Goal: Information Seeking & Learning: Learn about a topic

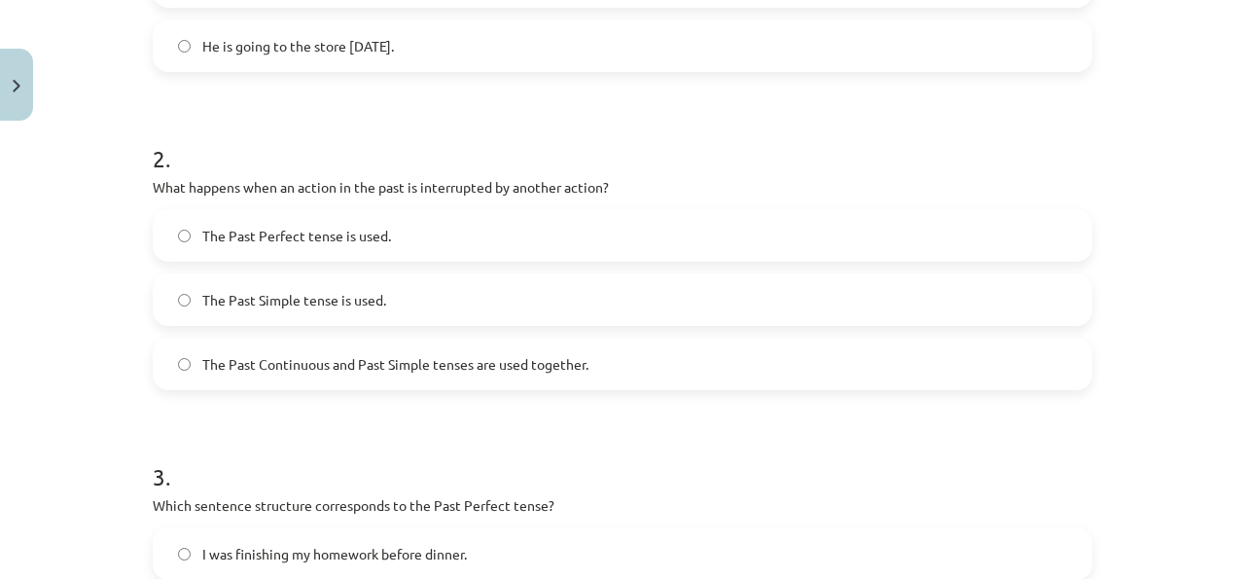
scroll to position [587, 0]
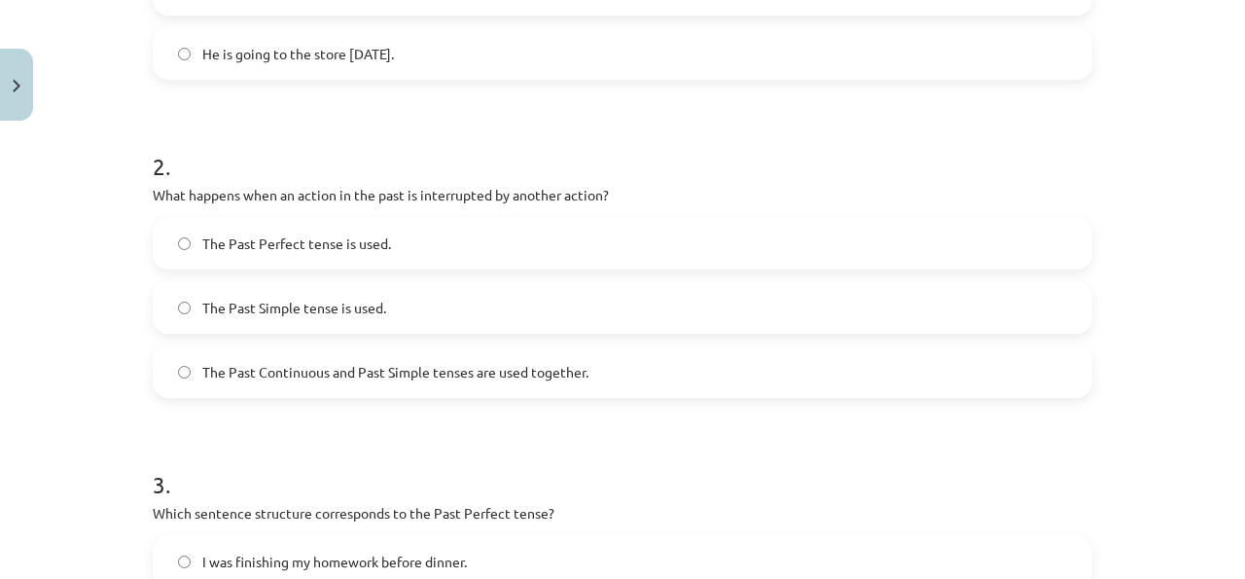
click at [563, 260] on label "The Past Perfect tense is used." at bounding box center [623, 243] width 936 height 49
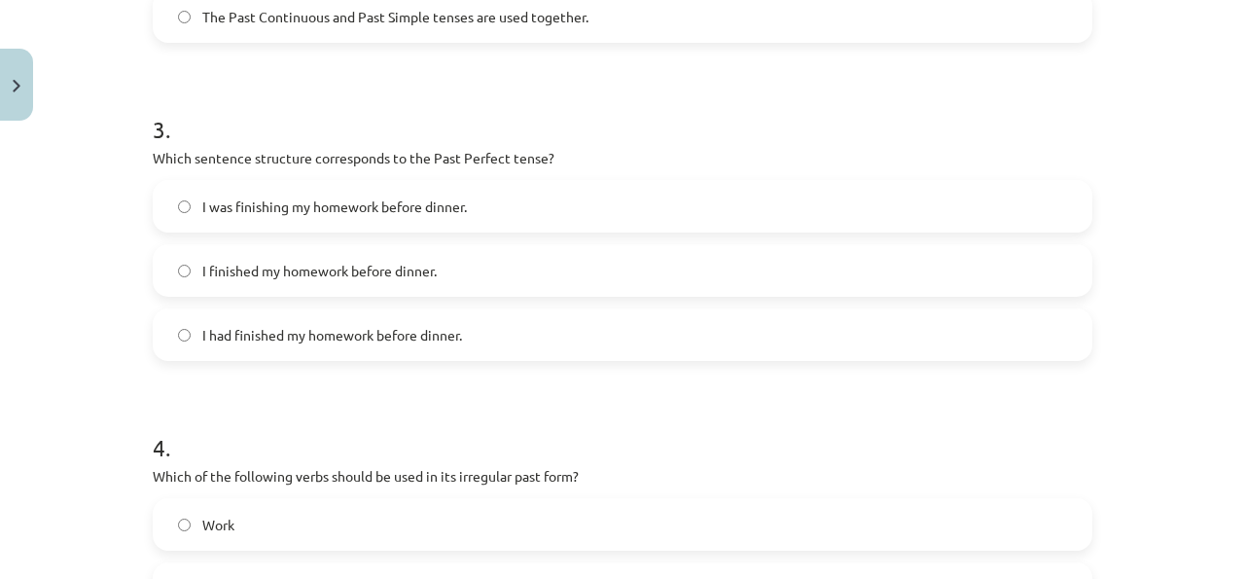
scroll to position [944, 0]
click at [210, 312] on label "I had finished my homework before dinner." at bounding box center [623, 332] width 936 height 49
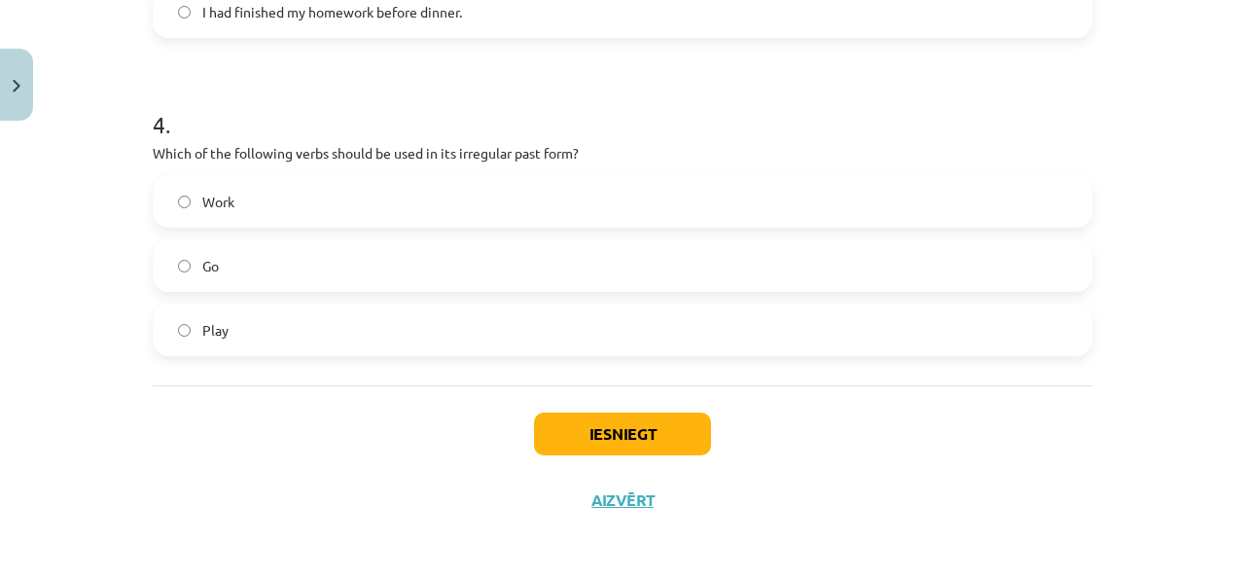
scroll to position [1268, 0]
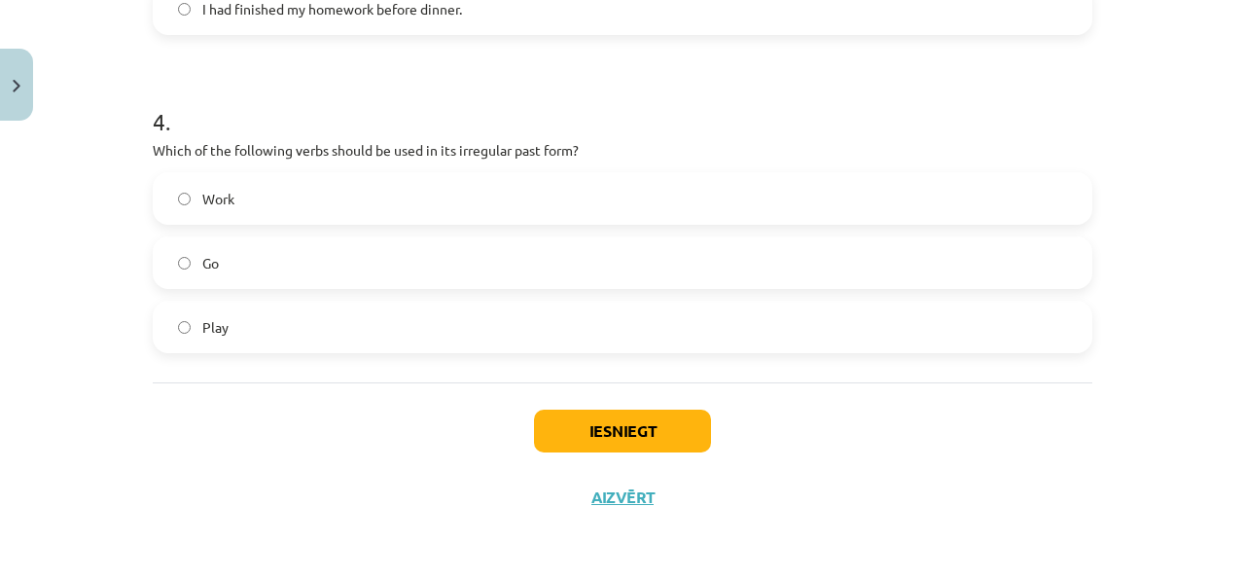
click at [284, 210] on label "Work" at bounding box center [623, 198] width 936 height 49
click at [265, 273] on label "Go" at bounding box center [623, 262] width 936 height 49
click at [626, 424] on button "Iesniegt" at bounding box center [622, 431] width 177 height 43
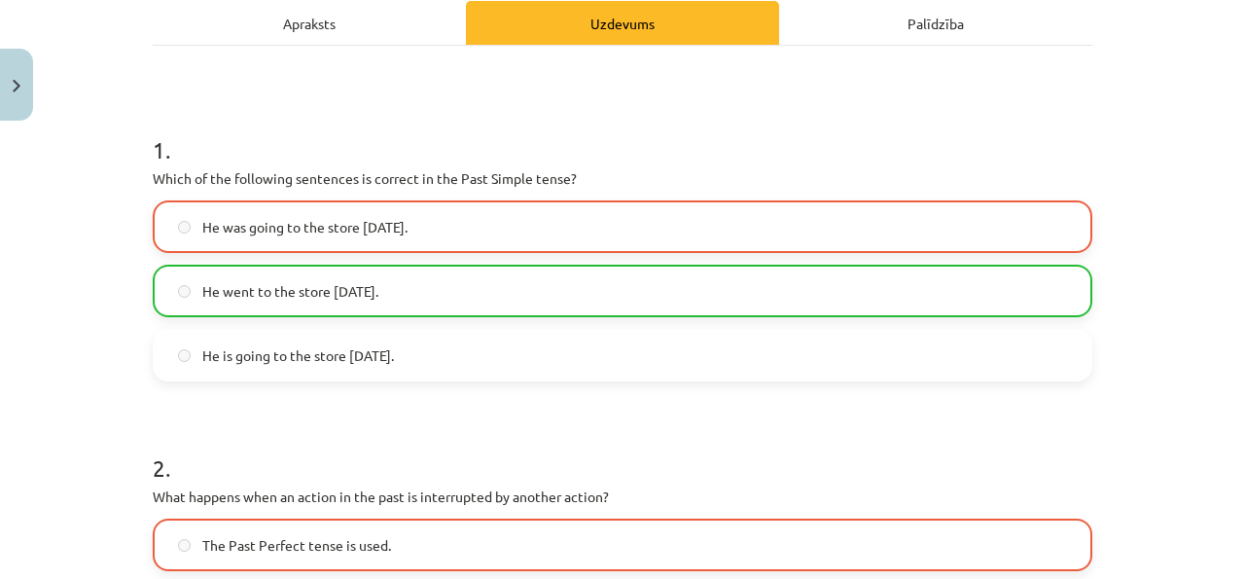
scroll to position [286, 0]
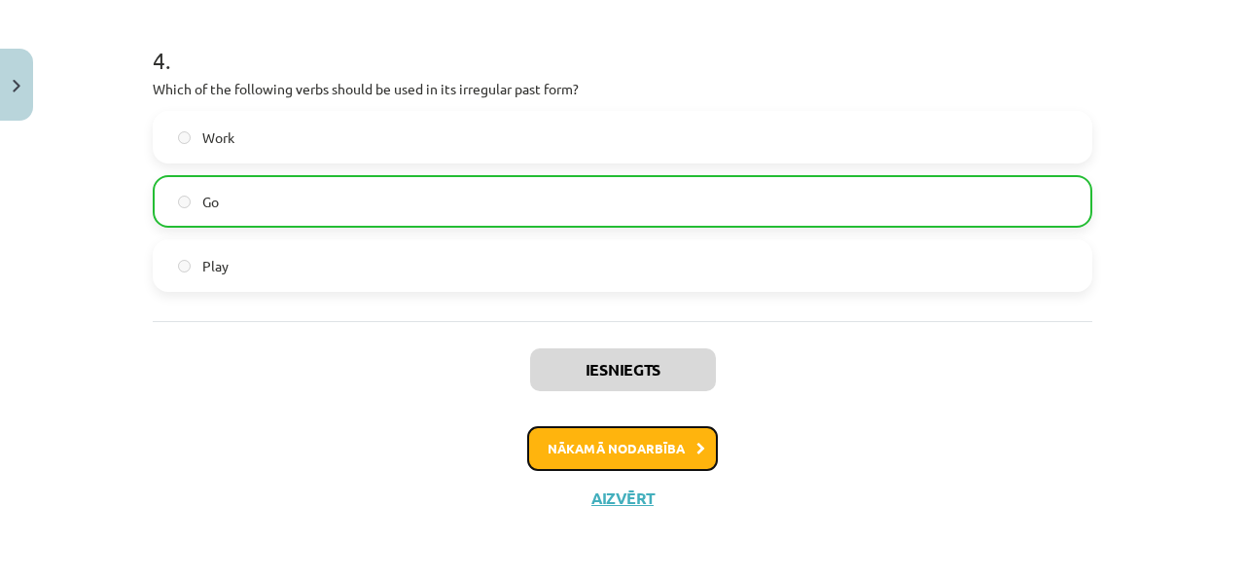
click at [670, 441] on button "Nākamā nodarbība" at bounding box center [622, 448] width 191 height 45
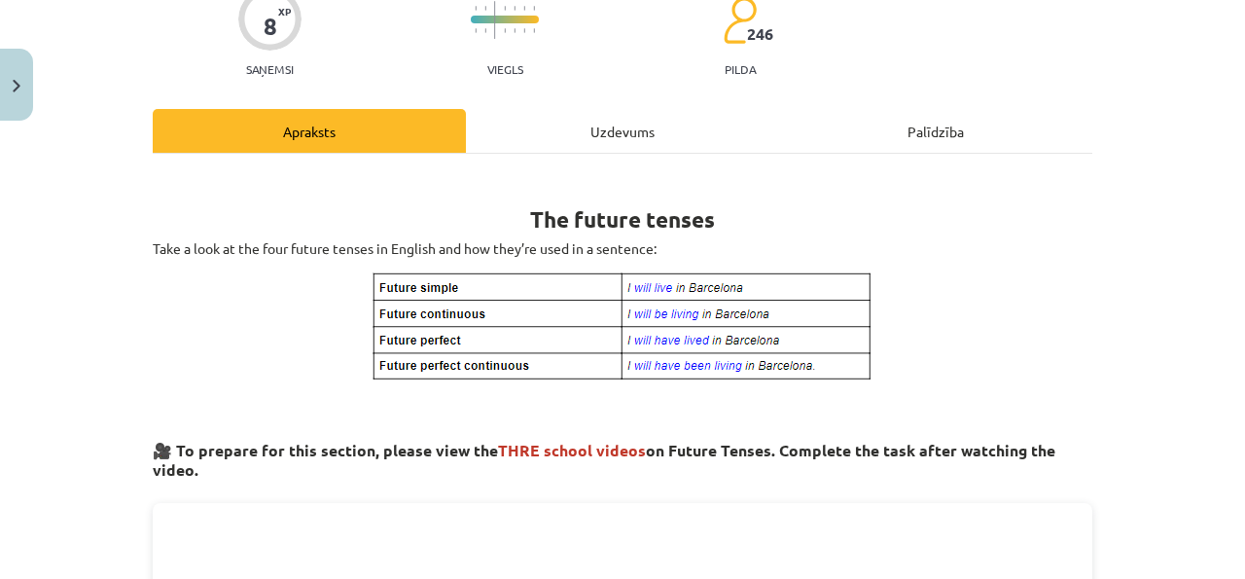
scroll to position [183, 0]
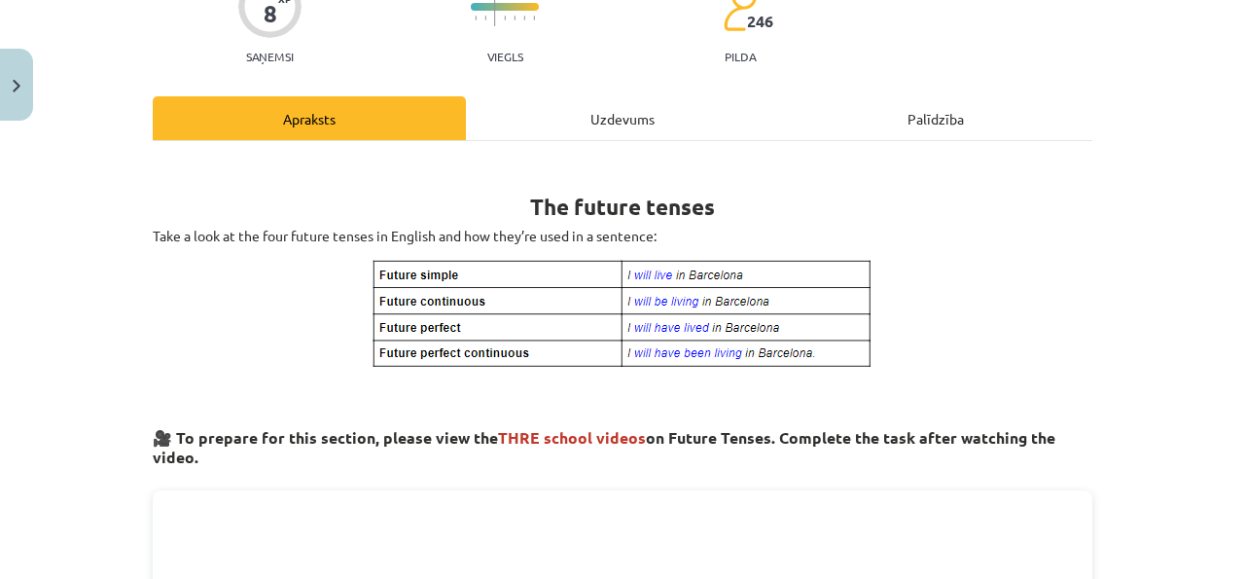
click at [626, 129] on div "Uzdevums" at bounding box center [622, 118] width 313 height 44
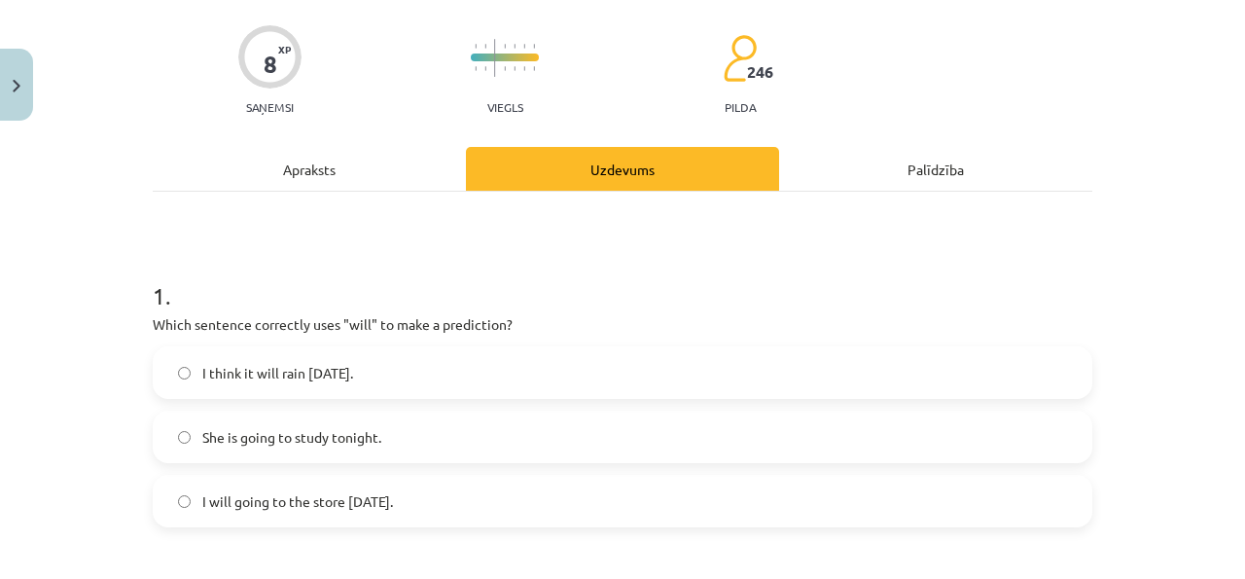
scroll to position [144, 0]
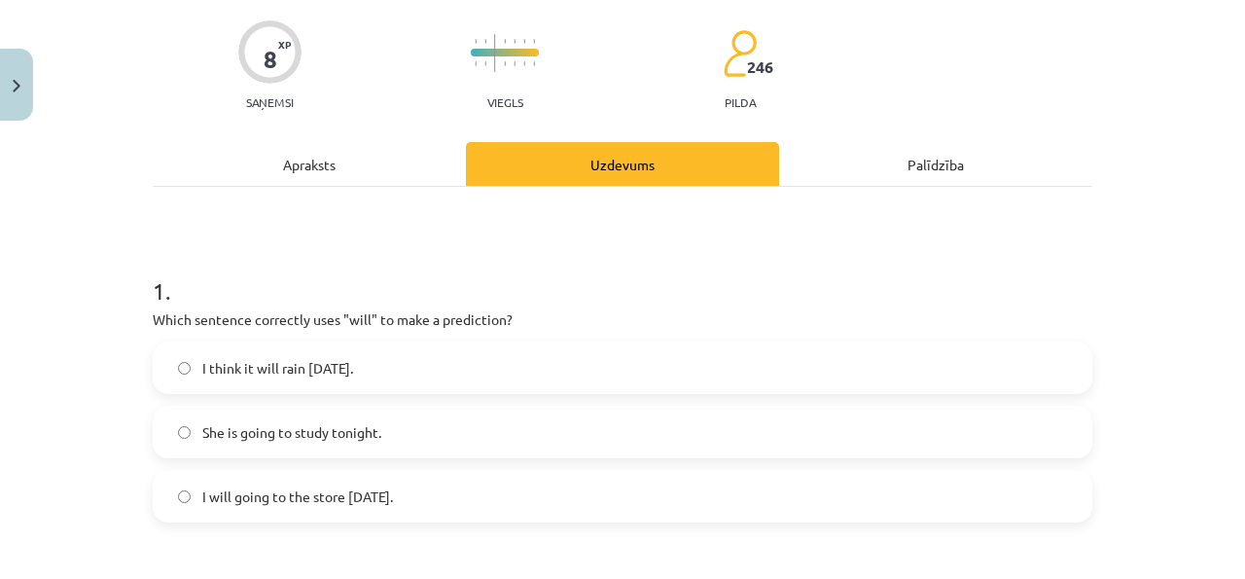
click at [500, 374] on label "I think it will rain tomorrow." at bounding box center [623, 367] width 936 height 49
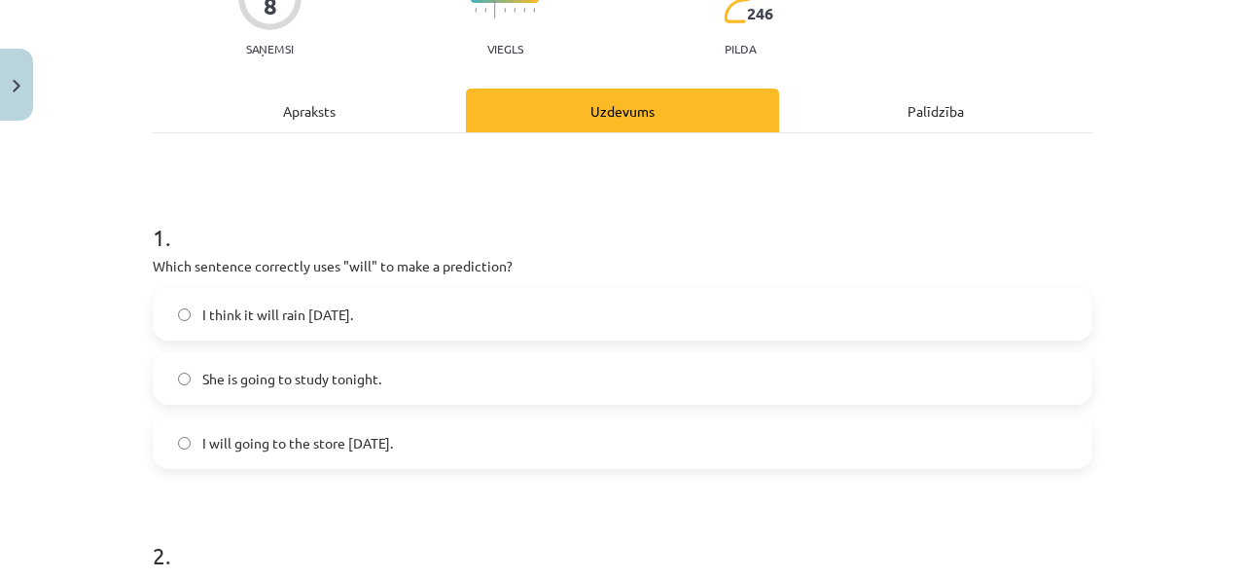
scroll to position [201, 0]
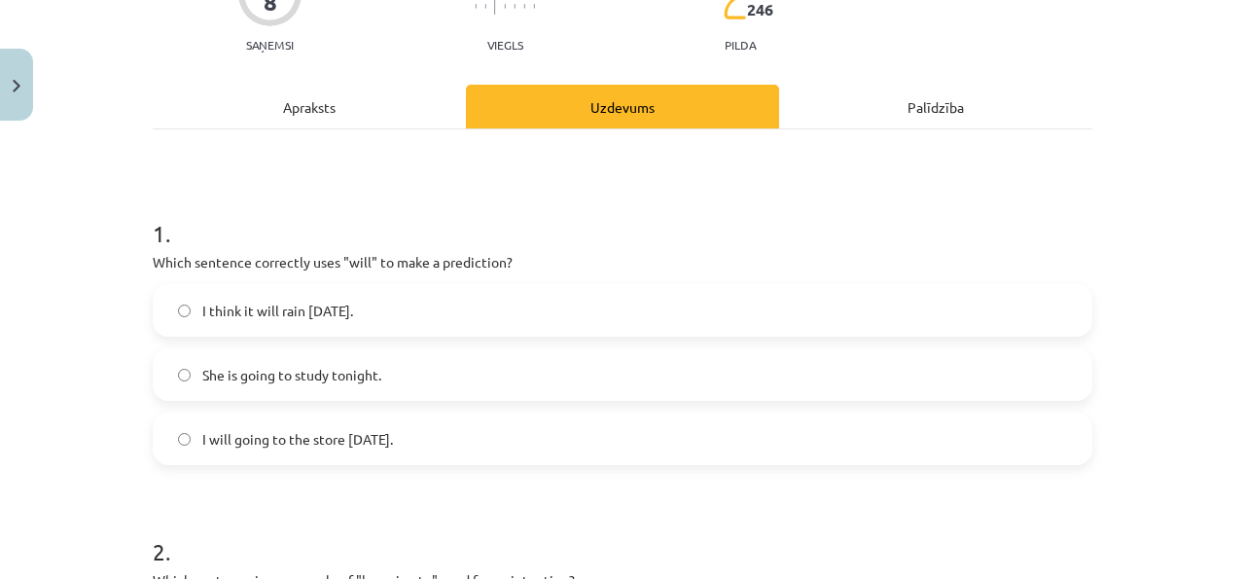
click at [433, 447] on label "I will going to the store tomorrow." at bounding box center [623, 438] width 936 height 49
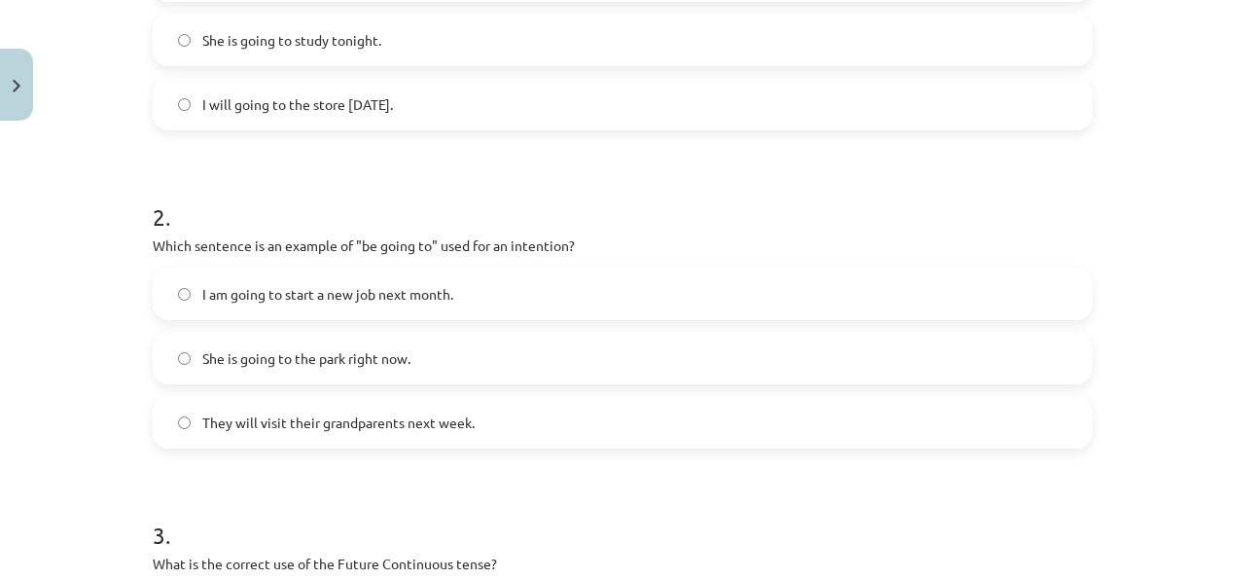
scroll to position [531, 0]
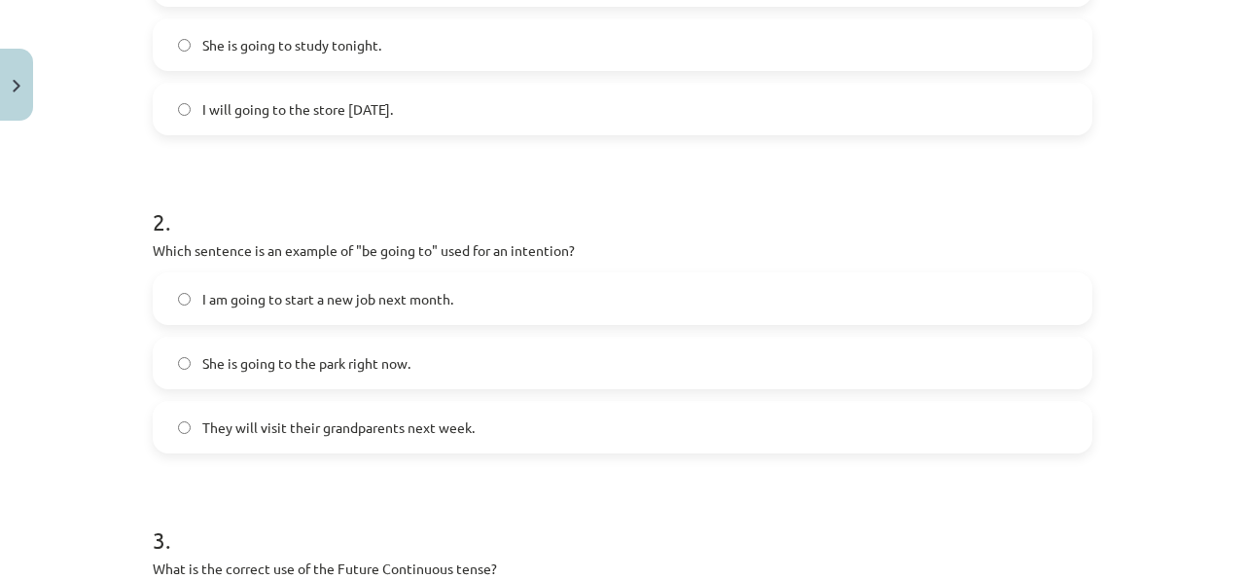
click at [324, 286] on label "I am going to start a new job next month." at bounding box center [623, 298] width 936 height 49
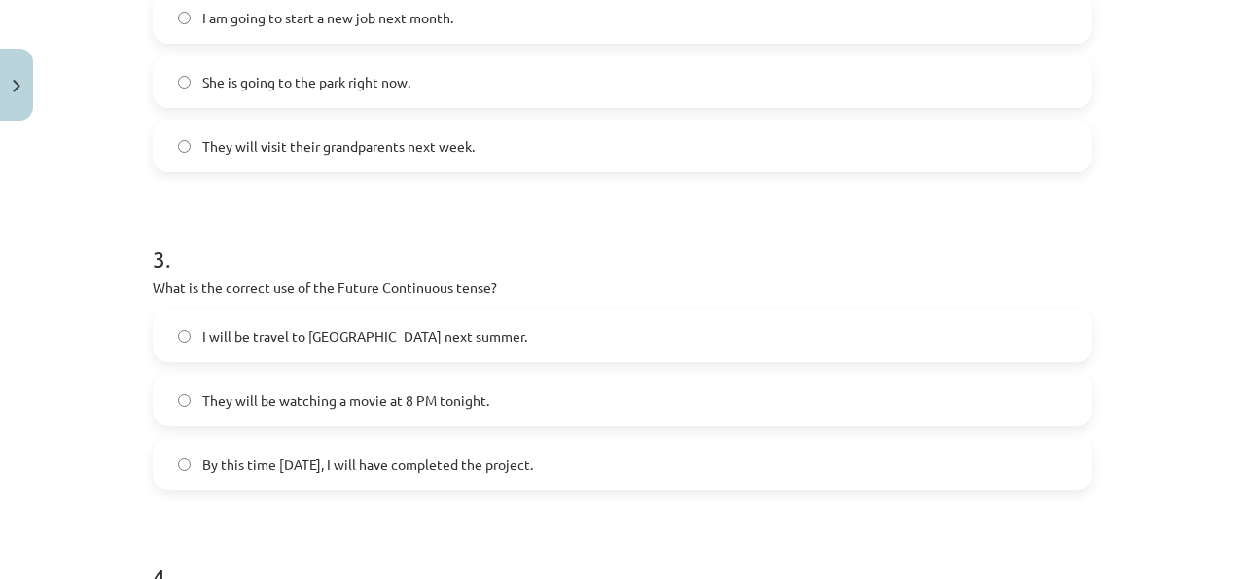
scroll to position [862, 0]
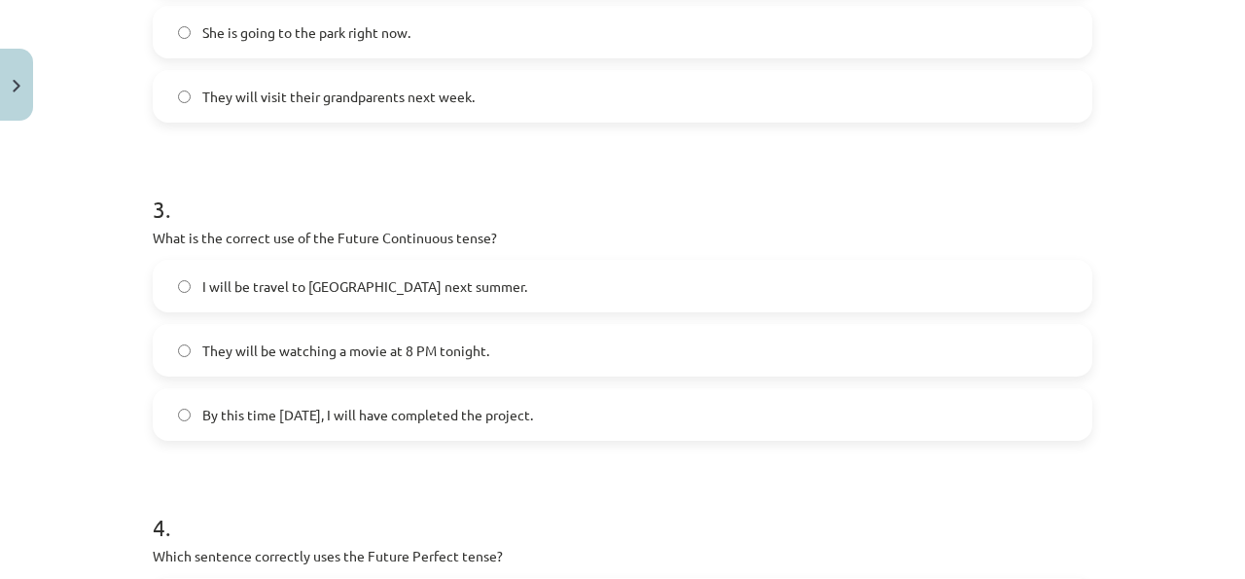
click at [408, 303] on label "I will be travel to Spain next summer." at bounding box center [623, 286] width 936 height 49
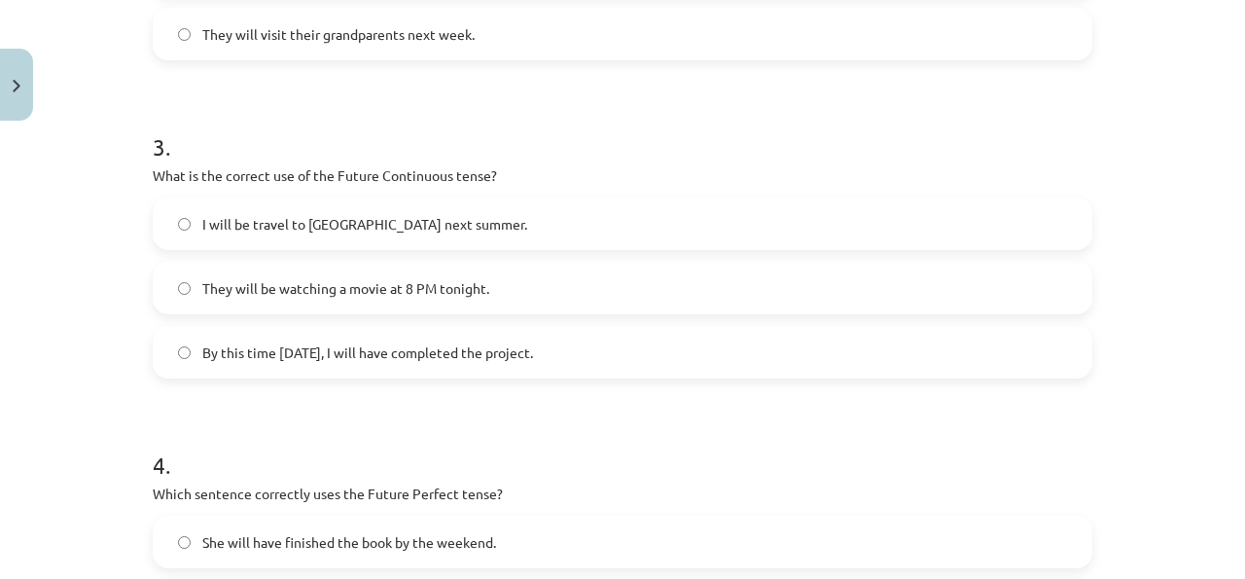
scroll to position [929, 0]
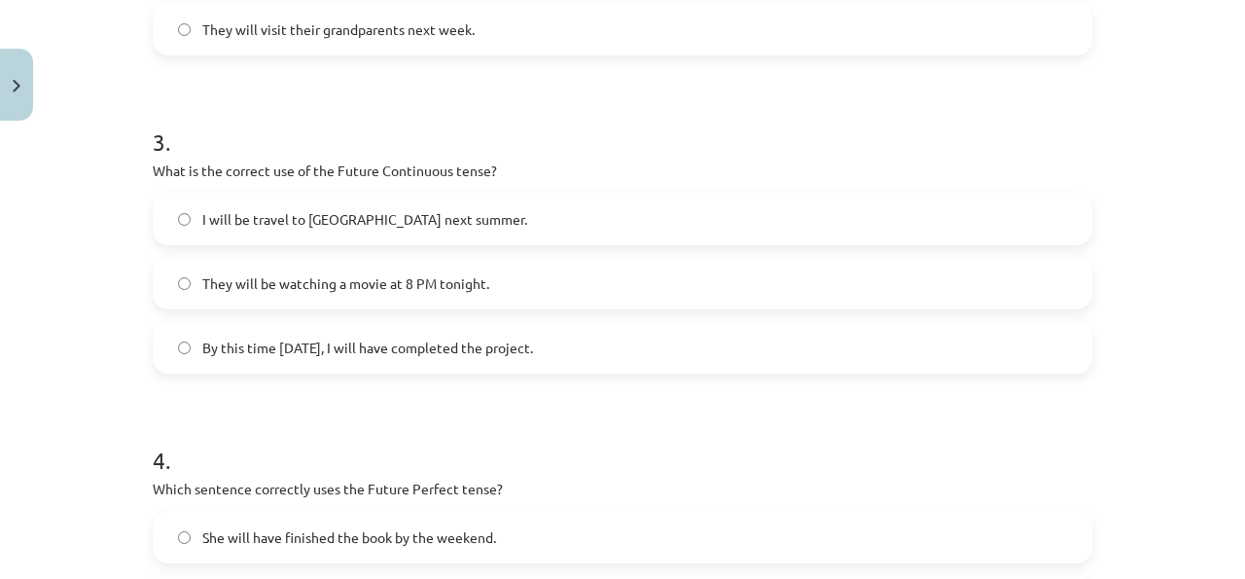
click at [376, 338] on span "By this time tomorrow, I will have completed the project." at bounding box center [367, 348] width 331 height 20
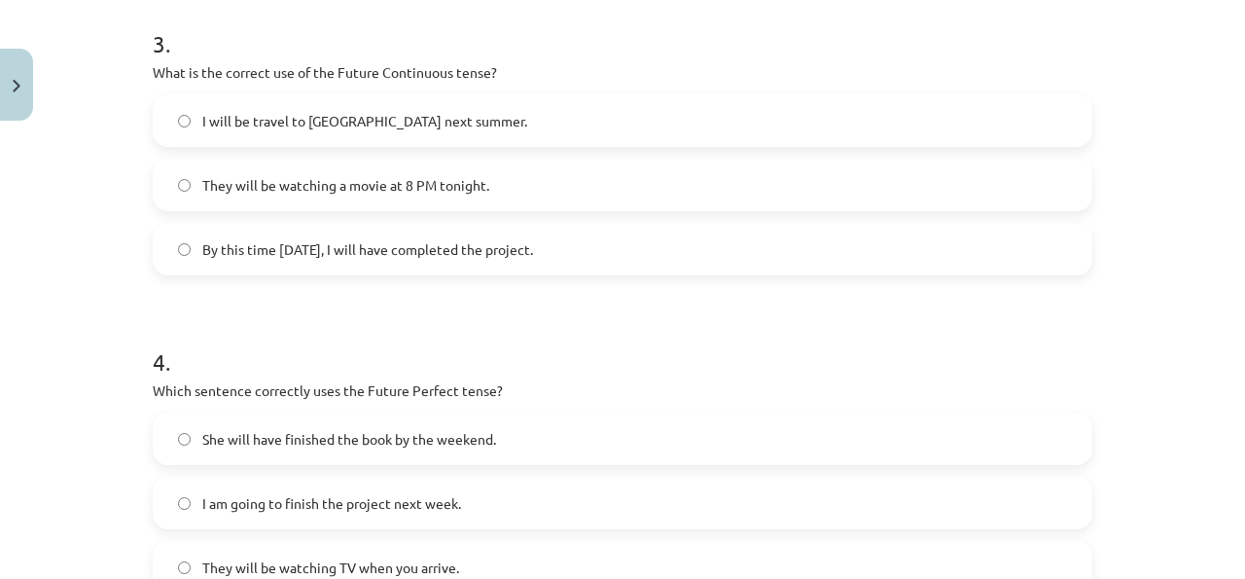
scroll to position [1029, 0]
click at [337, 186] on span "They will be watching a movie at 8 PM tonight." at bounding box center [345, 183] width 287 height 20
click at [347, 193] on span "They will be watching a movie at 8 PM tonight." at bounding box center [345, 183] width 287 height 20
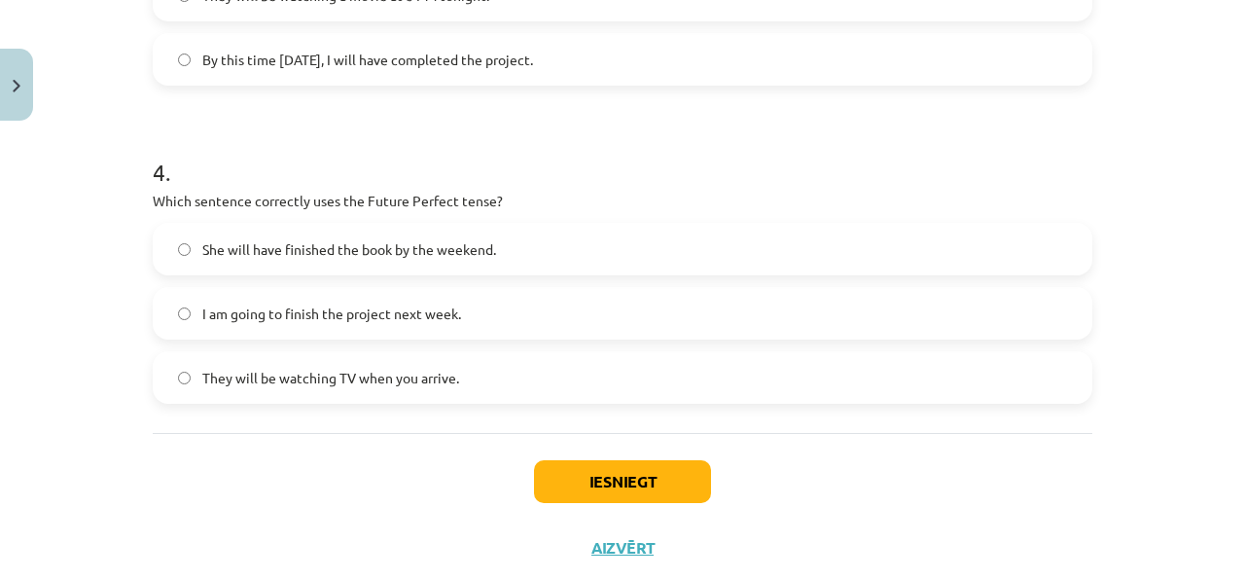
scroll to position [1238, 0]
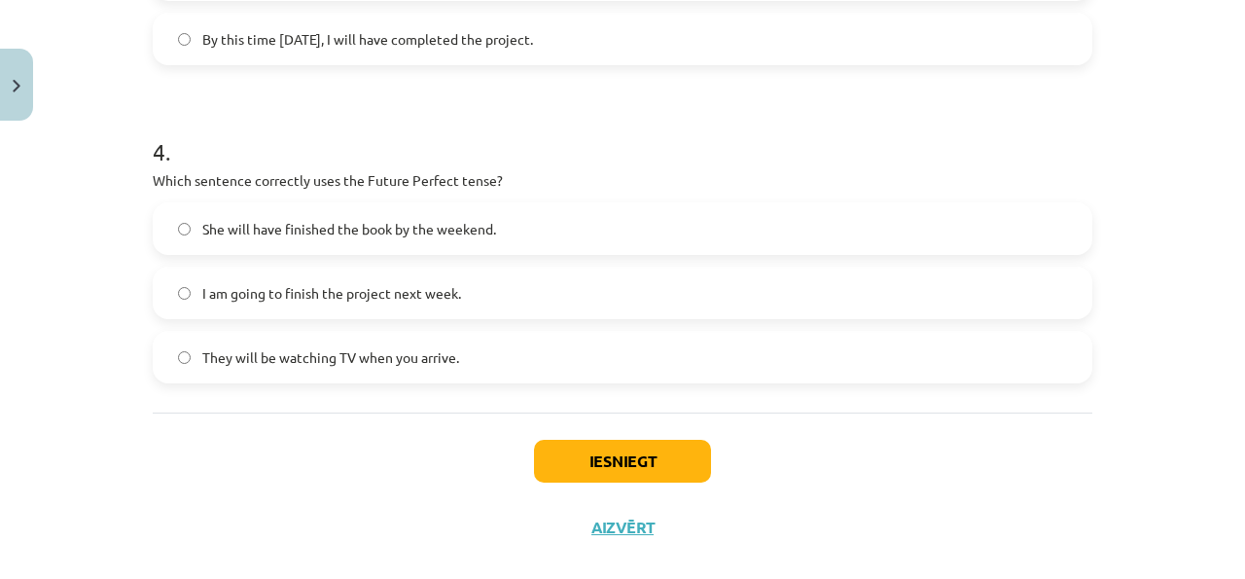
click at [430, 222] on span "She will have finished the book by the weekend." at bounding box center [349, 229] width 294 height 20
click at [608, 459] on button "Iesniegt" at bounding box center [622, 461] width 177 height 43
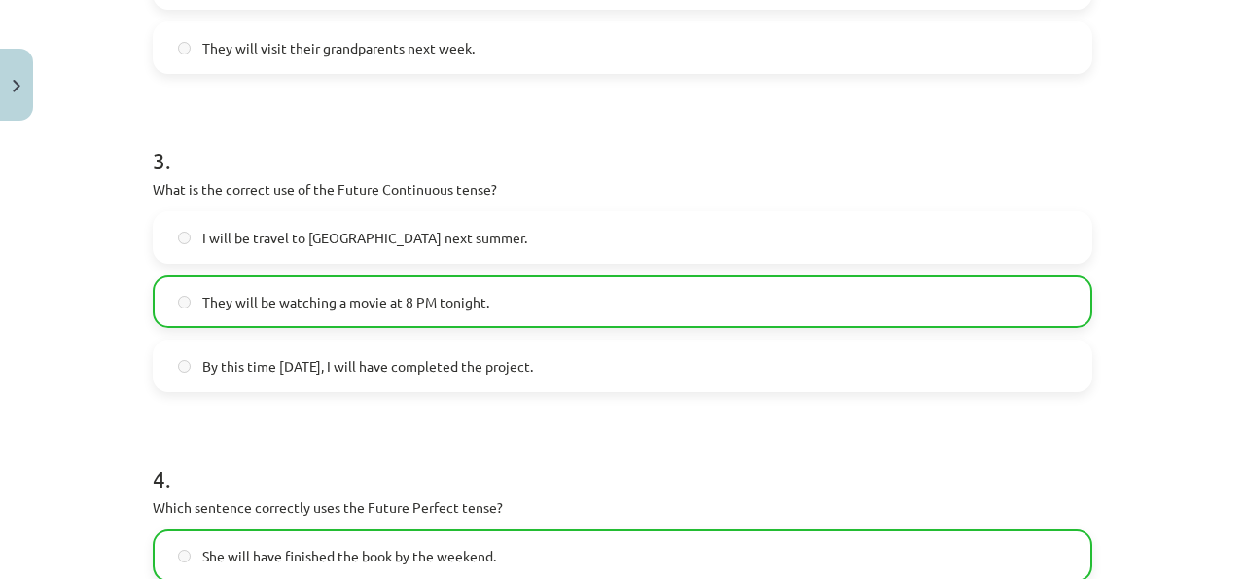
scroll to position [1329, 0]
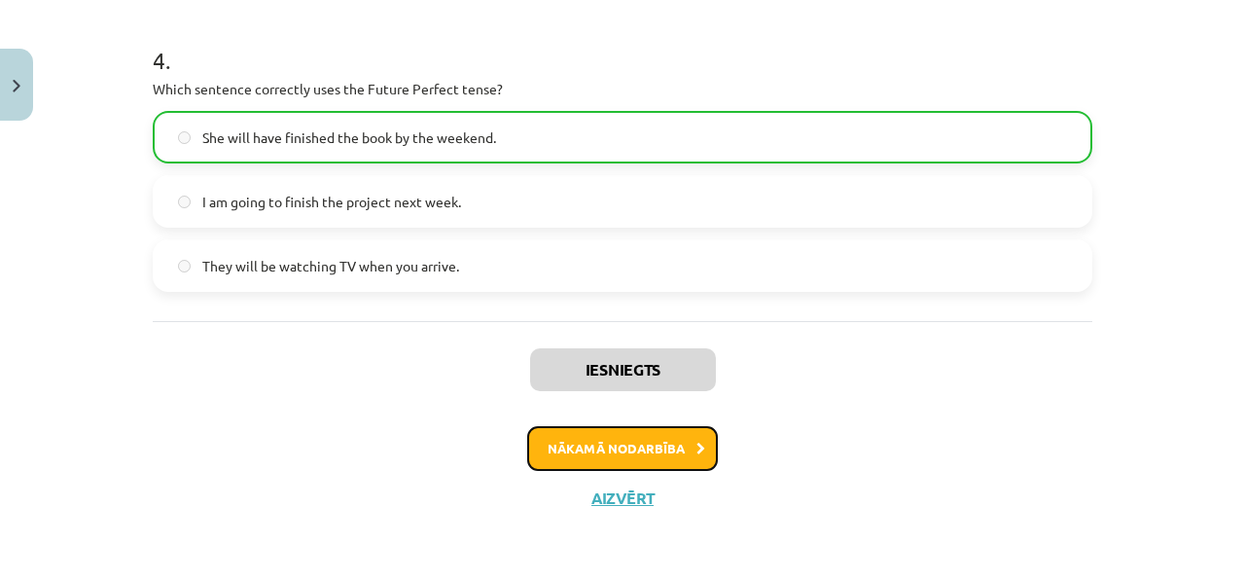
click at [645, 446] on button "Nākamā nodarbība" at bounding box center [622, 448] width 191 height 45
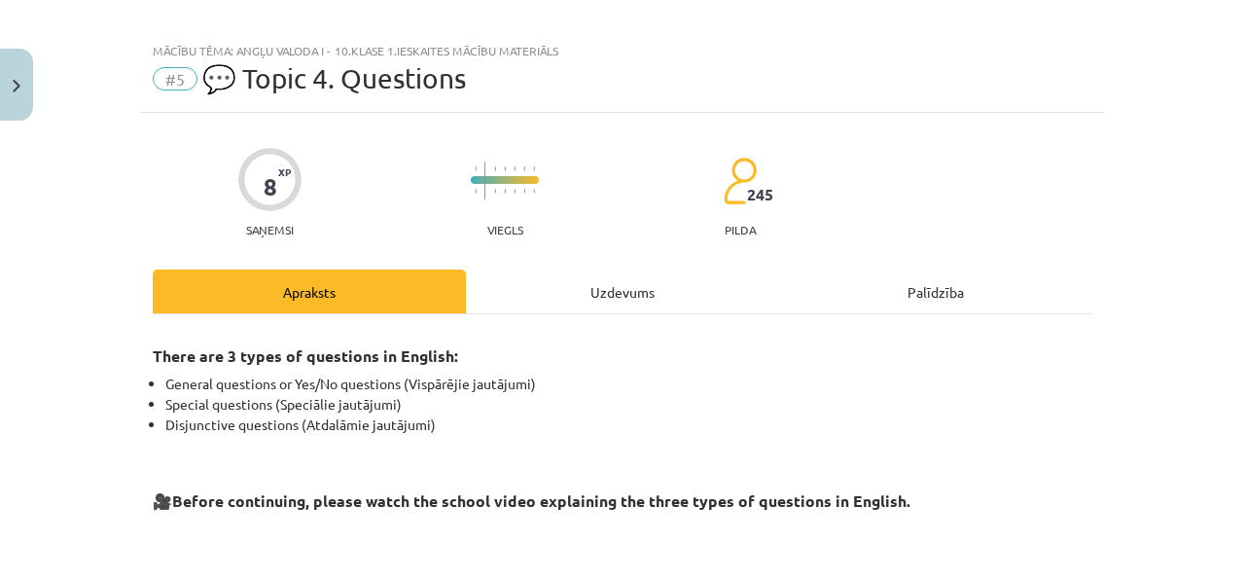
scroll to position [13, 0]
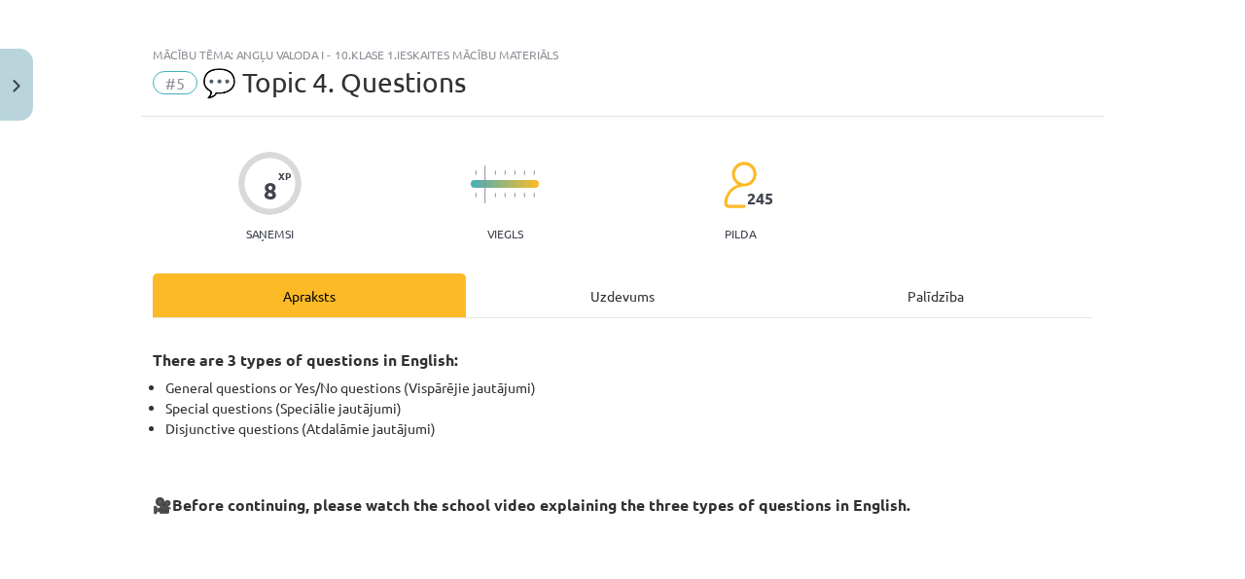
click at [922, 302] on div "Palīdzība" at bounding box center [935, 295] width 313 height 44
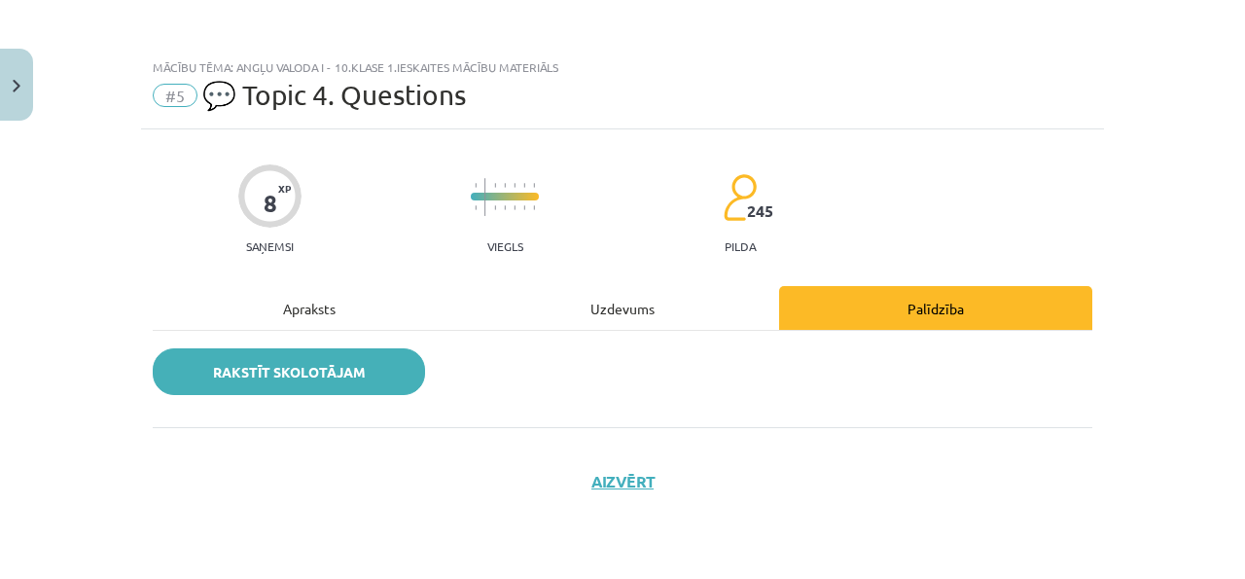
click at [390, 374] on link "Rakstīt skolotājam" at bounding box center [289, 371] width 272 height 47
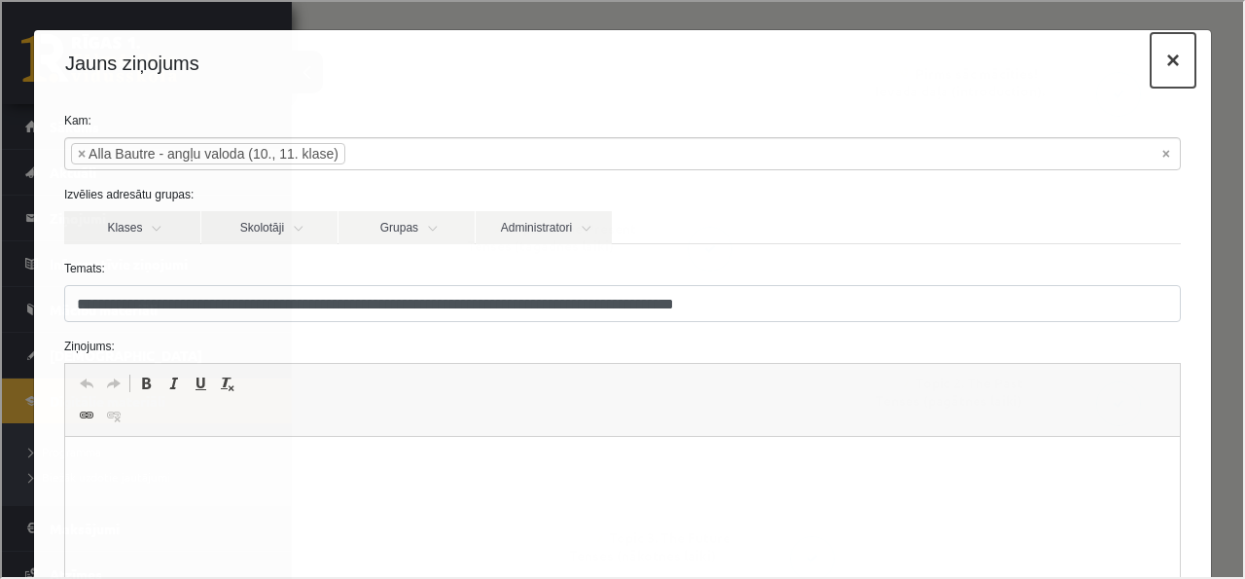
click at [1169, 49] on button "×" at bounding box center [1171, 58] width 45 height 54
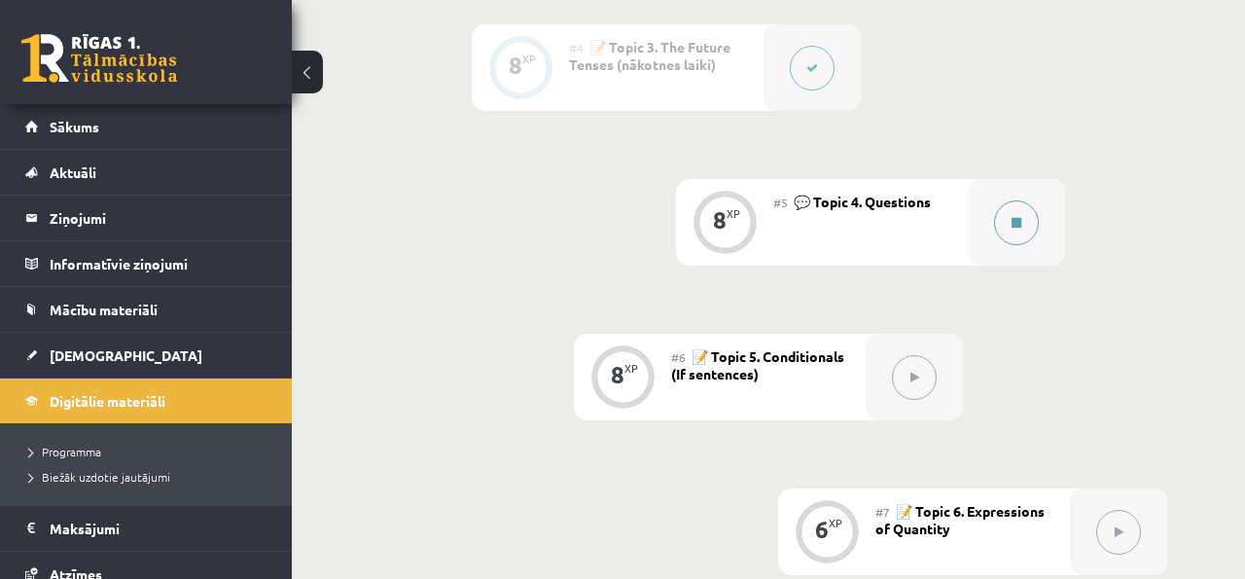
scroll to position [999, 0]
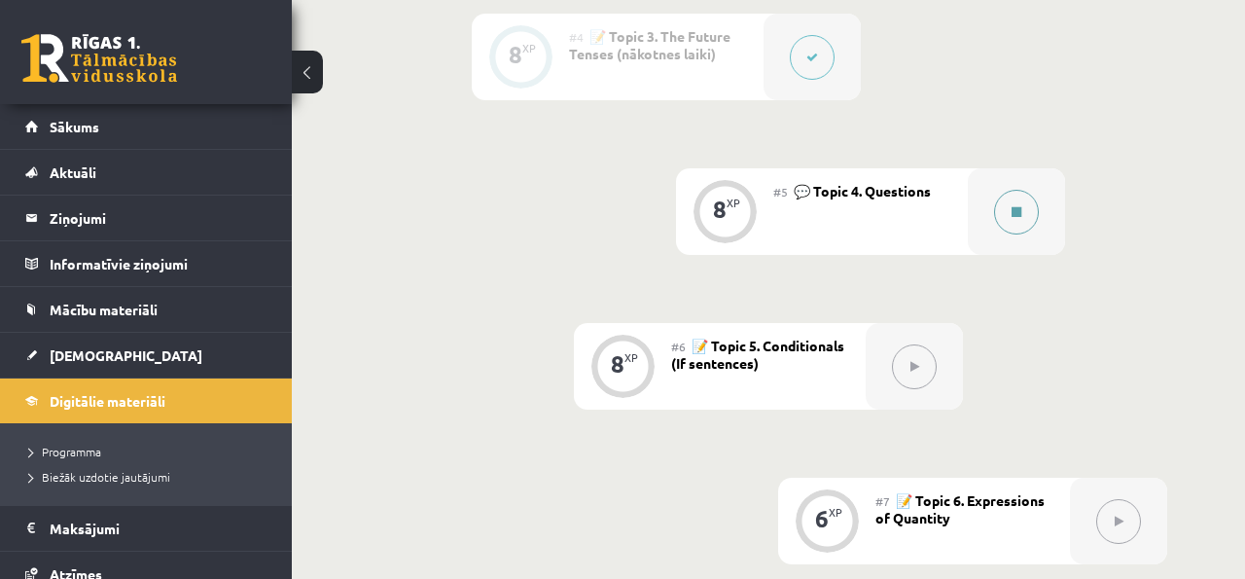
click at [1022, 222] on button at bounding box center [1016, 212] width 45 height 45
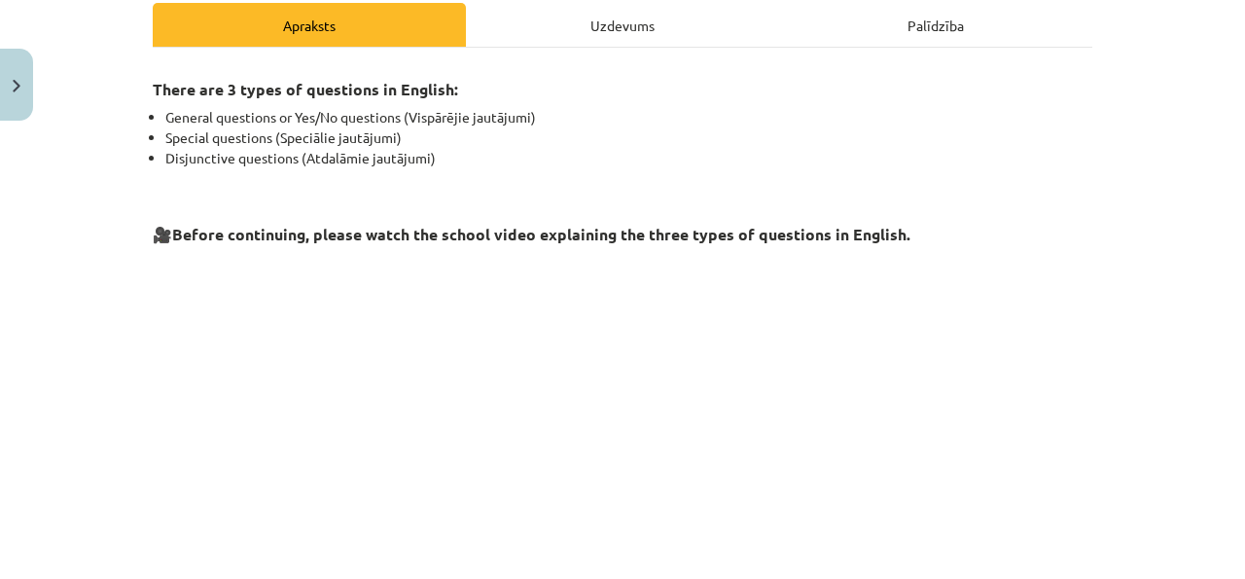
scroll to position [290, 0]
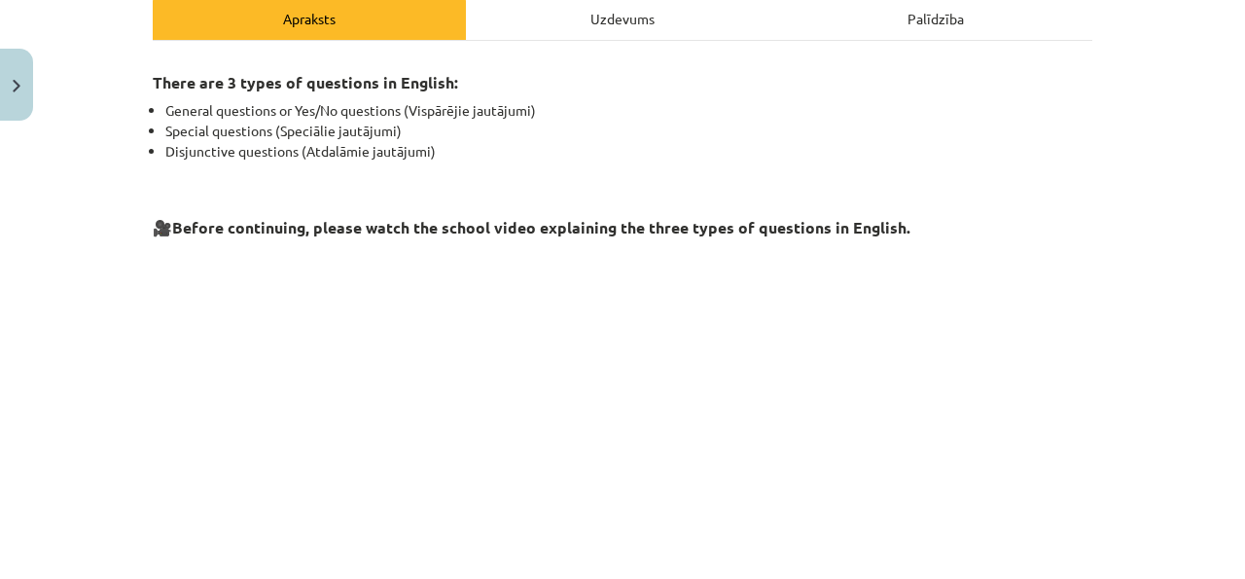
click at [594, 34] on div "Uzdevums" at bounding box center [622, 18] width 313 height 44
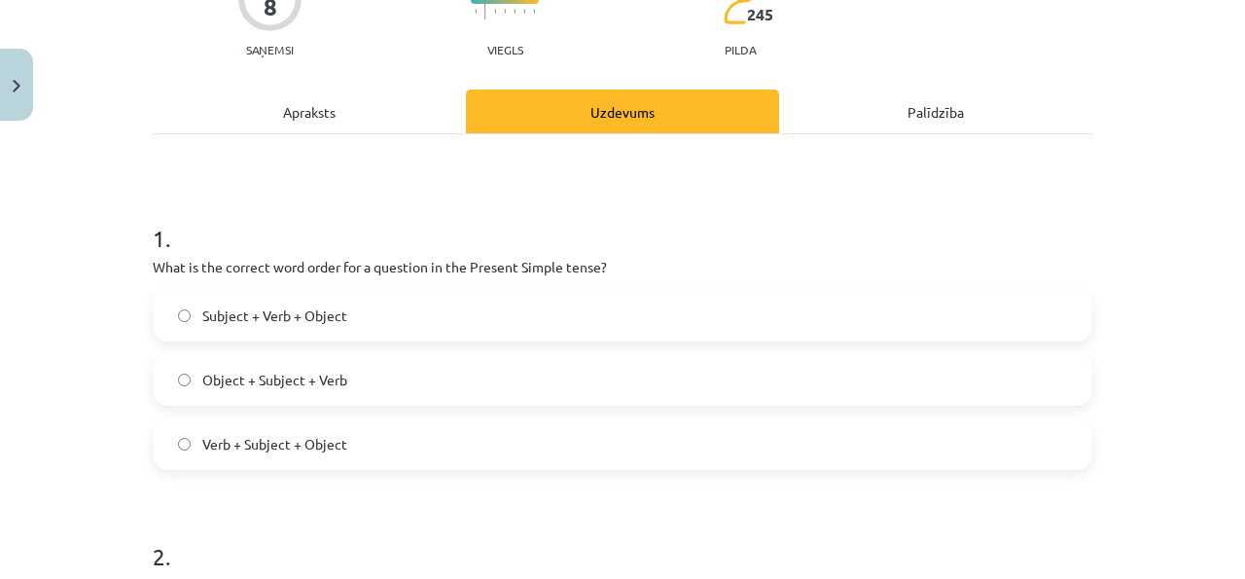
scroll to position [204, 0]
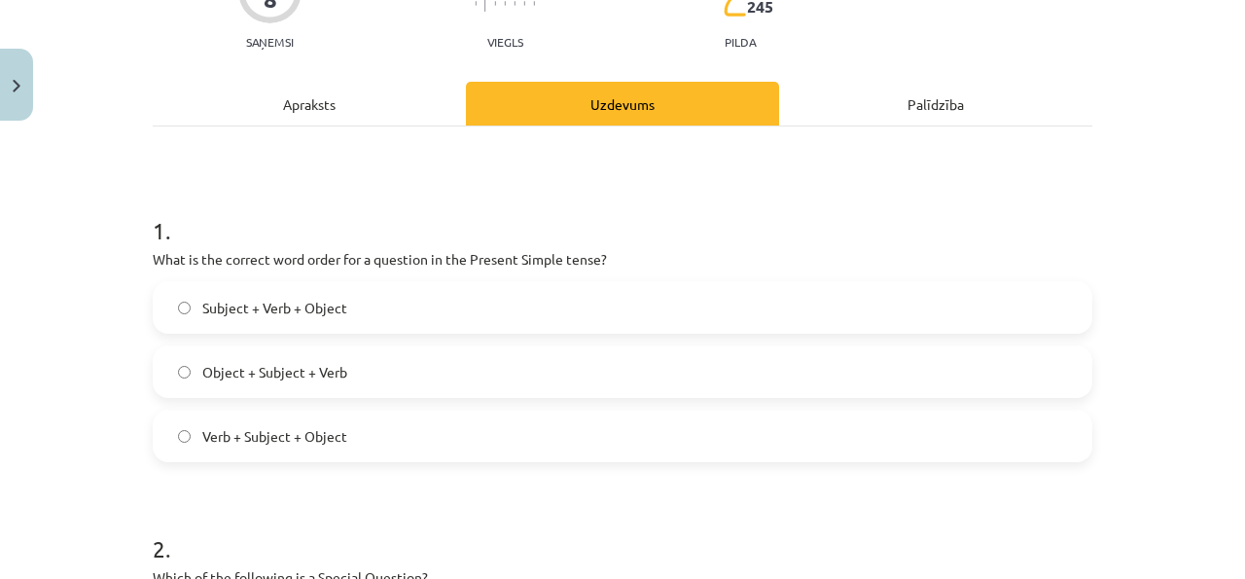
click at [406, 98] on div "Apraksts" at bounding box center [309, 104] width 313 height 44
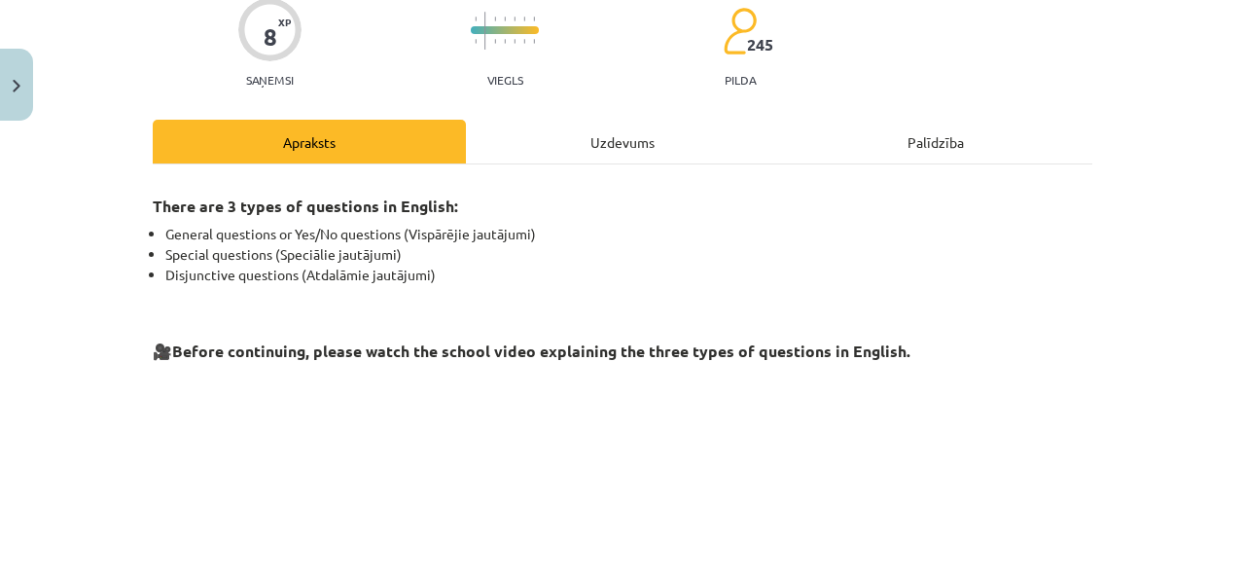
scroll to position [0, 0]
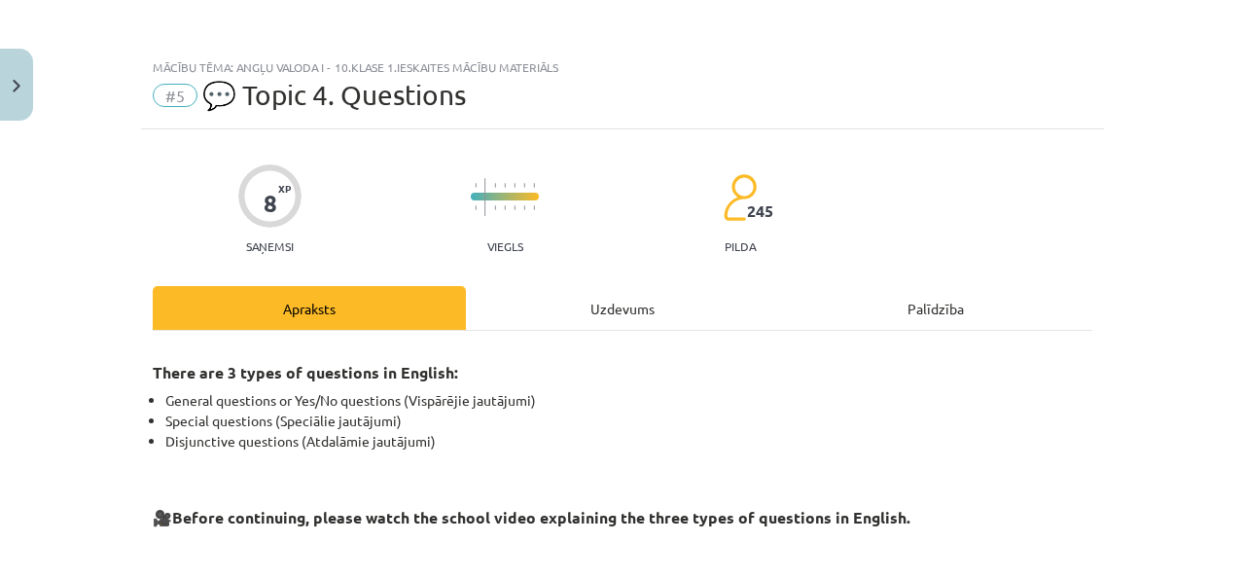
click at [537, 305] on div "Uzdevums" at bounding box center [622, 308] width 313 height 44
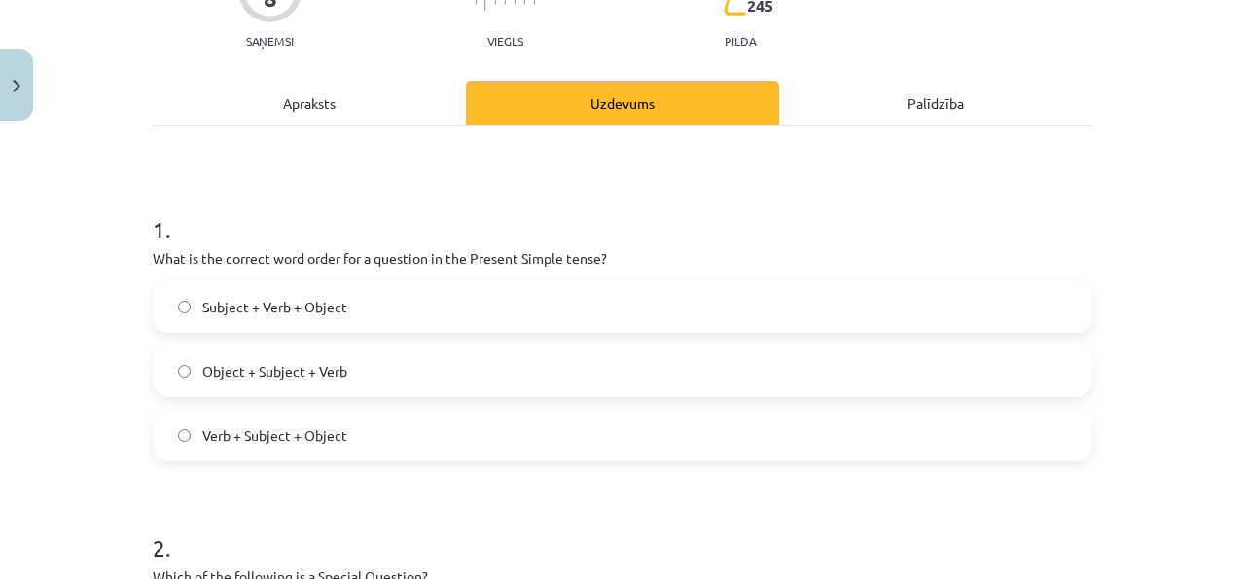
scroll to position [204, 0]
click at [442, 312] on label "Subject + Verb + Object" at bounding box center [623, 307] width 936 height 49
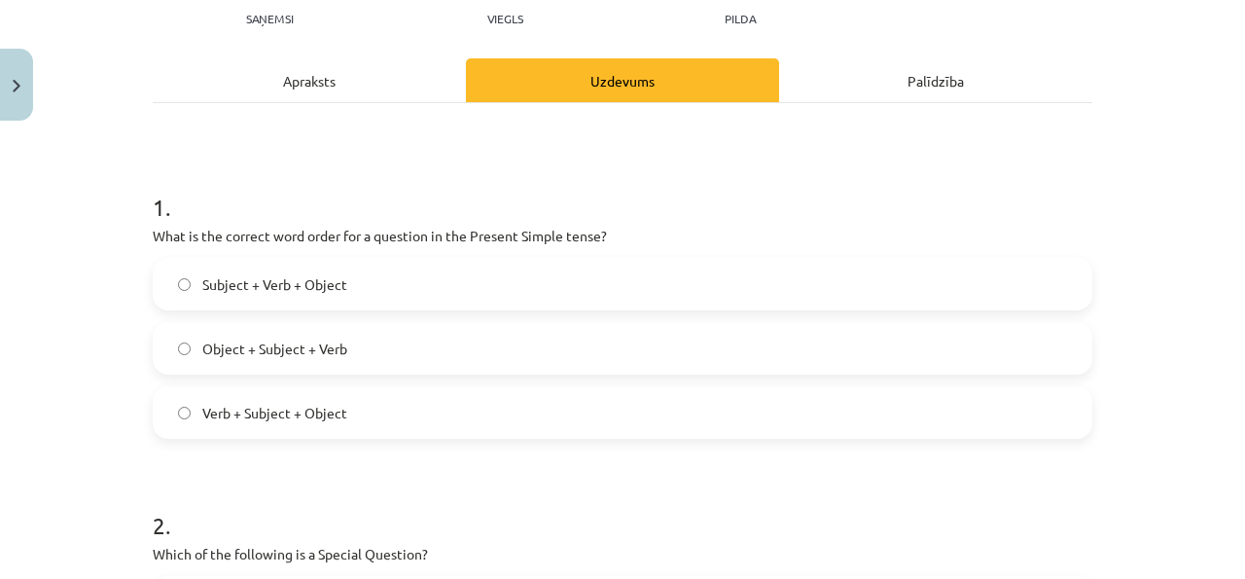
scroll to position [0, 0]
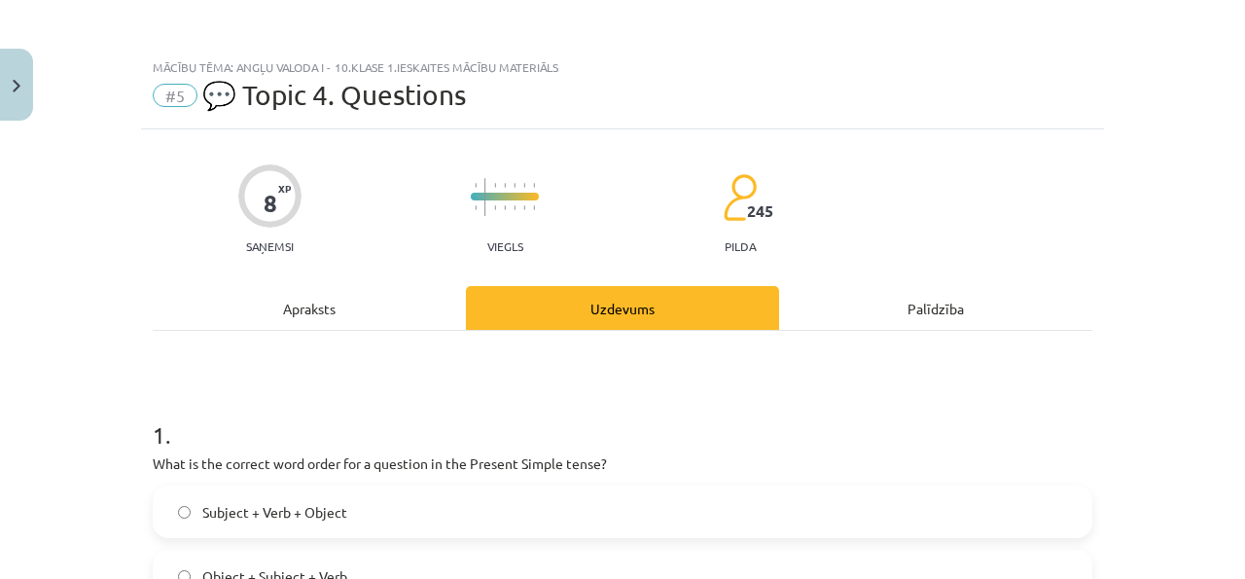
click at [392, 295] on div "Apraksts" at bounding box center [309, 308] width 313 height 44
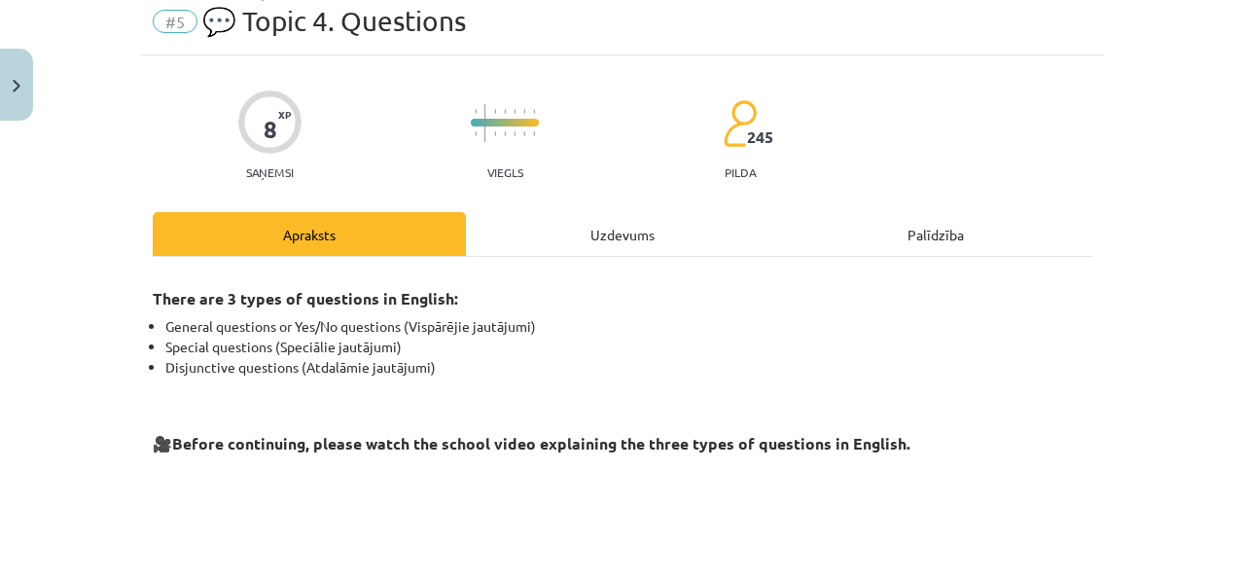
scroll to position [71, 0]
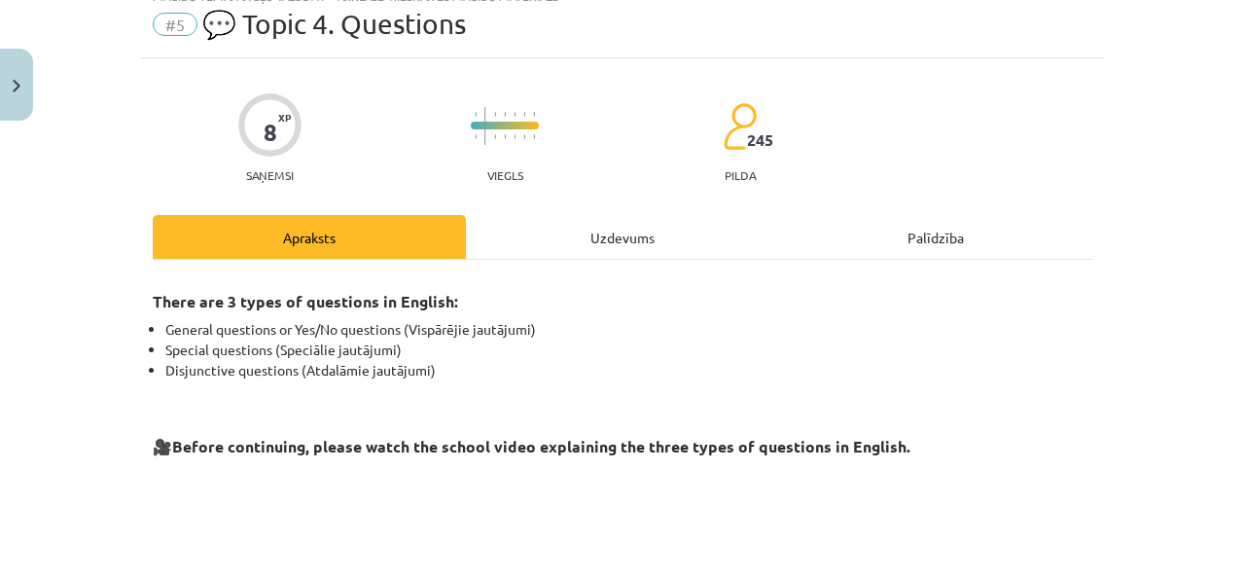
click at [554, 240] on div "Uzdevums" at bounding box center [622, 237] width 313 height 44
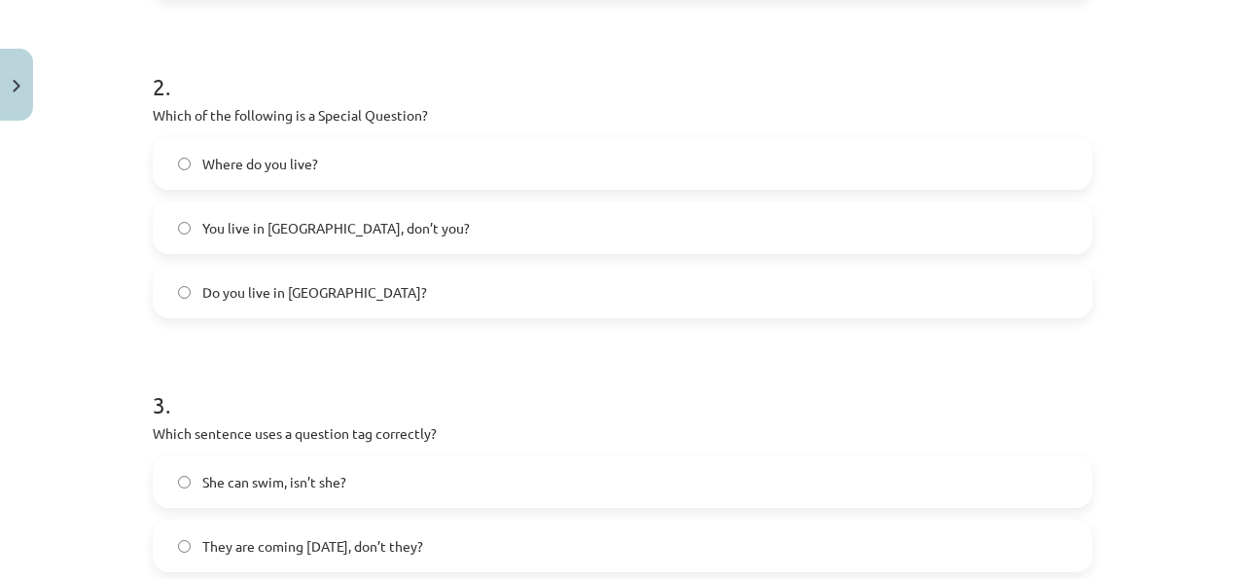
scroll to position [660, 0]
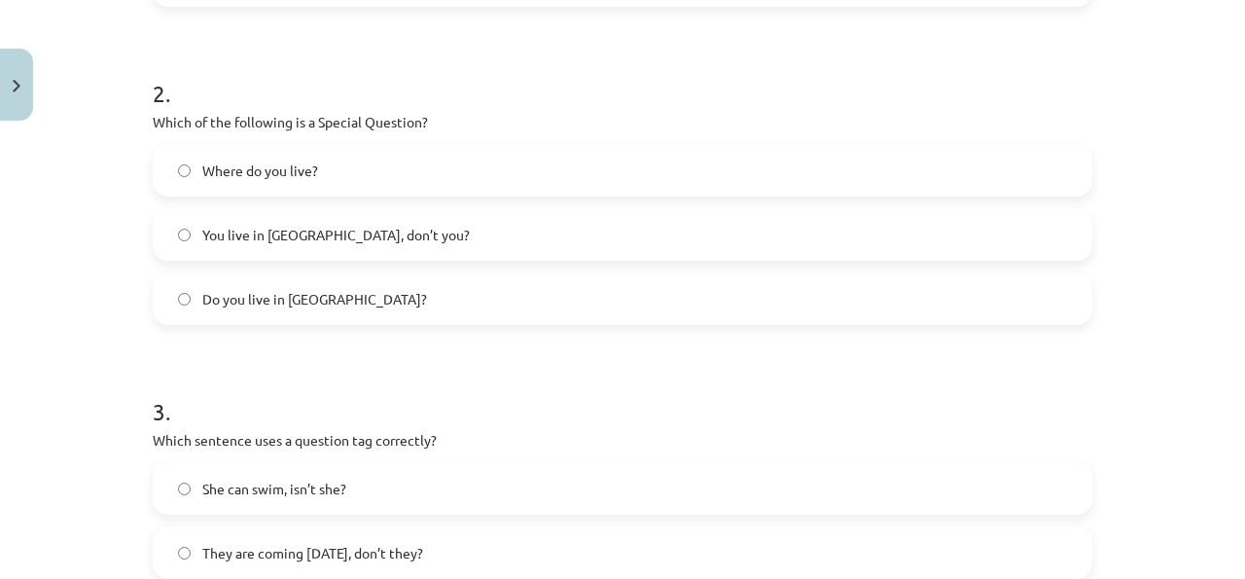
click at [513, 237] on label "You live in Riga, don’t you?" at bounding box center [623, 234] width 936 height 49
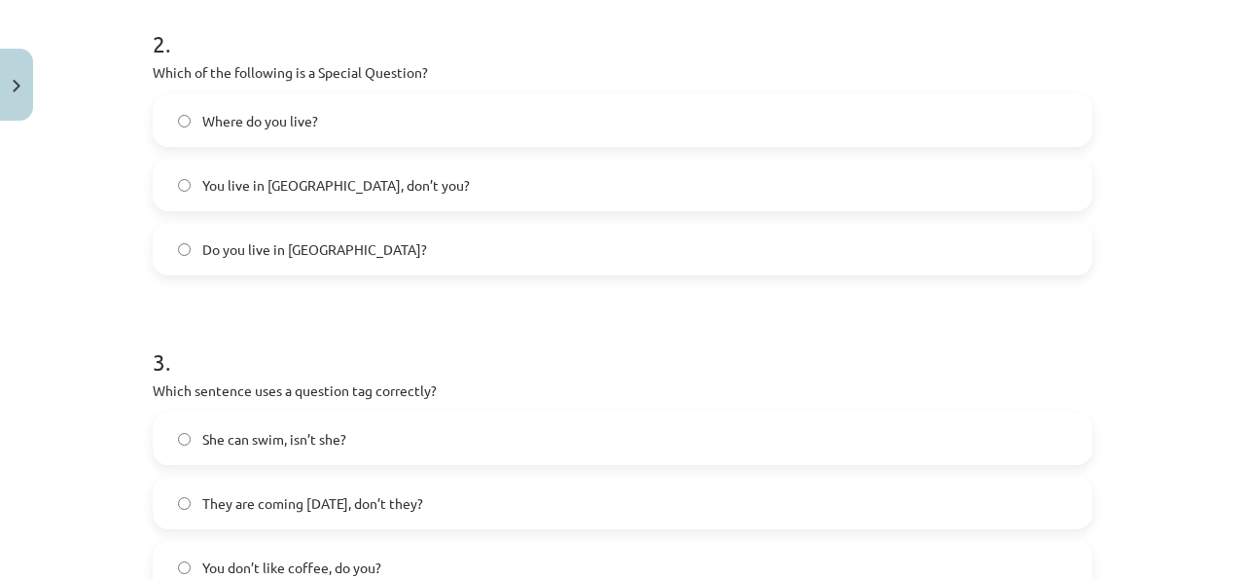
scroll to position [710, 0]
click at [514, 135] on label "Where do you live?" at bounding box center [623, 119] width 936 height 49
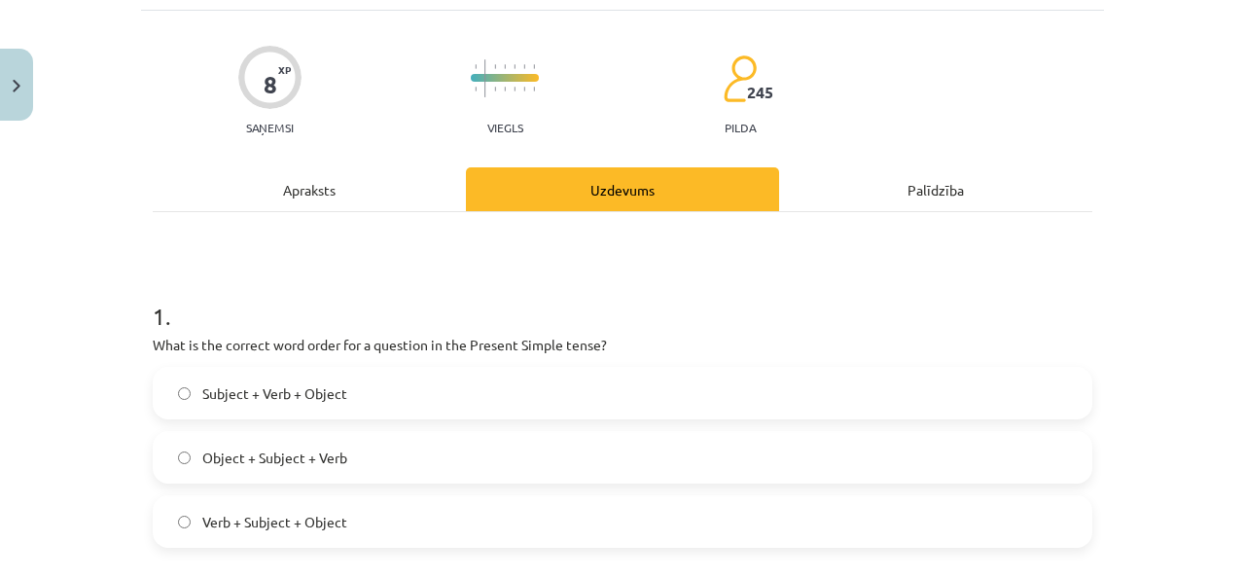
scroll to position [0, 0]
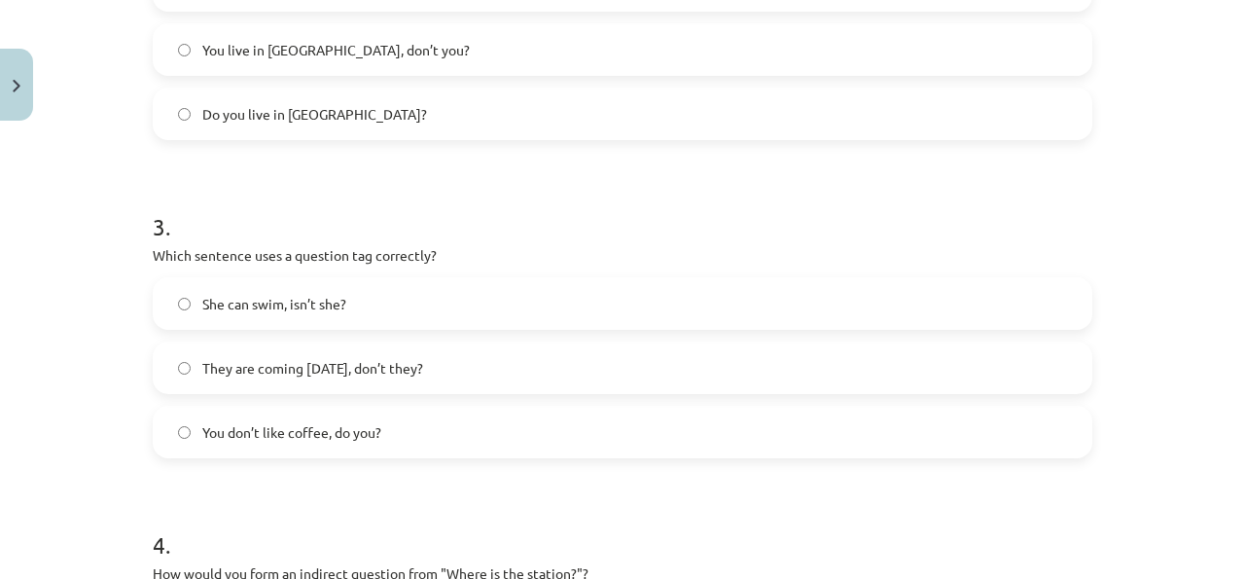
scroll to position [846, 0]
click at [458, 432] on label "You don’t like coffee, do you?" at bounding box center [623, 430] width 936 height 49
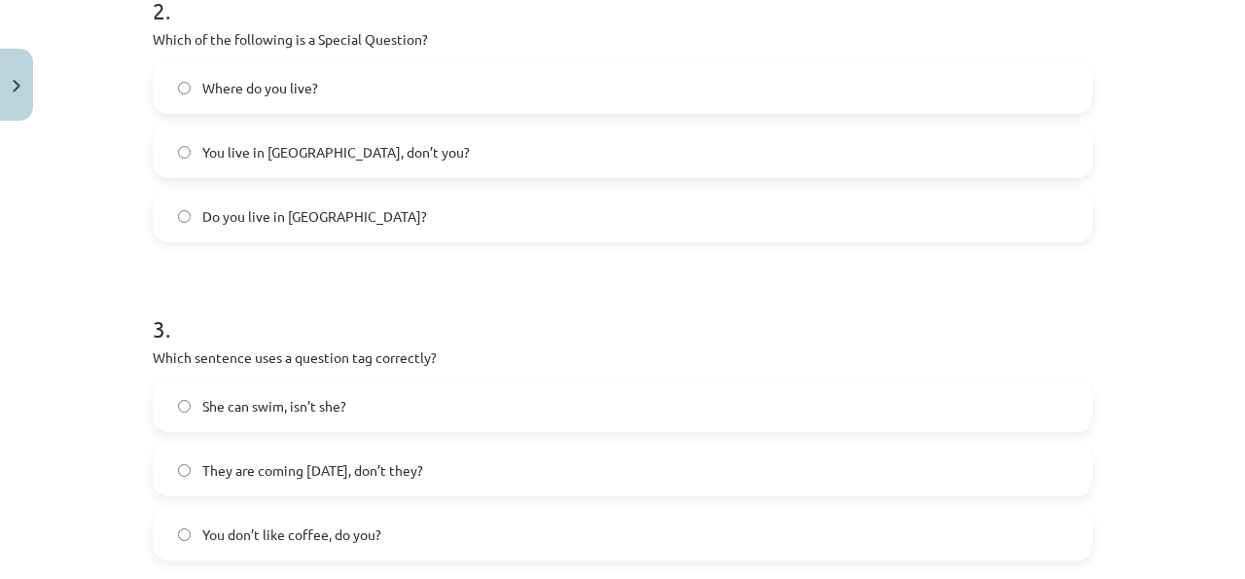
scroll to position [740, 0]
click at [453, 385] on label "She can swim, isn’t she?" at bounding box center [623, 407] width 936 height 49
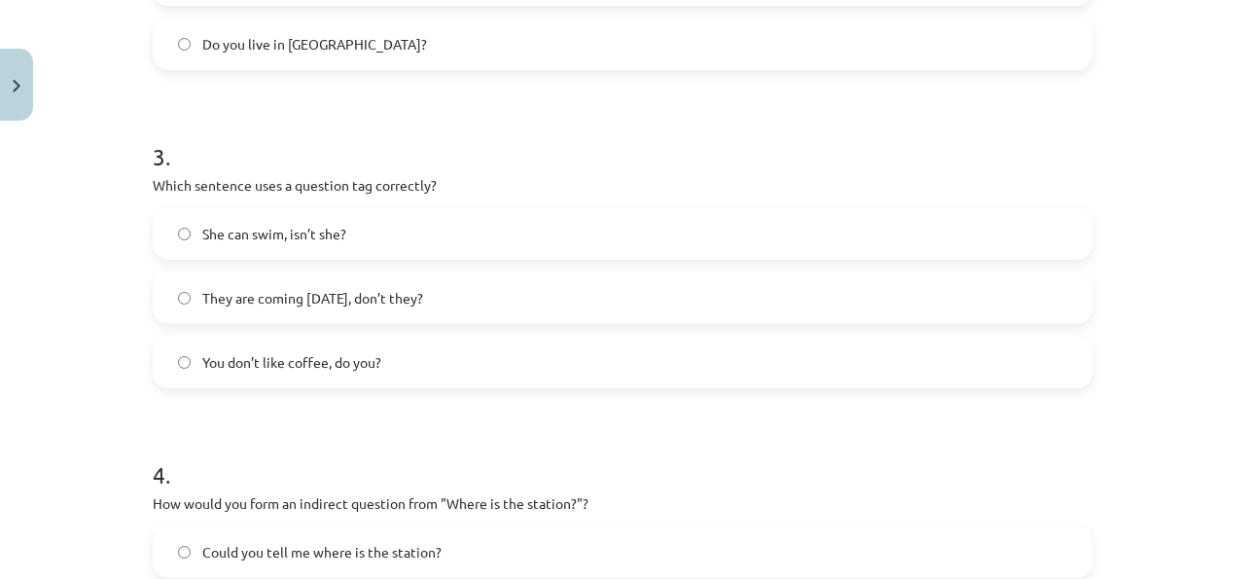
scroll to position [914, 0]
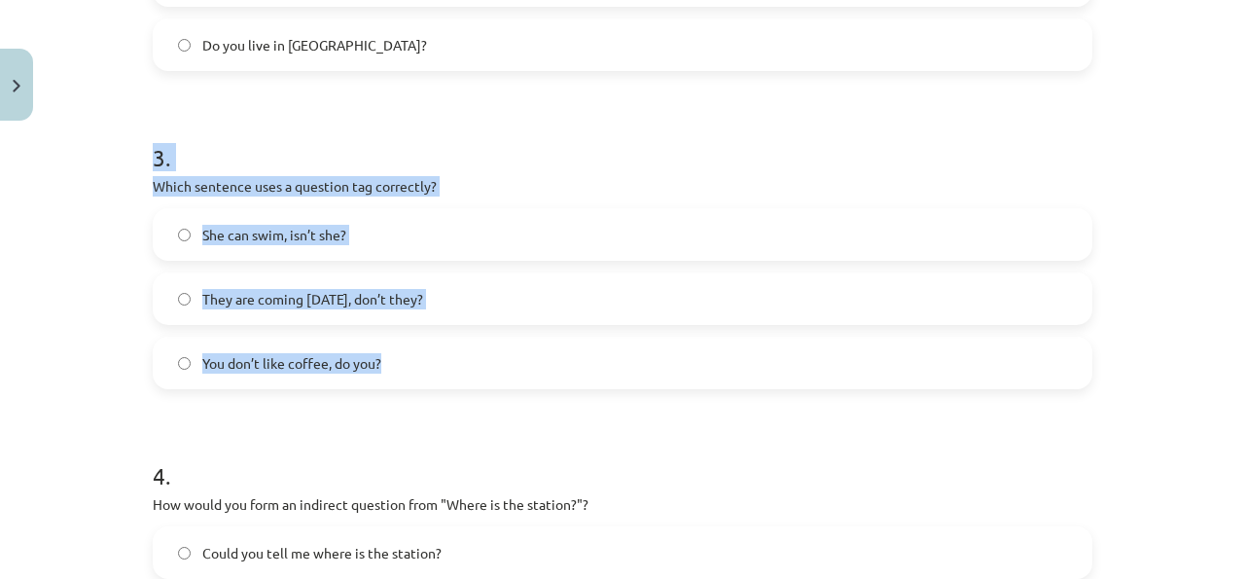
drag, startPoint x: 453, startPoint y: 385, endPoint x: 145, endPoint y: 150, distance: 388.0
click at [142, 151] on div "8 XP Saņemsi Viegls 245 pilda Apraksts Uzdevums Palīdzība 1 . What is the corre…" at bounding box center [622, 50] width 963 height 1669
copy div "3 . Which sentence uses a question tag correctly? She can swim, isn’t she? They…"
click at [439, 372] on label "You don’t like coffee, do you?" at bounding box center [623, 363] width 936 height 49
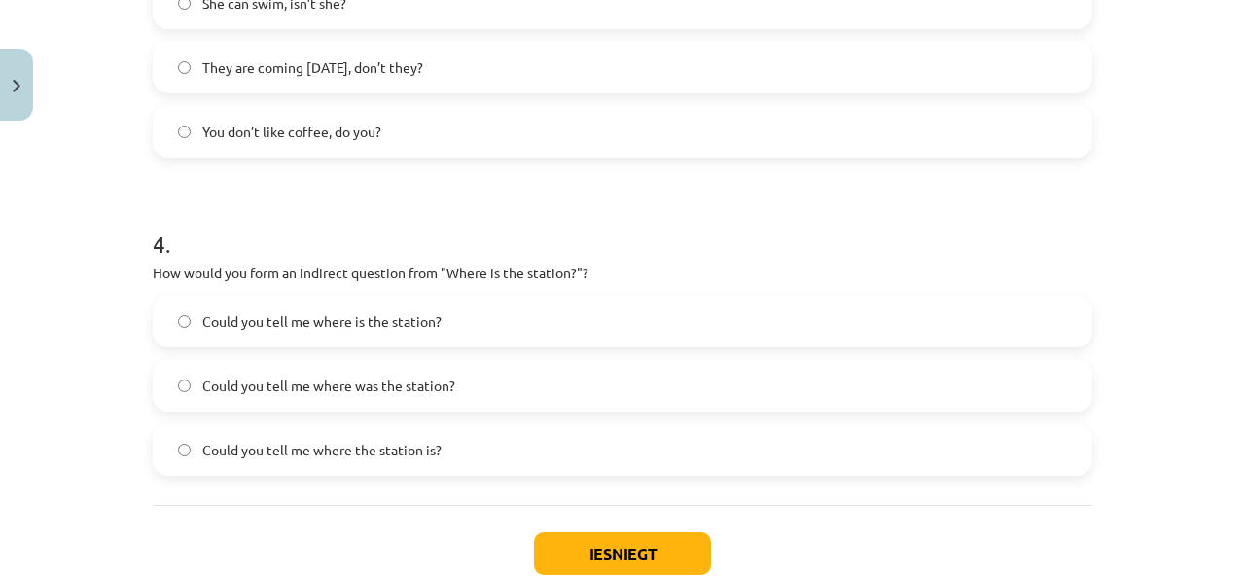
scroll to position [1251, 0]
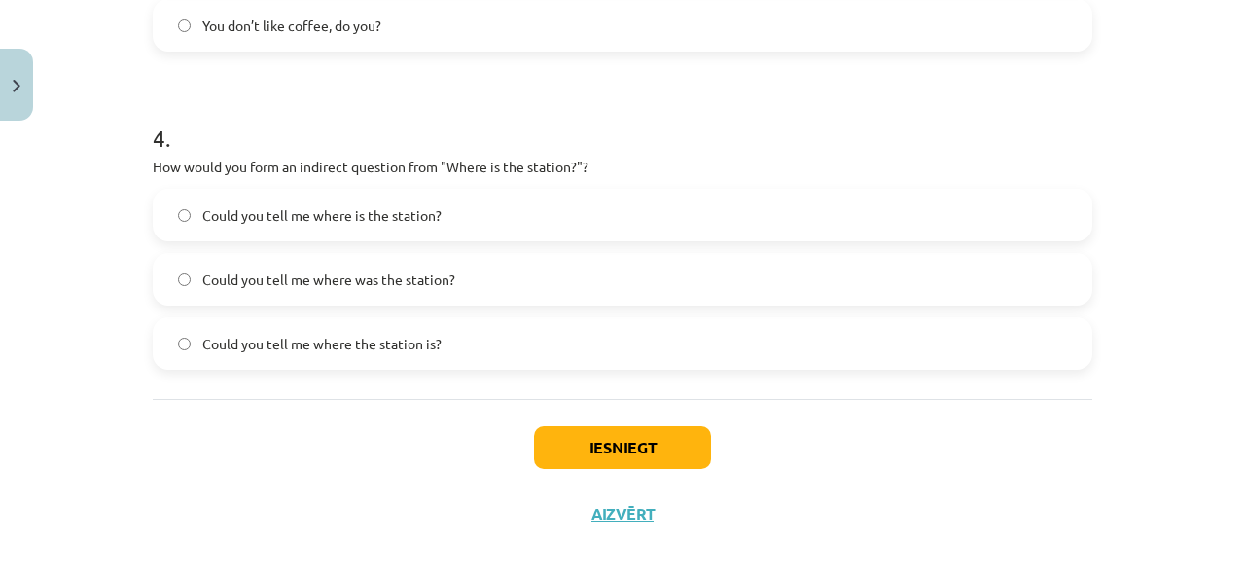
click at [388, 198] on label "Could you tell me where is the station?" at bounding box center [623, 215] width 936 height 49
click at [591, 446] on button "Iesniegt" at bounding box center [622, 447] width 177 height 43
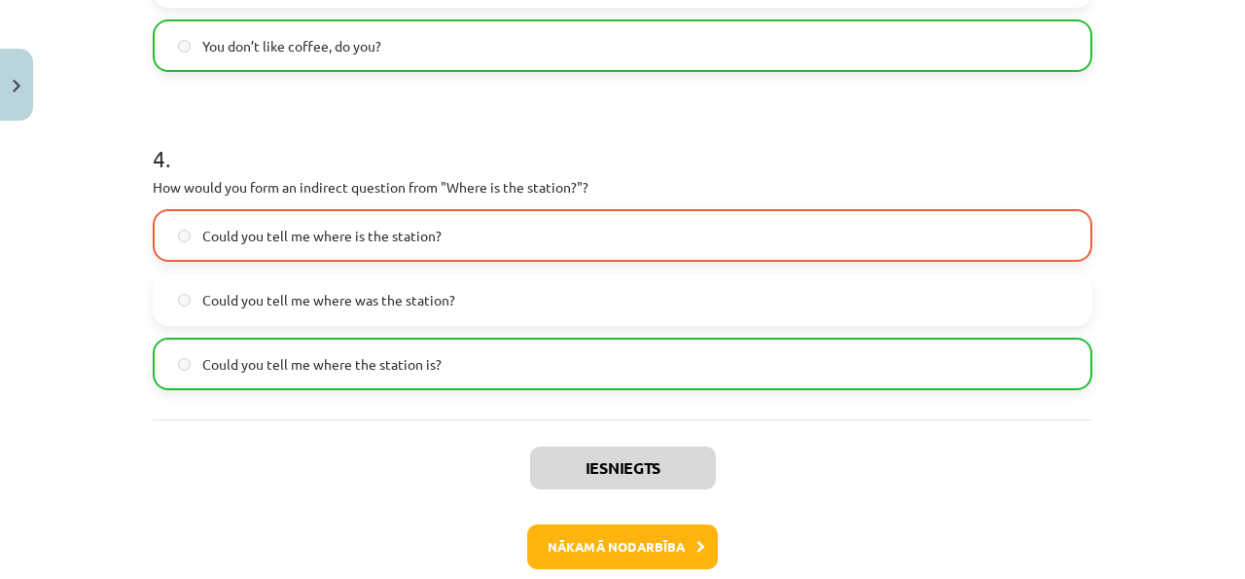
scroll to position [1249, 0]
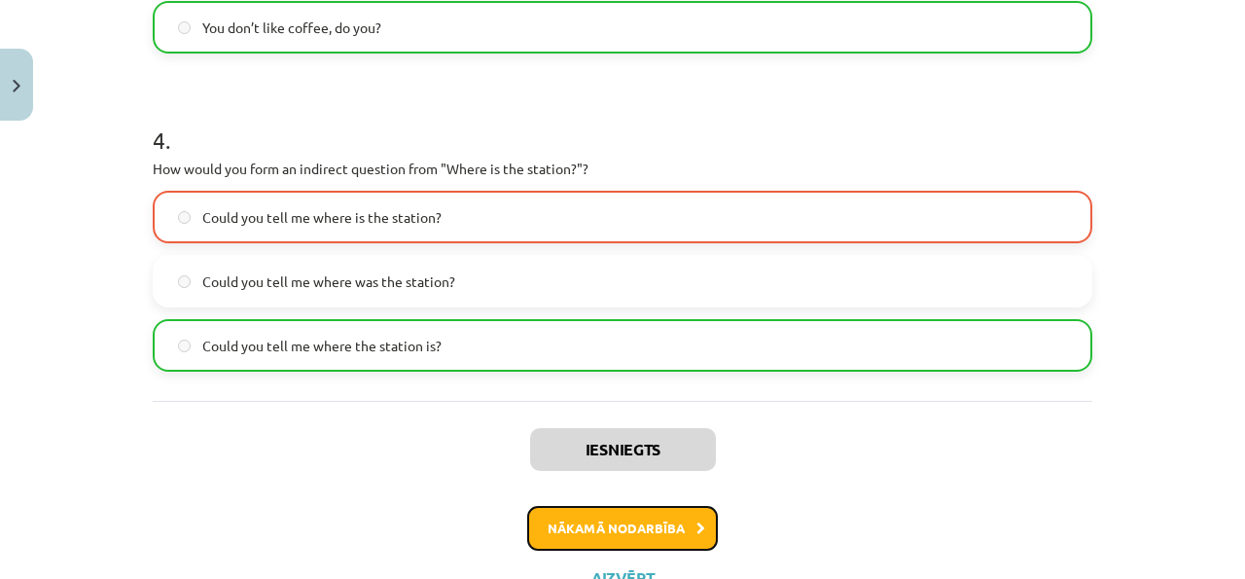
click at [601, 518] on button "Nākamā nodarbība" at bounding box center [622, 528] width 191 height 45
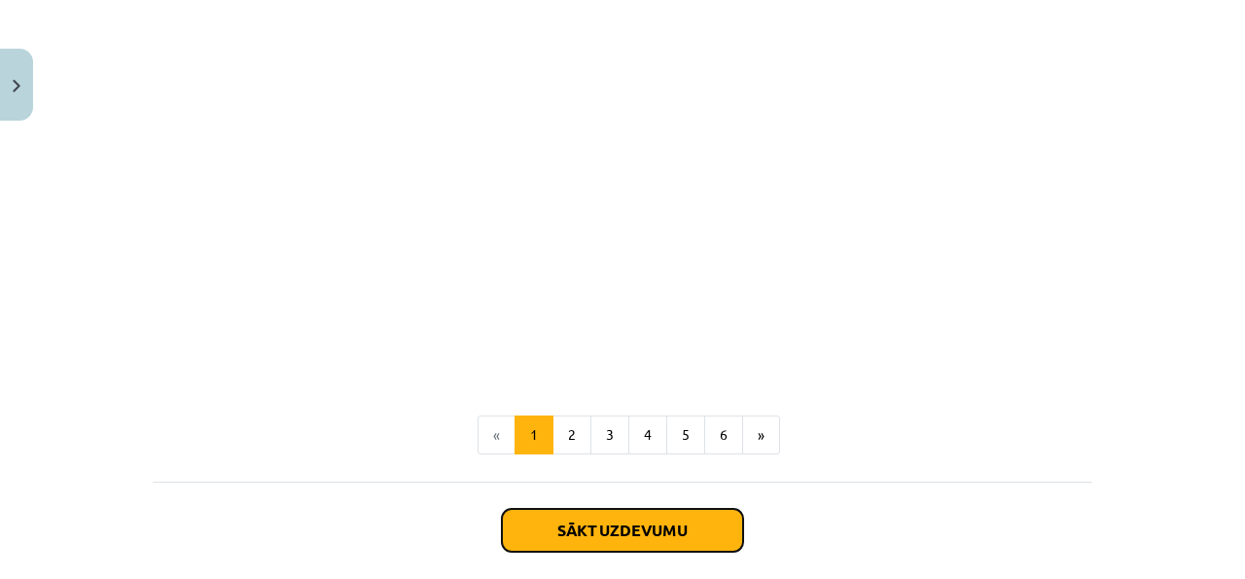
click at [603, 537] on button "Sākt uzdevumu" at bounding box center [622, 530] width 241 height 43
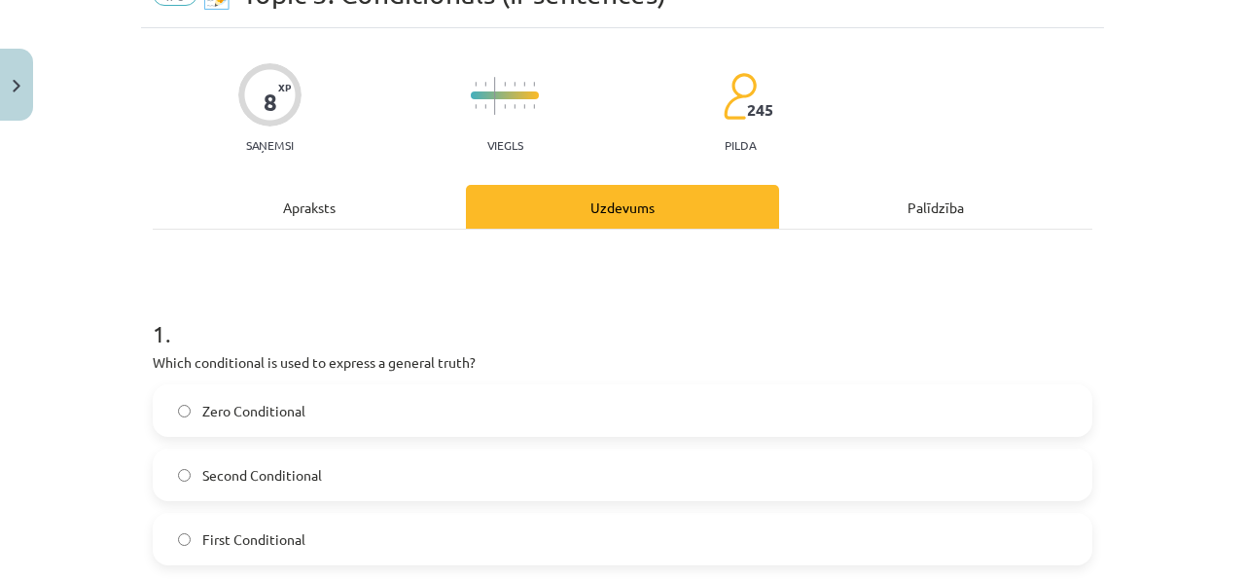
scroll to position [103, 0]
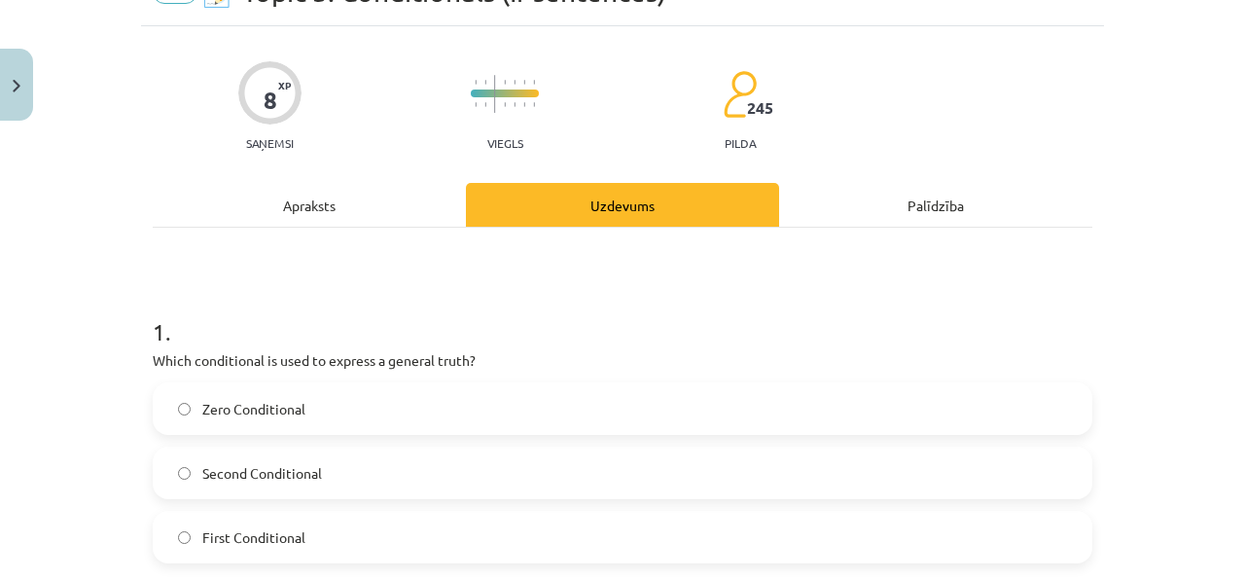
click at [370, 204] on div "Apraksts" at bounding box center [309, 205] width 313 height 44
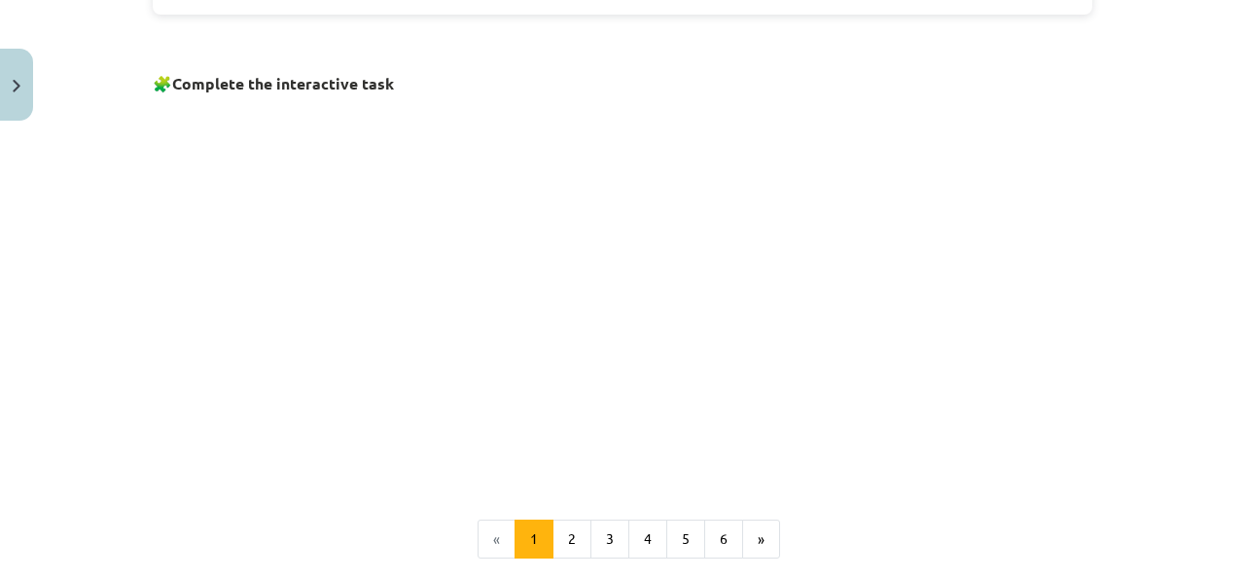
scroll to position [1255, 0]
click at [589, 522] on button "2" at bounding box center [572, 541] width 39 height 39
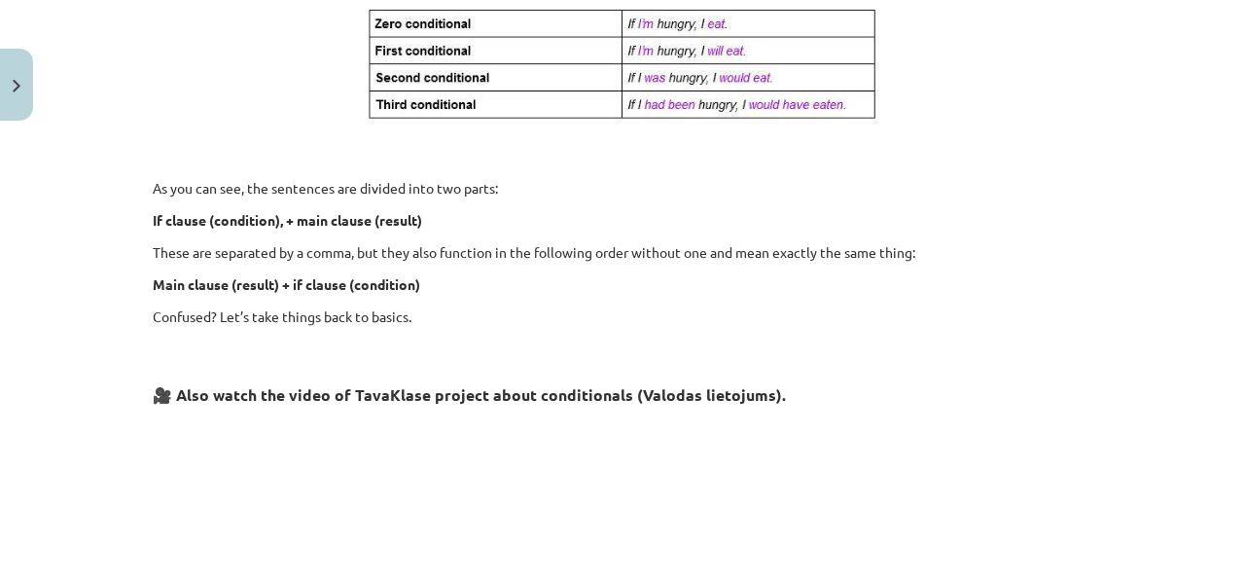
scroll to position [0, 0]
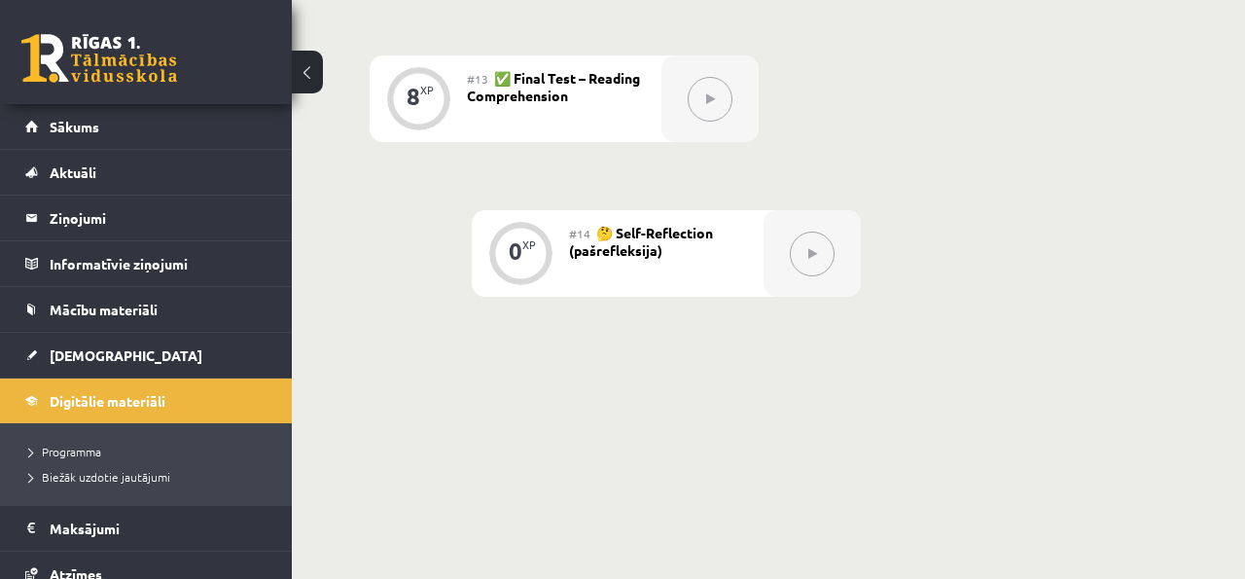
scroll to position [2279, 0]
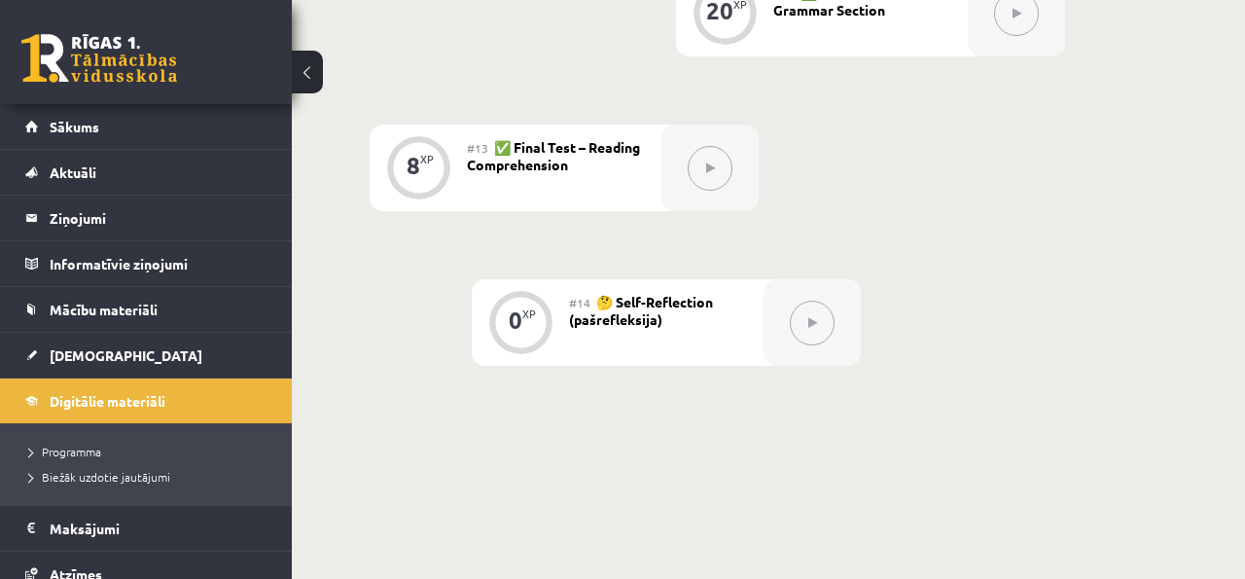
click at [719, 199] on div at bounding box center [710, 168] width 97 height 87
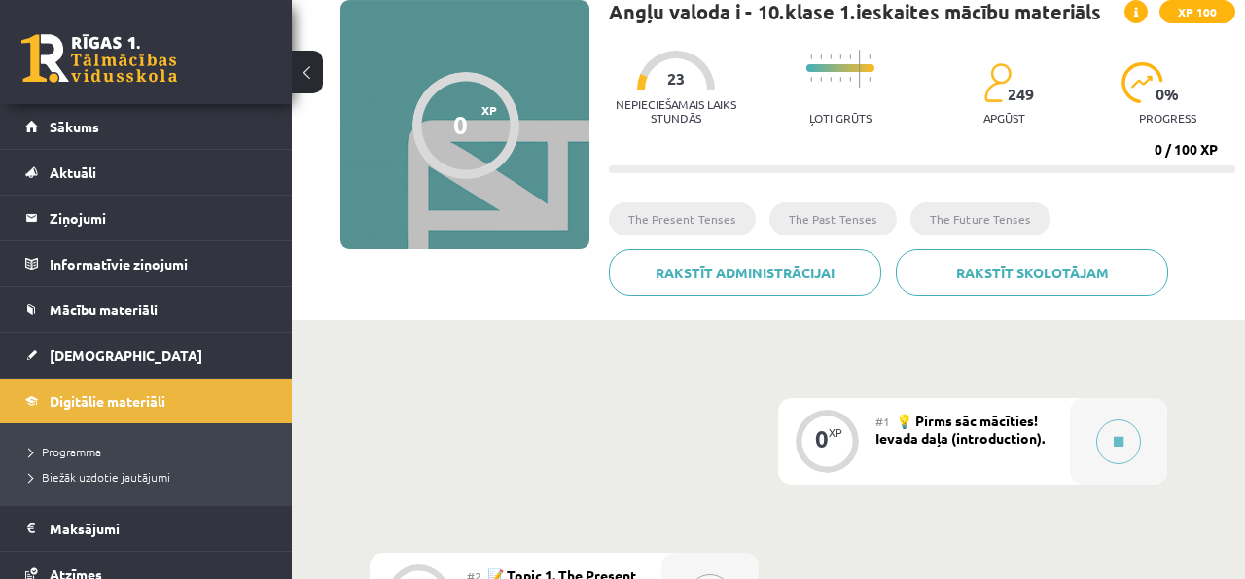
scroll to position [155, 0]
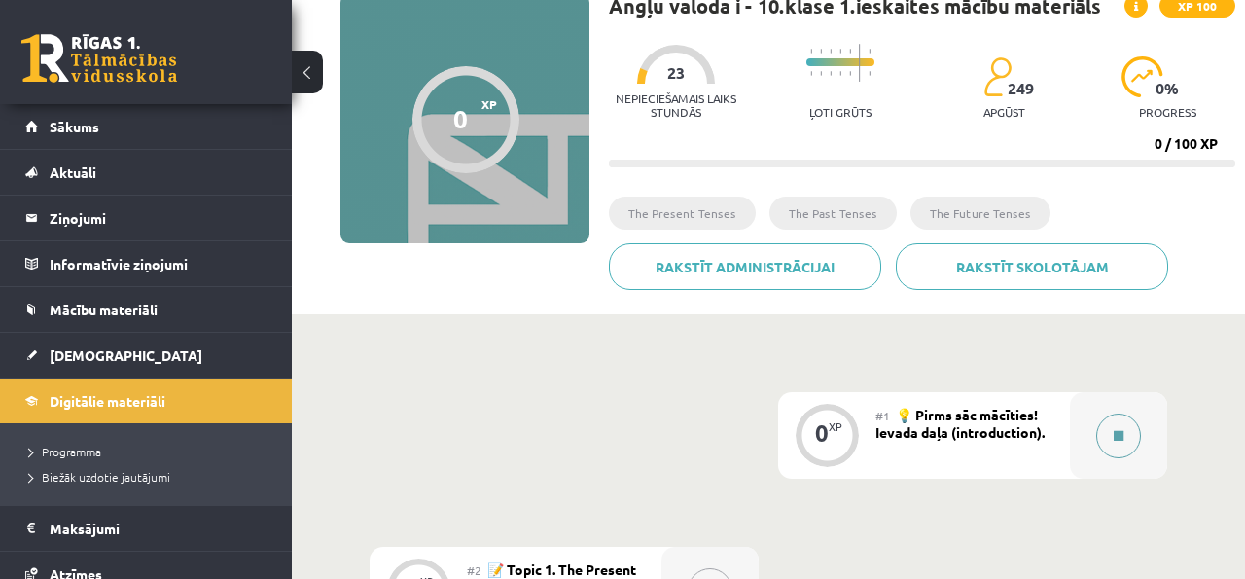
click at [1119, 406] on div at bounding box center [1118, 435] width 97 height 87
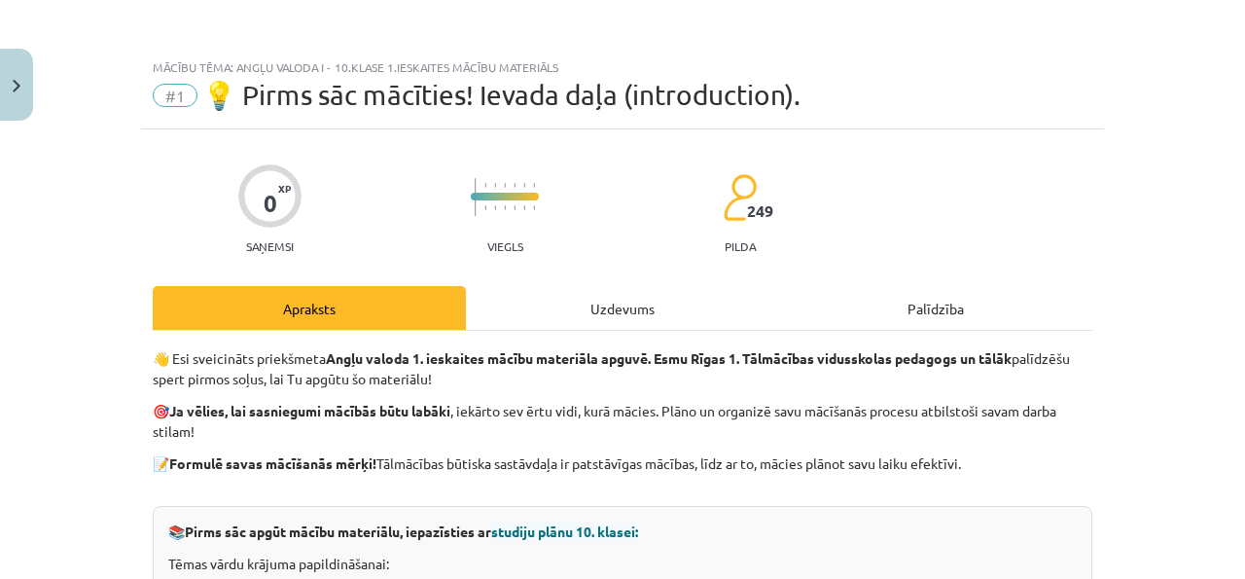
click at [603, 297] on div "Uzdevums" at bounding box center [622, 308] width 313 height 44
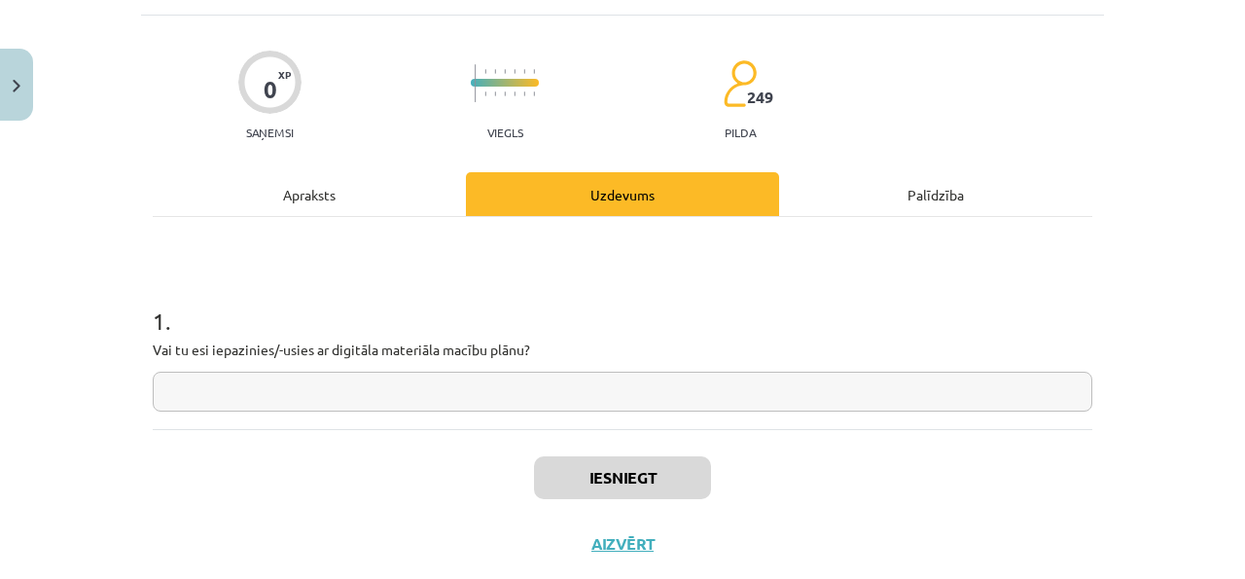
scroll to position [126, 0]
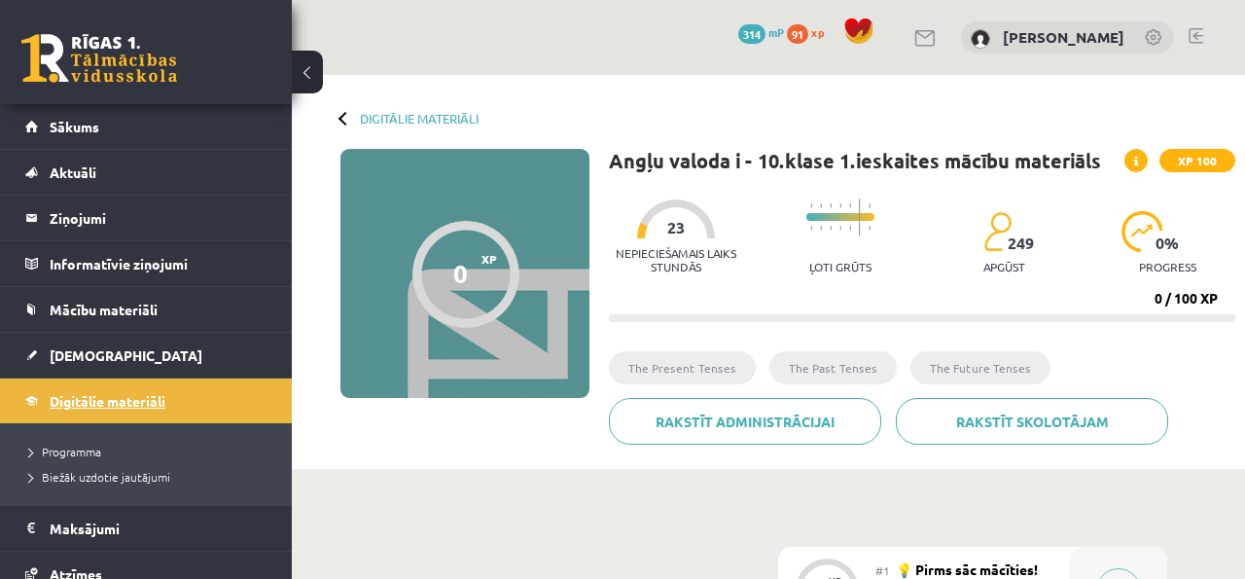
click at [212, 412] on link "Digitālie materiāli" at bounding box center [146, 400] width 242 height 45
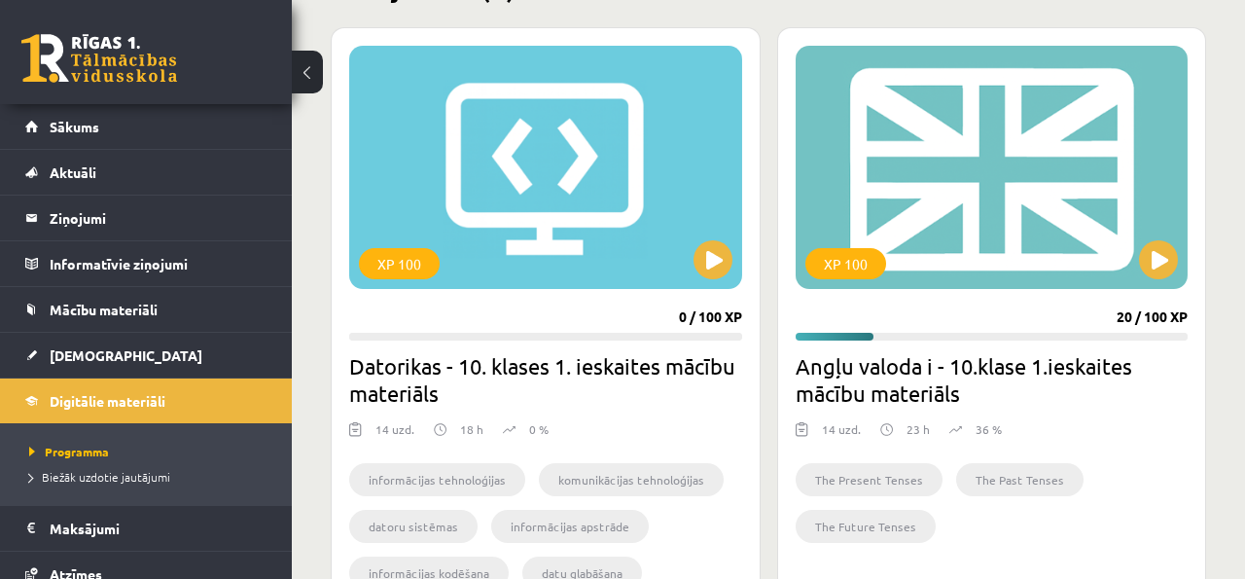
scroll to position [548, 0]
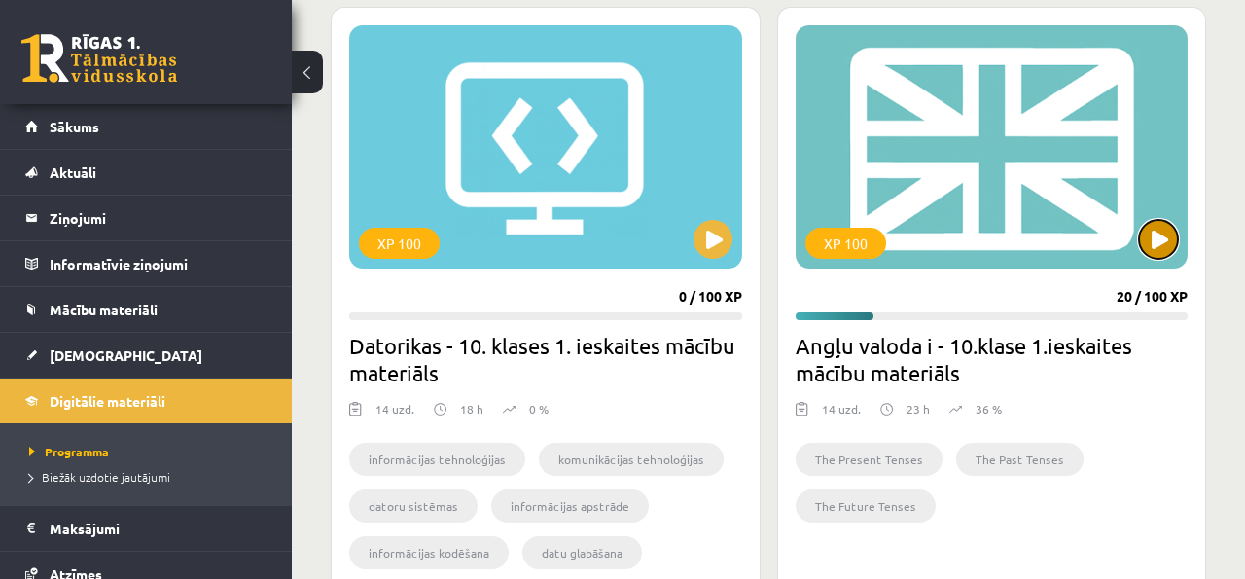
click at [1157, 250] on button at bounding box center [1158, 239] width 39 height 39
click at [930, 264] on div "XP 100" at bounding box center [992, 146] width 393 height 243
click at [931, 263] on div "XP 100" at bounding box center [992, 146] width 393 height 243
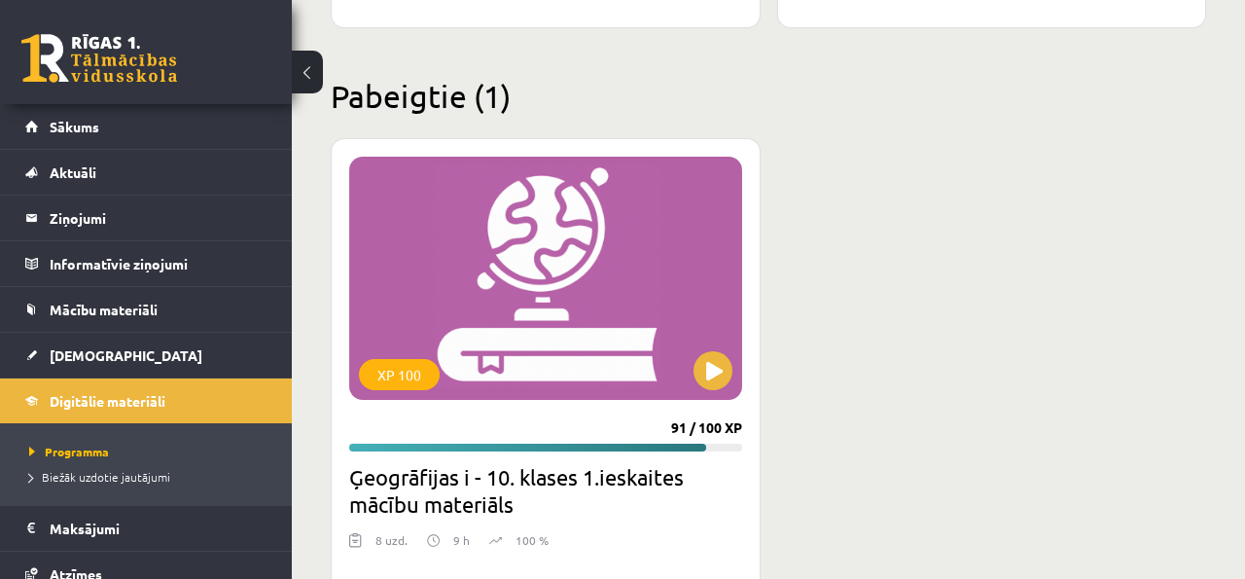
scroll to position [1123, 0]
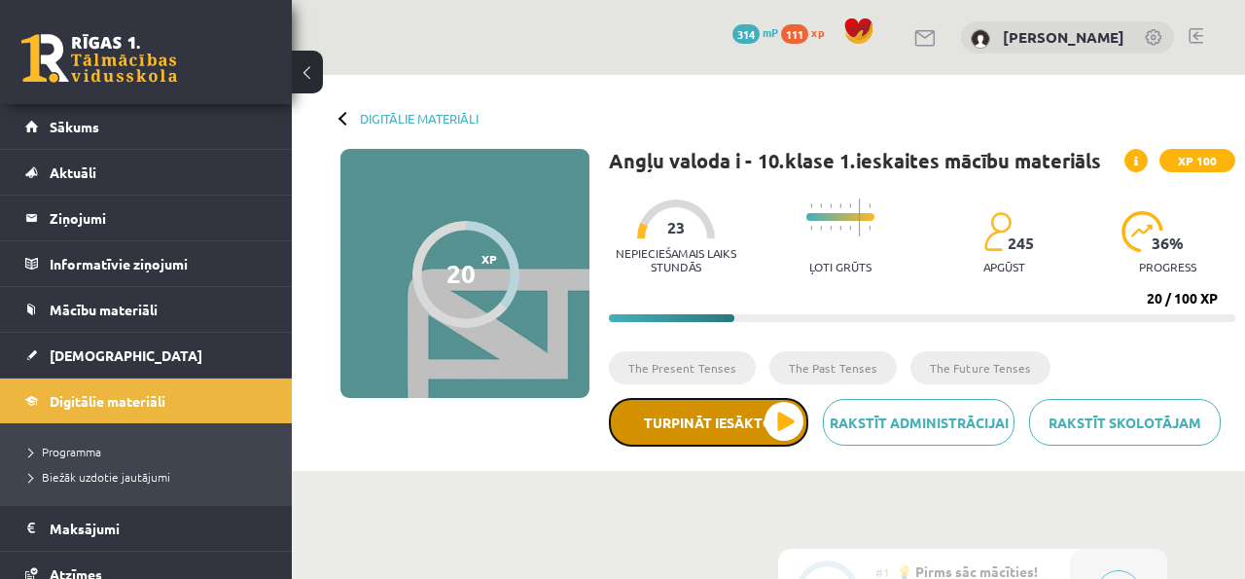
click at [757, 423] on button "Turpināt iesākto" at bounding box center [708, 422] width 199 height 49
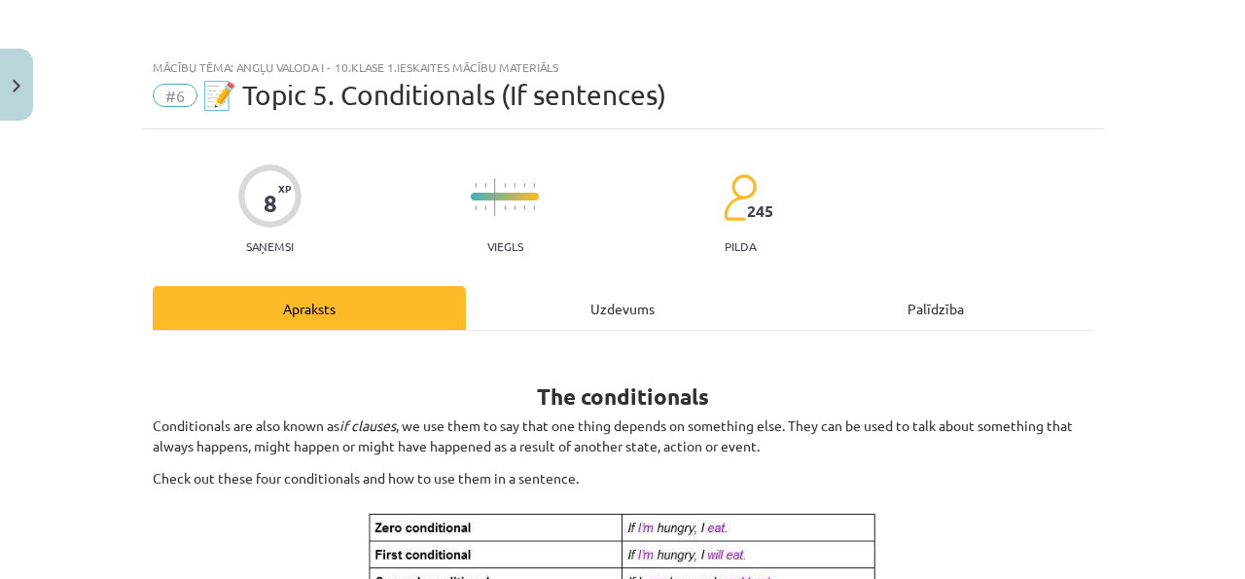
click at [603, 305] on div "Uzdevums" at bounding box center [622, 308] width 313 height 44
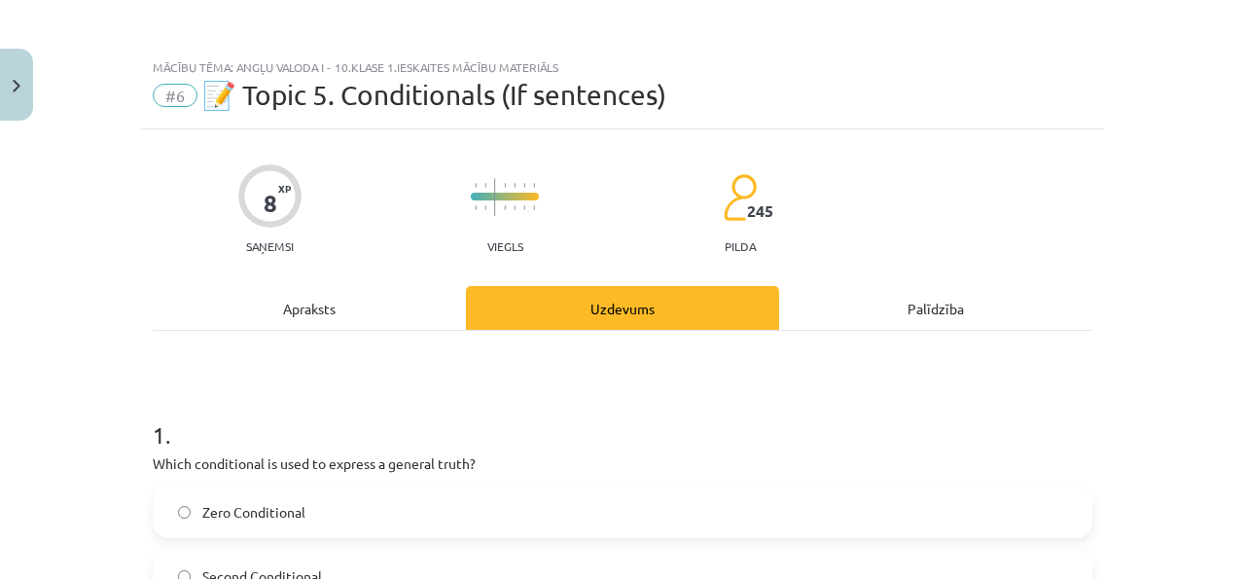
click at [280, 290] on div "Apraksts" at bounding box center [309, 308] width 313 height 44
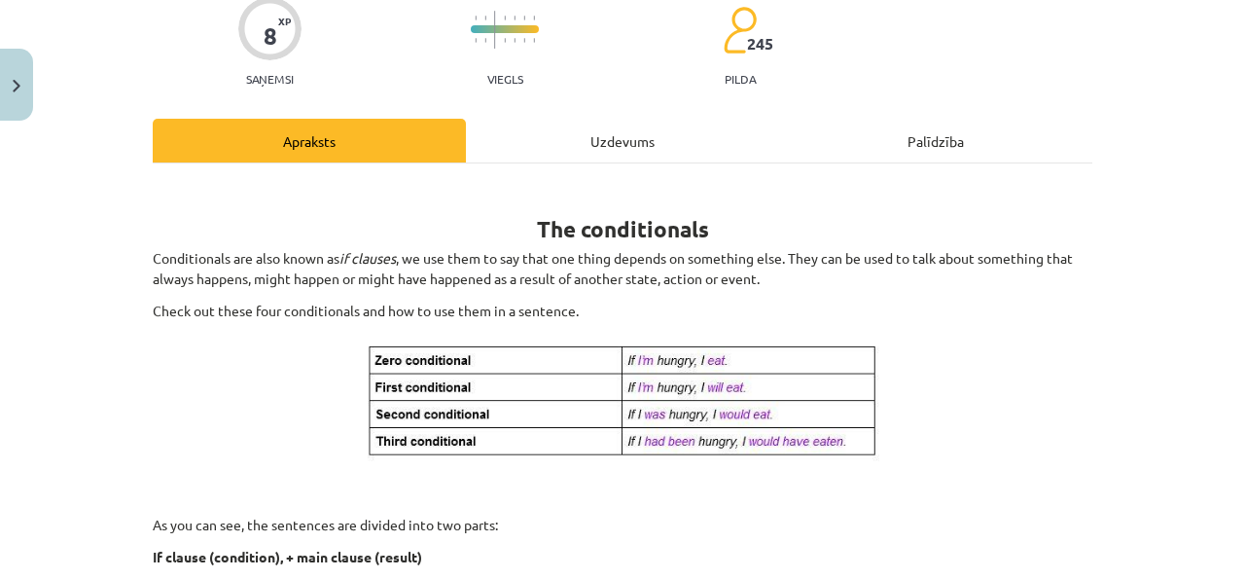
scroll to position [180, 0]
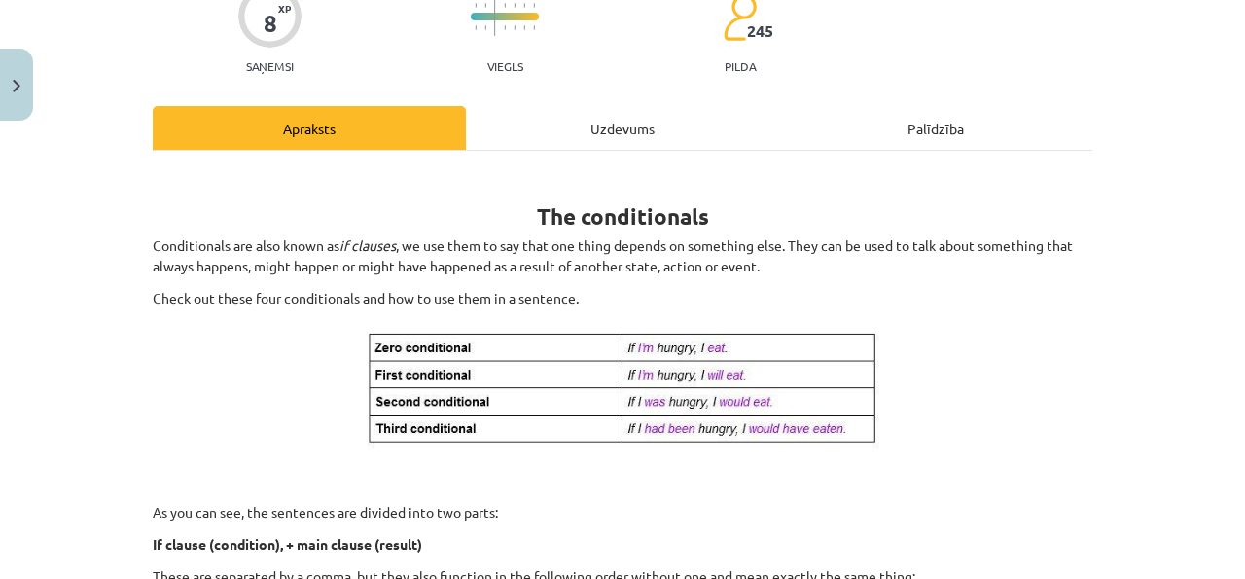
click at [520, 126] on div "Uzdevums" at bounding box center [622, 128] width 313 height 44
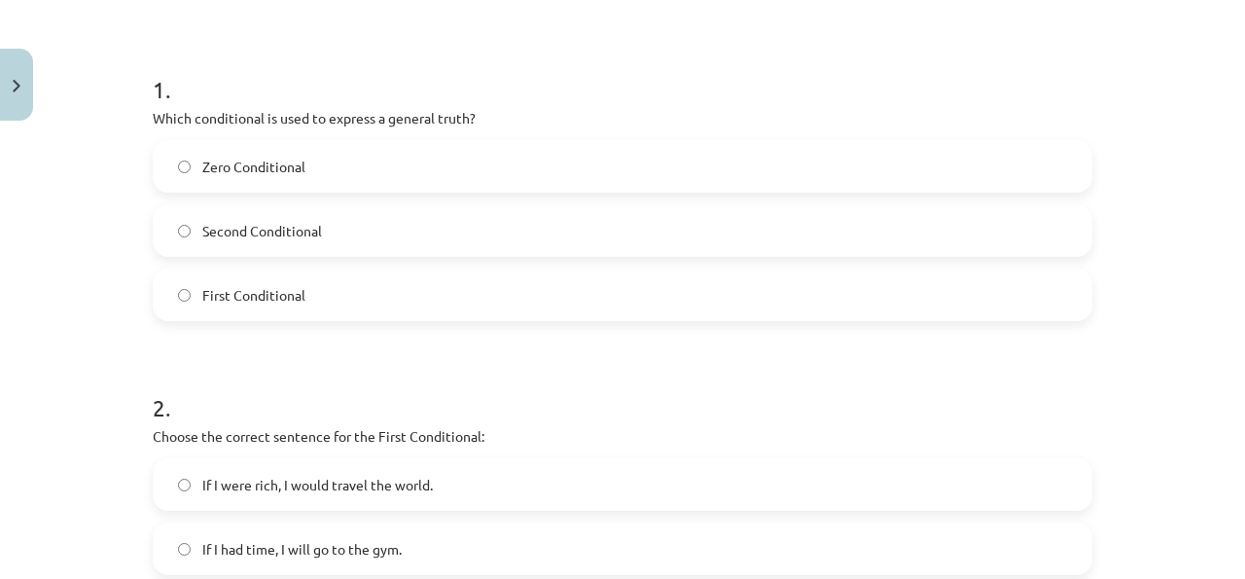
scroll to position [344, 0]
click at [450, 165] on label "Zero Conditional" at bounding box center [623, 167] width 936 height 49
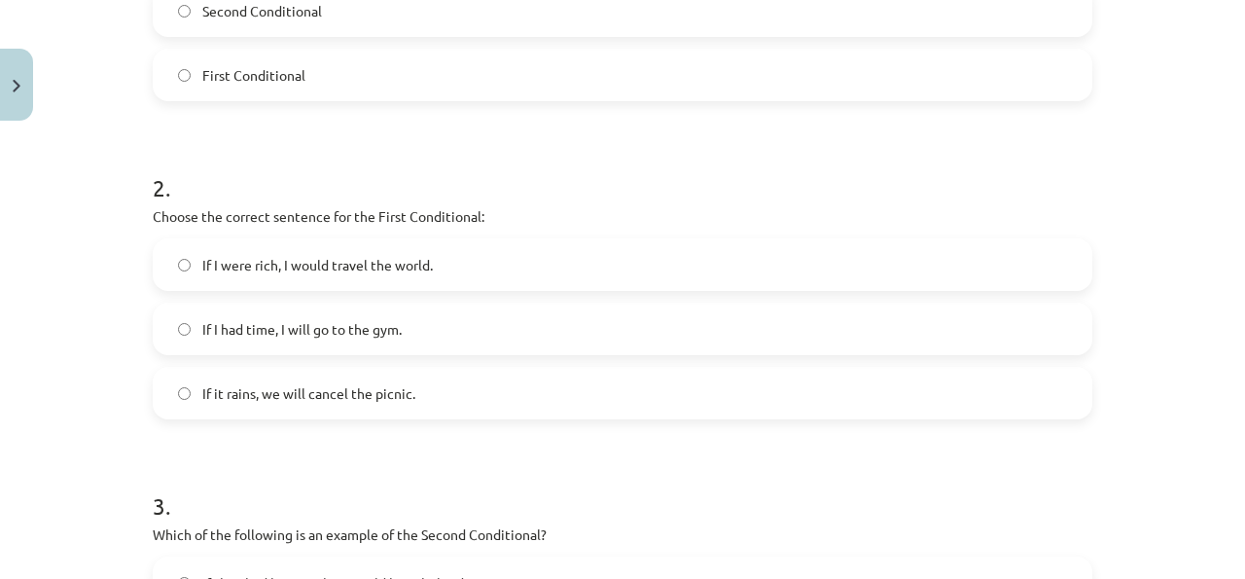
scroll to position [568, 0]
click at [460, 326] on label "If I had time, I will go to the gym." at bounding box center [623, 326] width 936 height 49
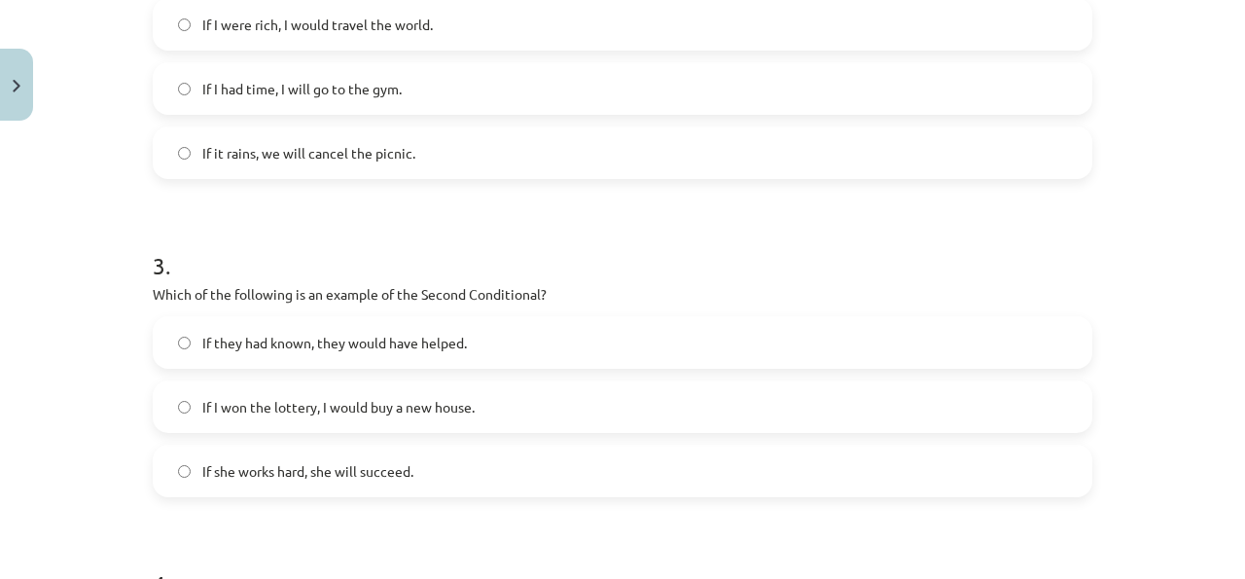
scroll to position [810, 0]
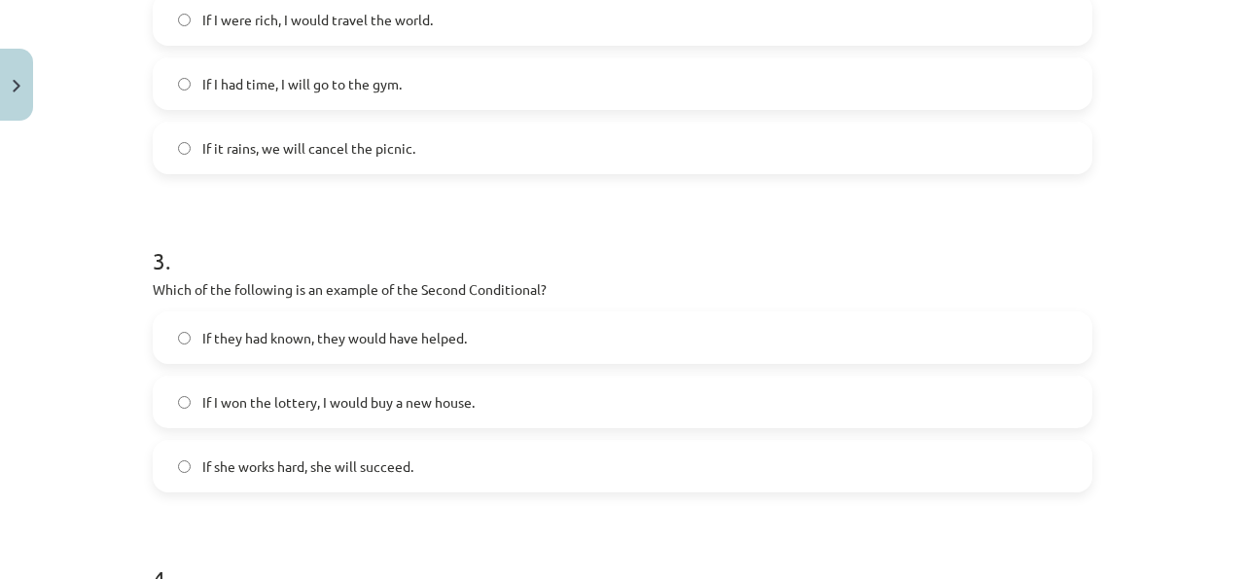
click at [392, 425] on label "If I won the lottery, I would buy a new house." at bounding box center [623, 402] width 936 height 49
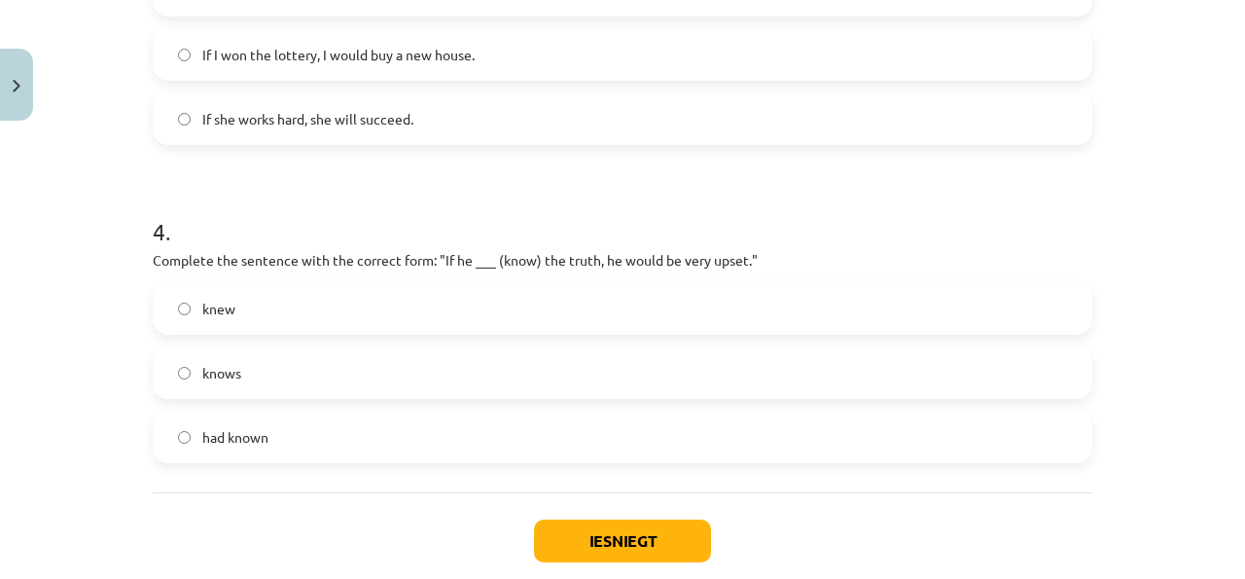
scroll to position [1157, 0]
click at [379, 366] on label "knows" at bounding box center [623, 373] width 936 height 49
click at [589, 328] on label "knew" at bounding box center [623, 309] width 936 height 49
click at [595, 524] on button "Iesniegt" at bounding box center [622, 542] width 177 height 43
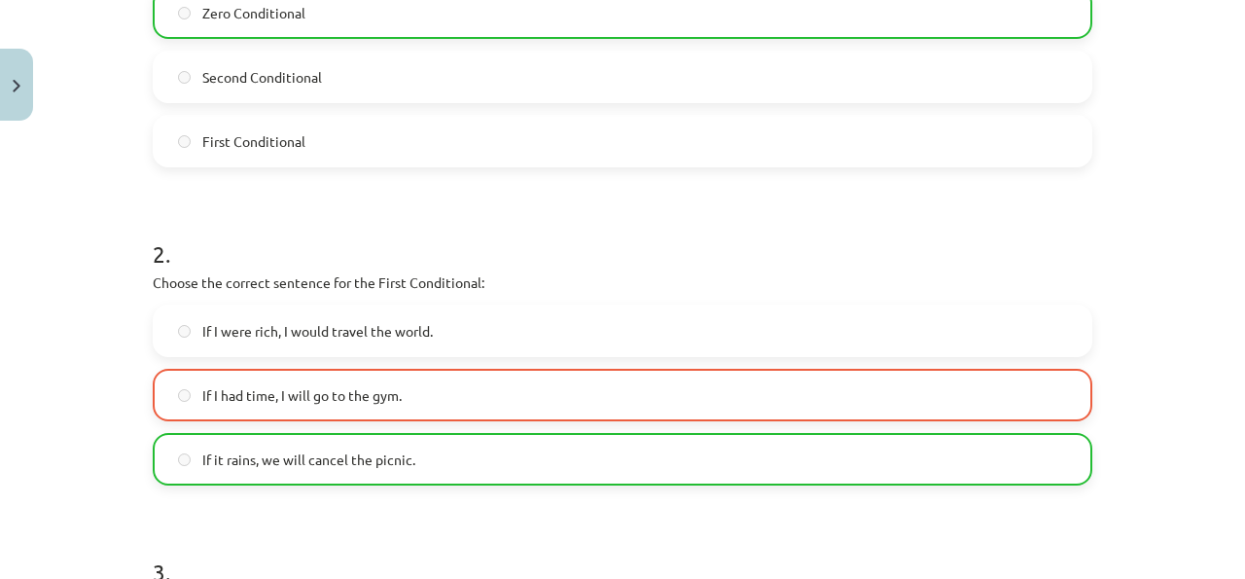
scroll to position [0, 0]
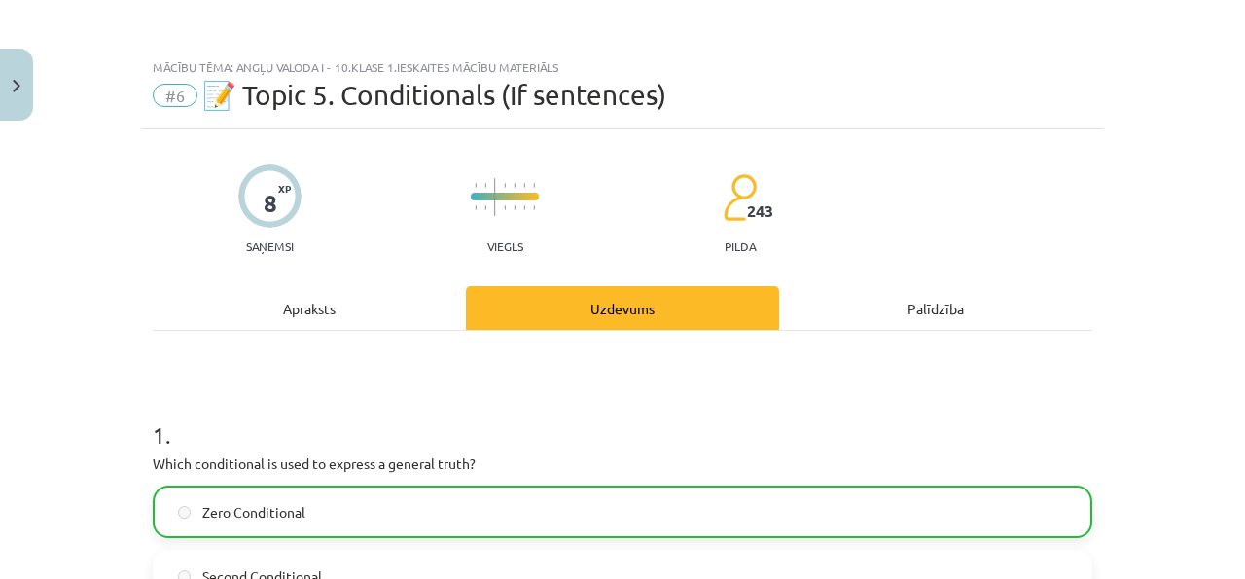
click at [303, 293] on div "Apraksts" at bounding box center [309, 308] width 313 height 44
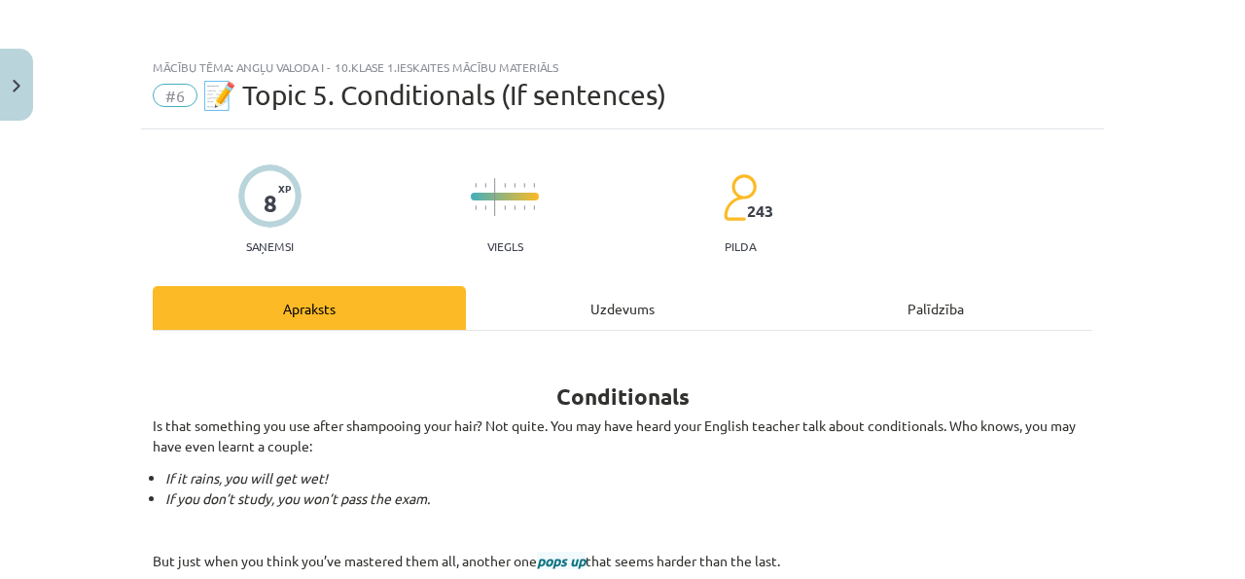
click at [450, 310] on div "Apraksts" at bounding box center [309, 308] width 313 height 44
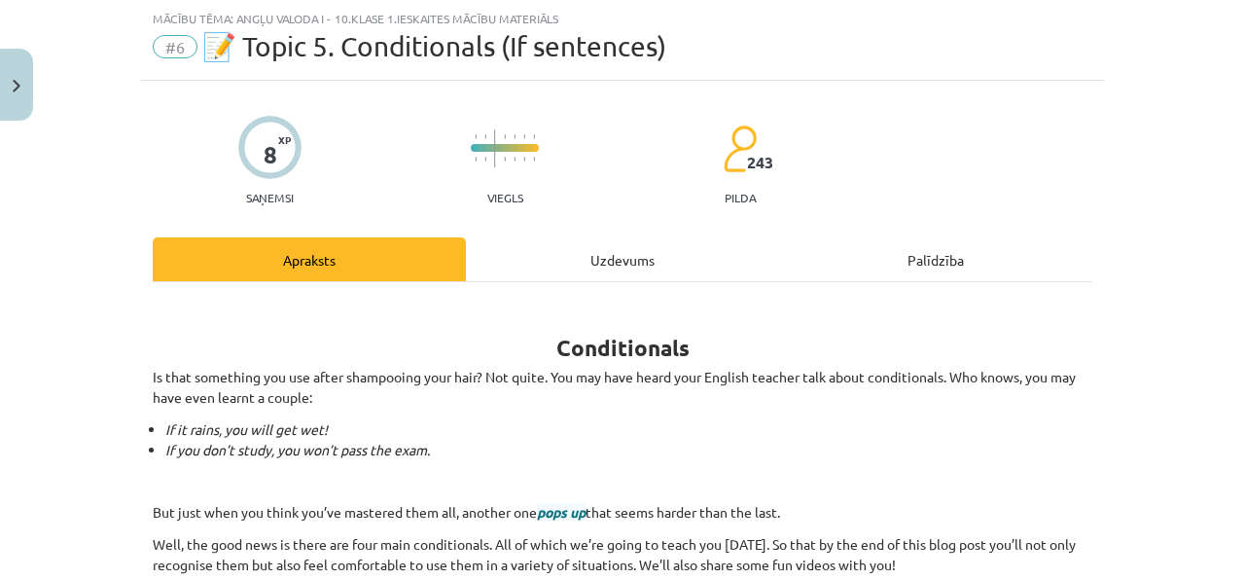
click at [532, 447] on li "If you don’t study, you won’t pass the exam." at bounding box center [628, 450] width 927 height 20
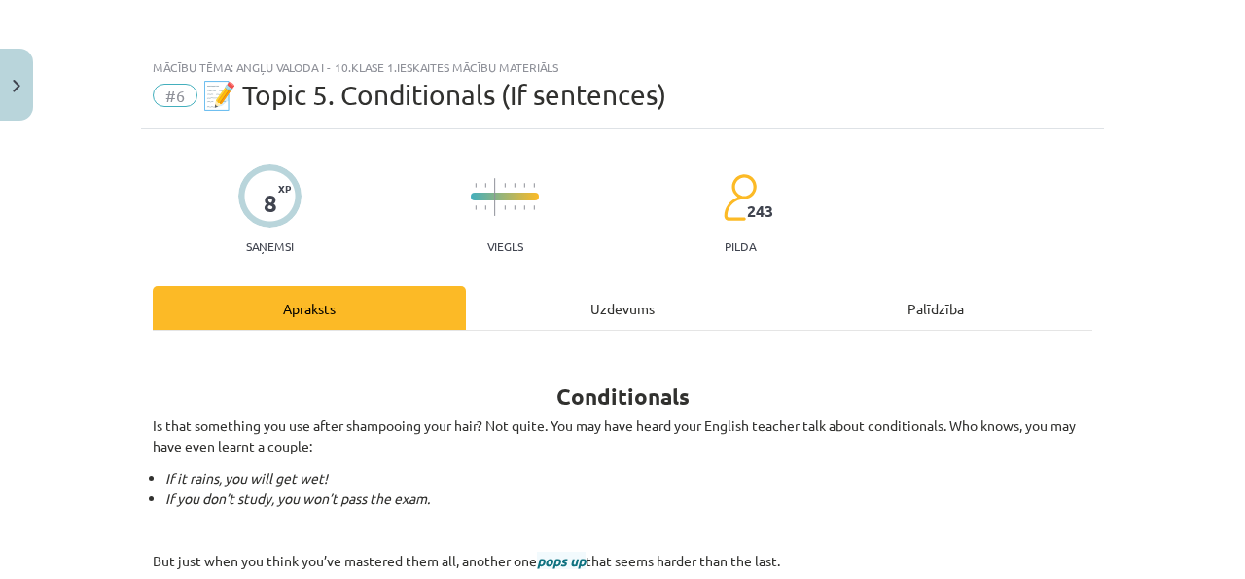
click at [546, 299] on div "Uzdevums" at bounding box center [622, 308] width 313 height 44
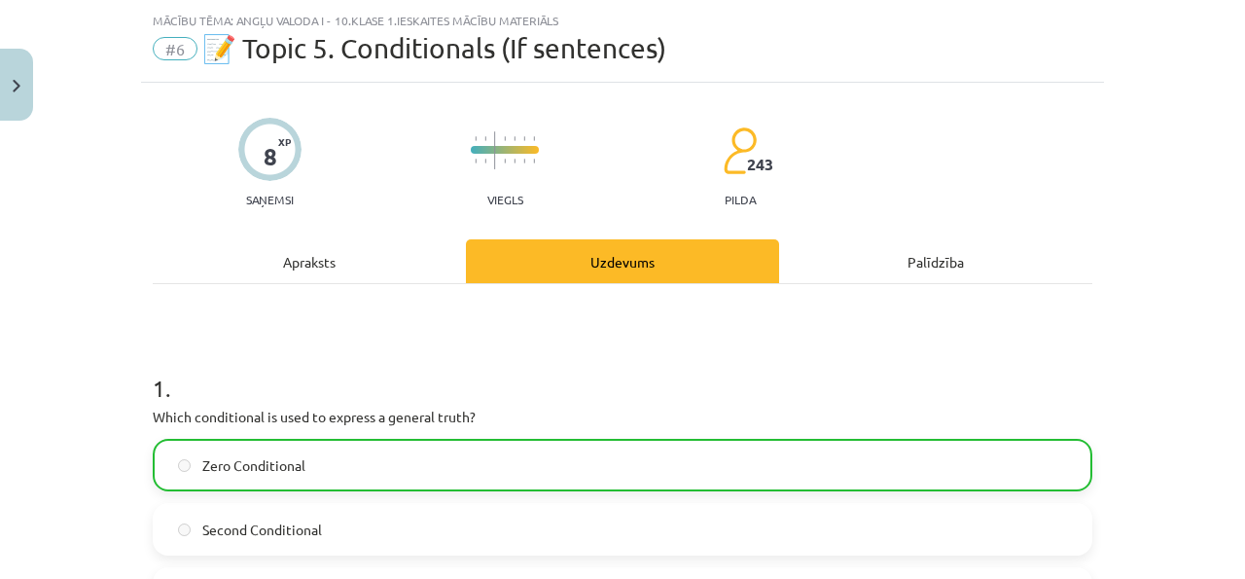
scroll to position [49, 0]
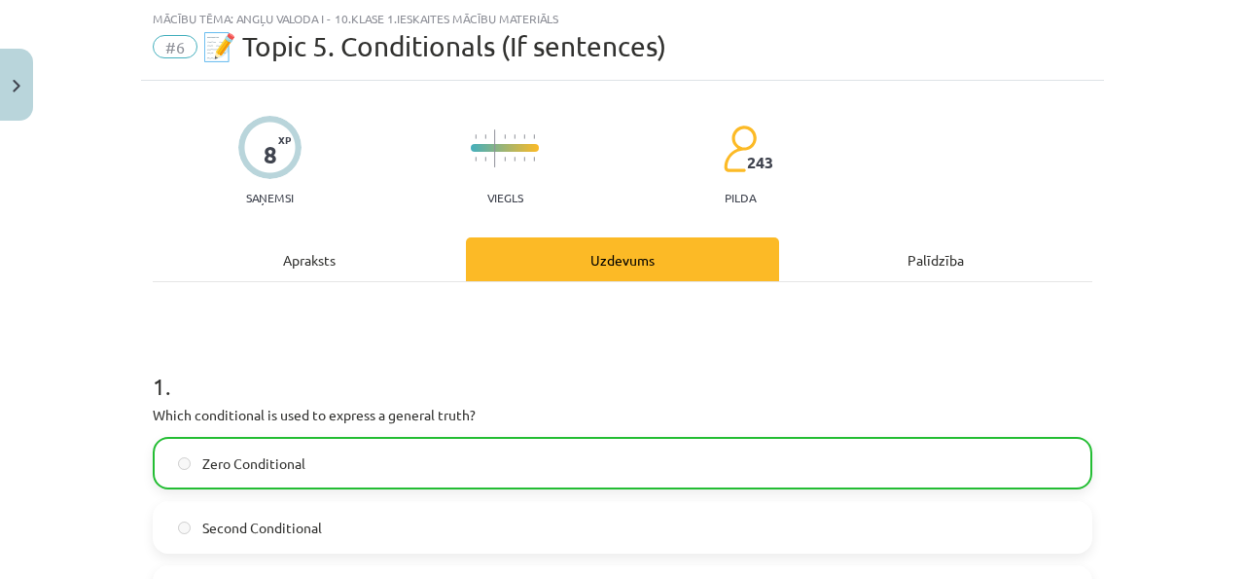
click at [353, 242] on div "Apraksts" at bounding box center [309, 259] width 313 height 44
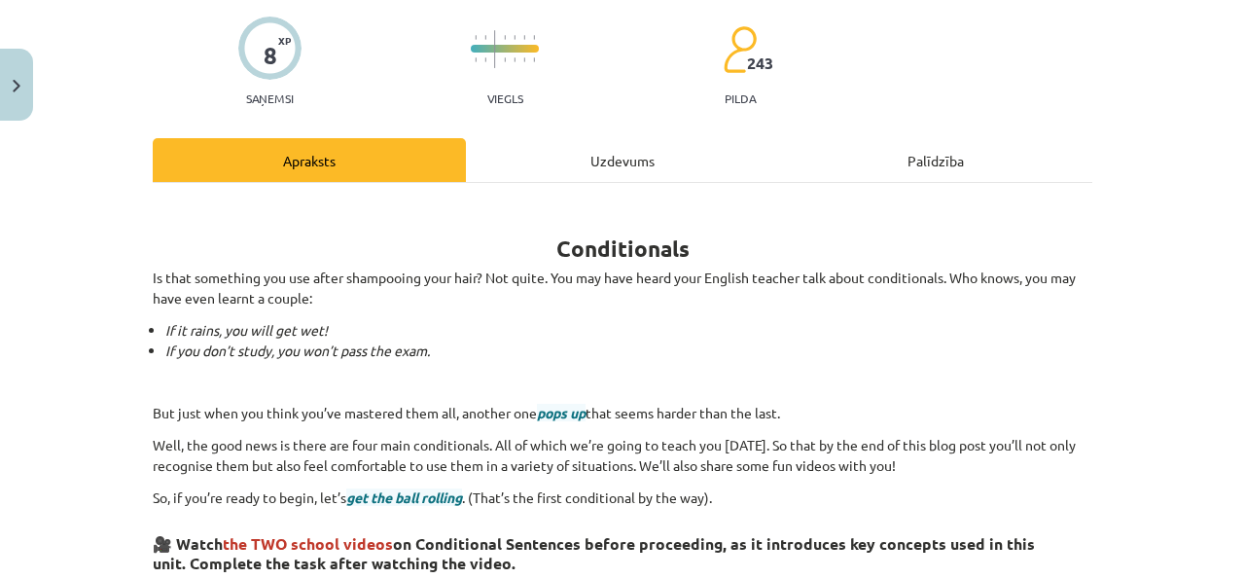
click at [569, 163] on div "Uzdevums" at bounding box center [622, 160] width 313 height 44
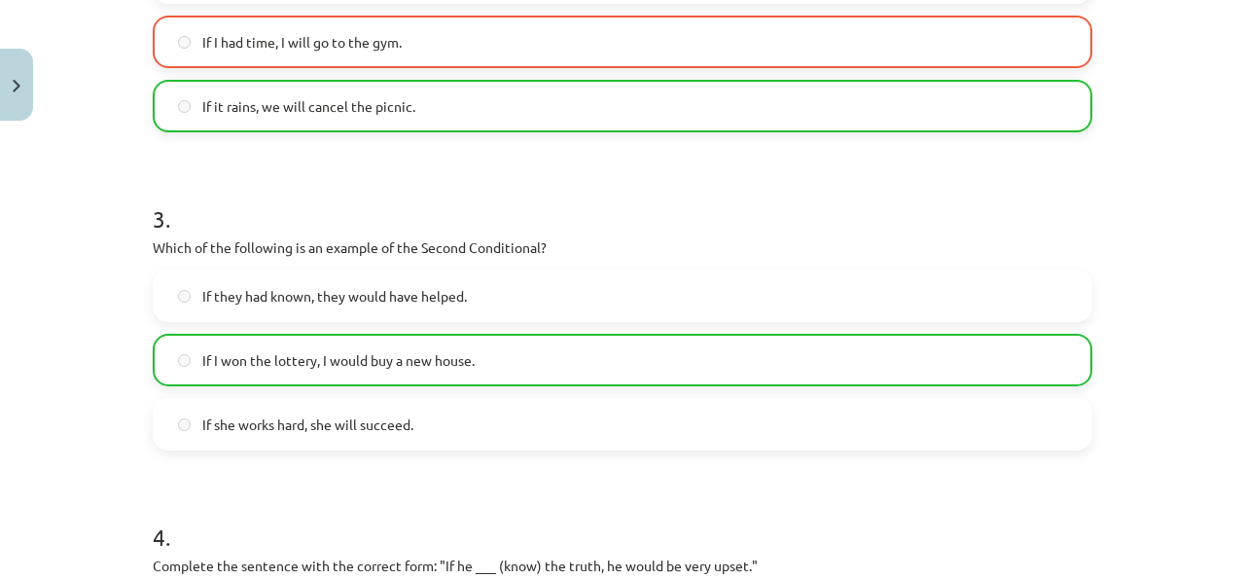
scroll to position [1329, 0]
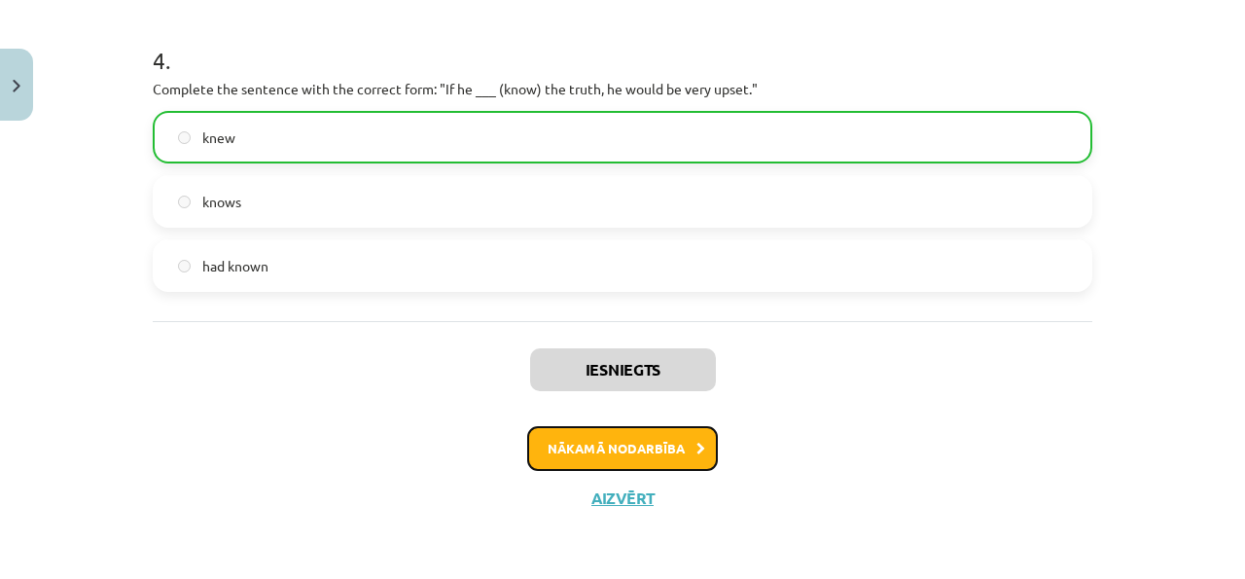
click at [685, 437] on button "Nākamā nodarbība" at bounding box center [622, 448] width 191 height 45
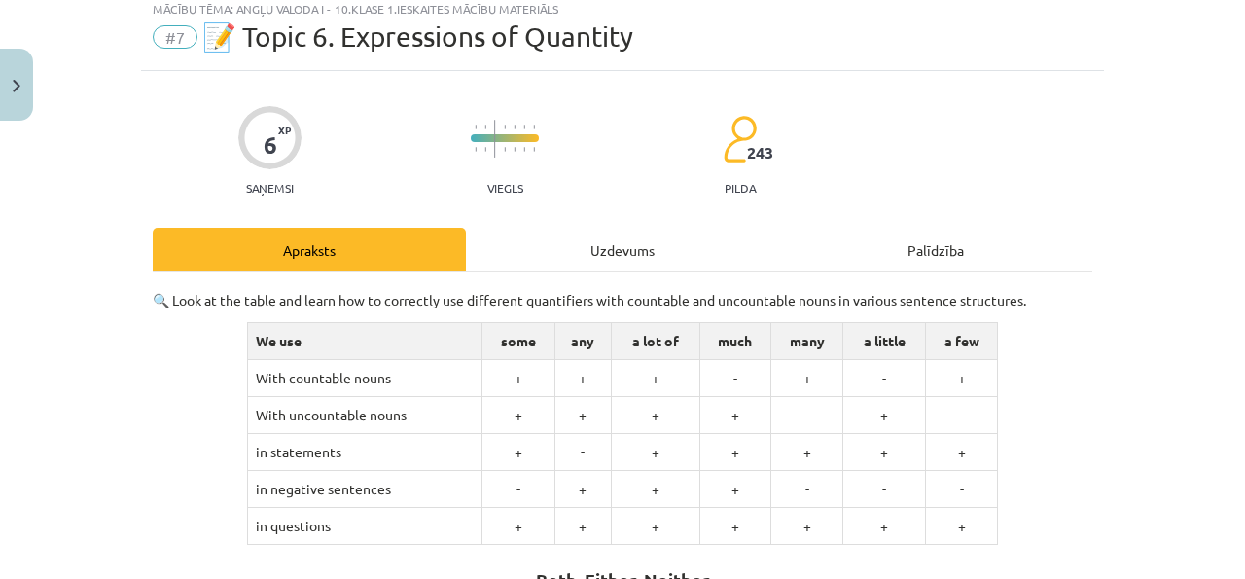
scroll to position [49, 0]
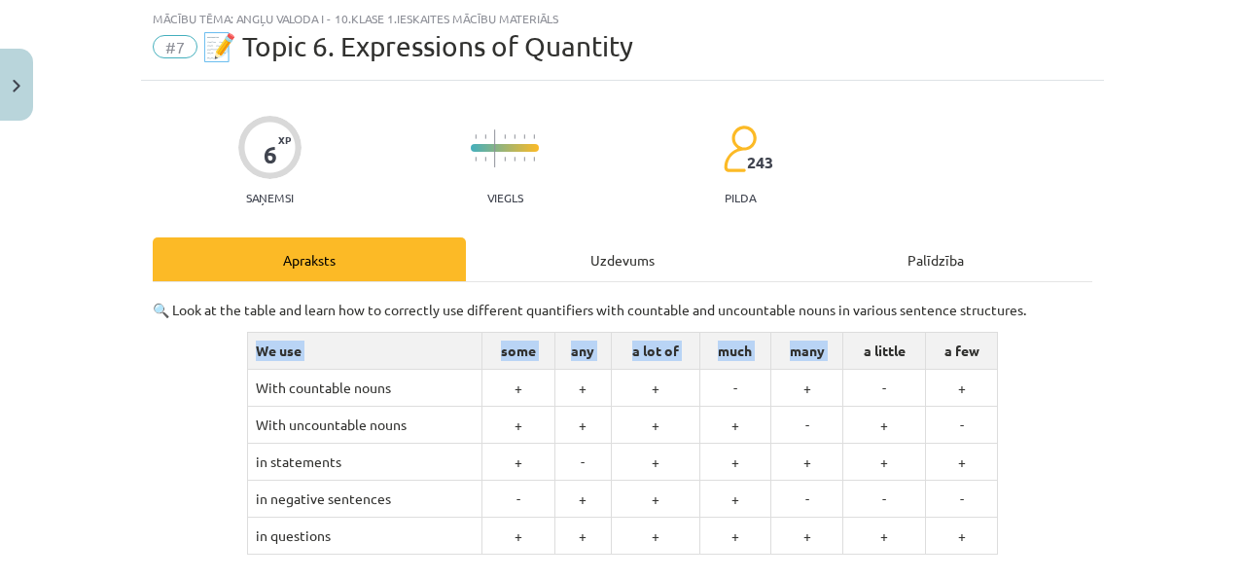
drag, startPoint x: 248, startPoint y: 343, endPoint x: 890, endPoint y: 337, distance: 642.2
click at [890, 337] on tr "We use some any a lot of much many a little a few" at bounding box center [622, 351] width 751 height 37
click at [897, 334] on td "a little" at bounding box center [885, 351] width 82 height 37
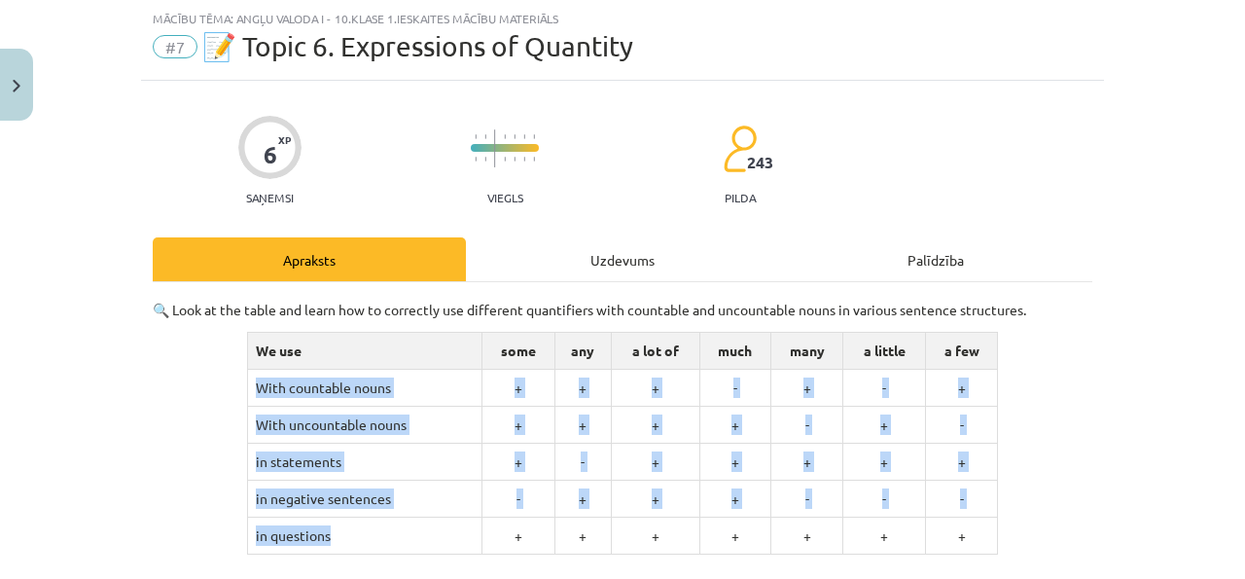
drag, startPoint x: 247, startPoint y: 379, endPoint x: 341, endPoint y: 536, distance: 182.4
click at [341, 536] on tbody "We use some any a lot of much many a little a few With countable nouns + + + - …" at bounding box center [622, 444] width 751 height 222
click at [341, 536] on td "in questions" at bounding box center [364, 536] width 235 height 37
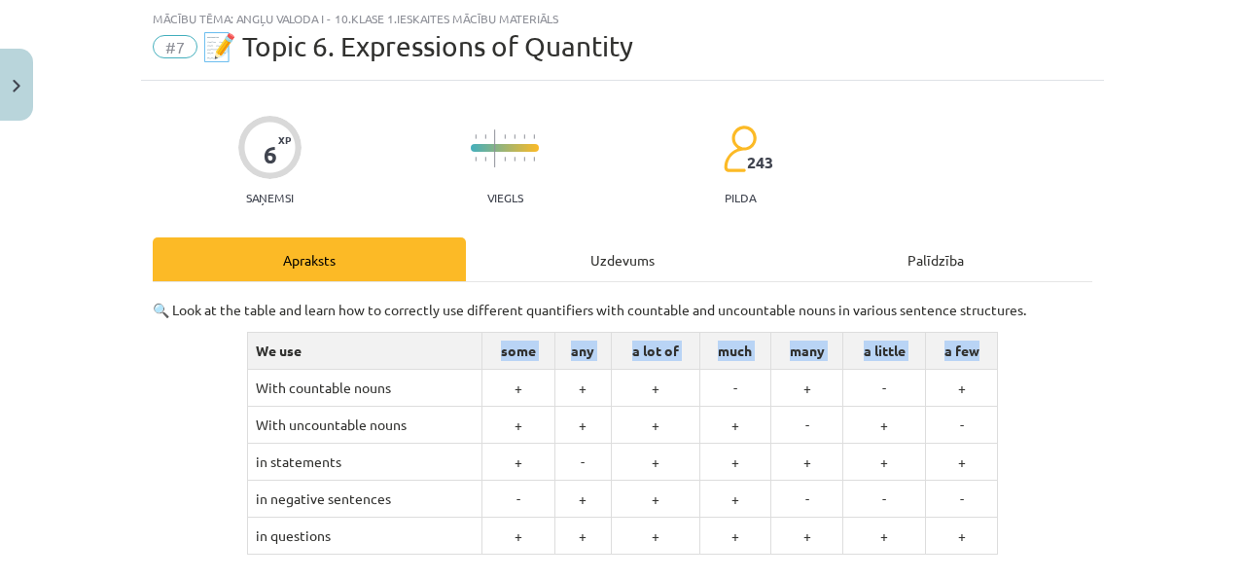
drag, startPoint x: 495, startPoint y: 347, endPoint x: 988, endPoint y: 345, distance: 492.3
click at [988, 345] on tr "We use some any a lot of much many a little a few" at bounding box center [622, 351] width 751 height 37
copy tr "some any a lot of much many a little a few"
click at [582, 270] on div "Uzdevums" at bounding box center [622, 259] width 313 height 44
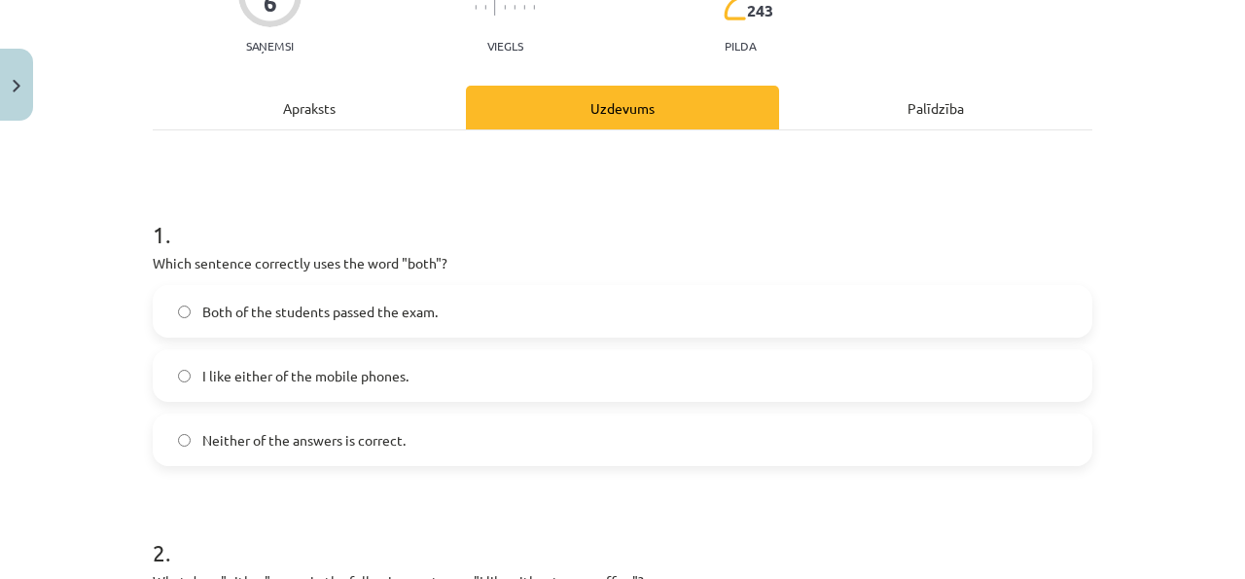
scroll to position [201, 0]
click at [607, 303] on label "Both of the students passed the exam." at bounding box center [623, 310] width 936 height 49
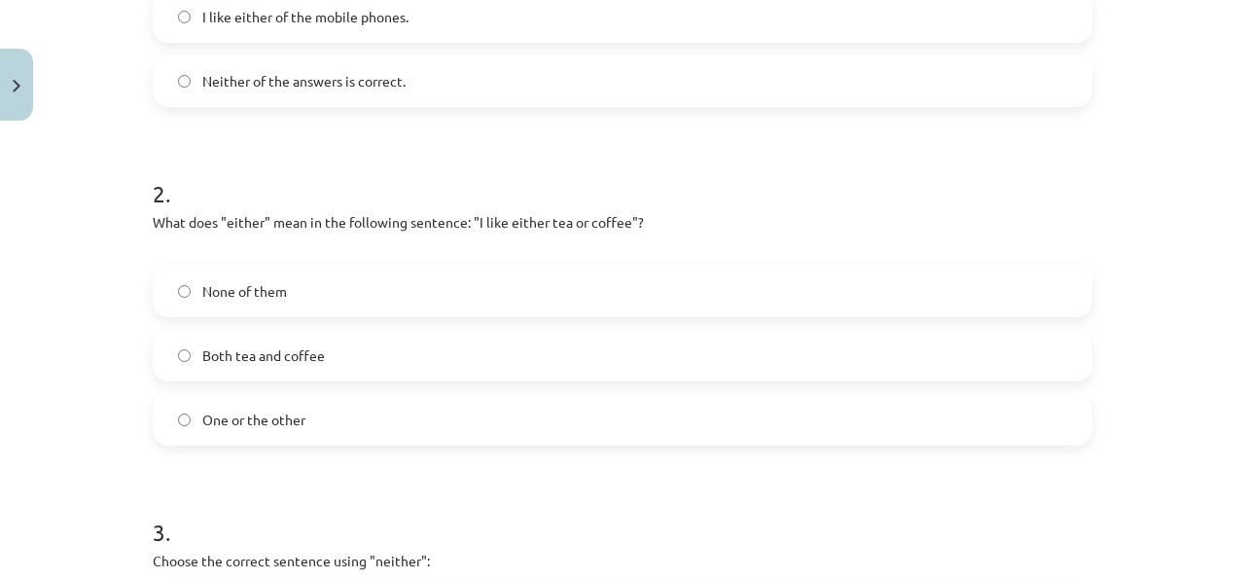
scroll to position [563, 0]
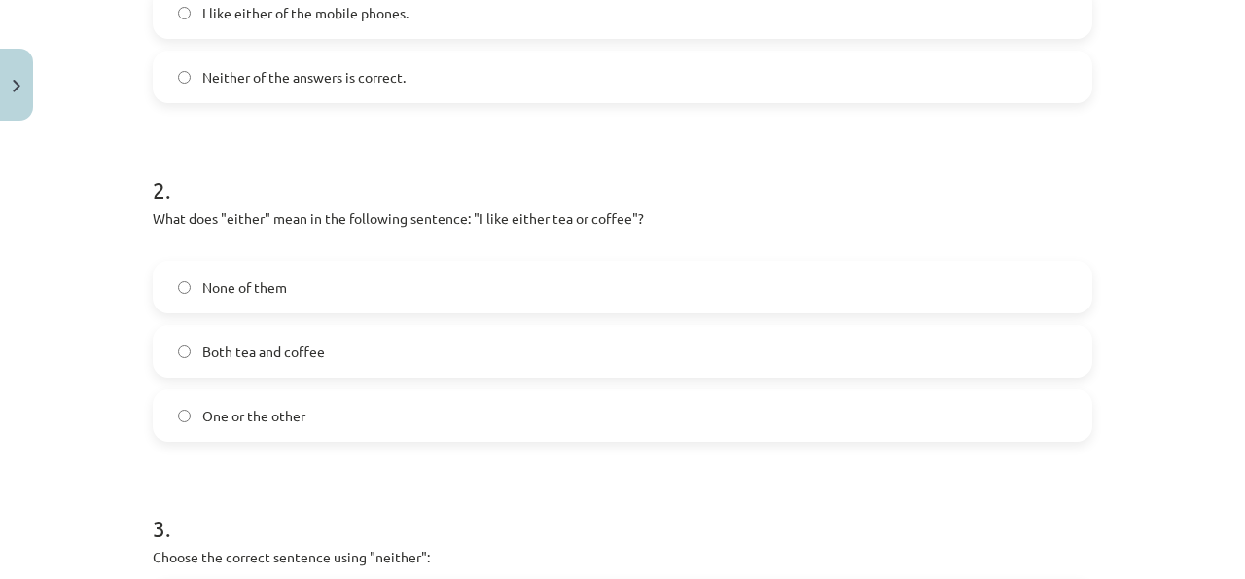
click at [343, 419] on label "One or the other" at bounding box center [623, 415] width 936 height 49
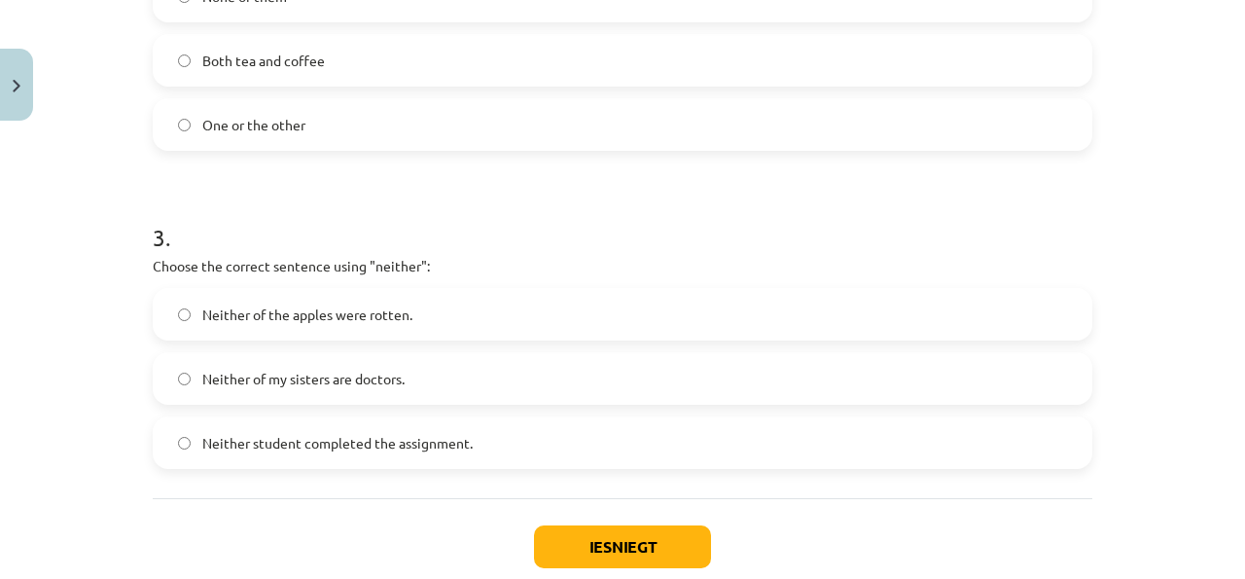
scroll to position [856, 0]
click at [290, 369] on span "Neither of my sisters are doctors." at bounding box center [303, 377] width 202 height 20
click at [568, 556] on button "Iesniegt" at bounding box center [622, 544] width 177 height 43
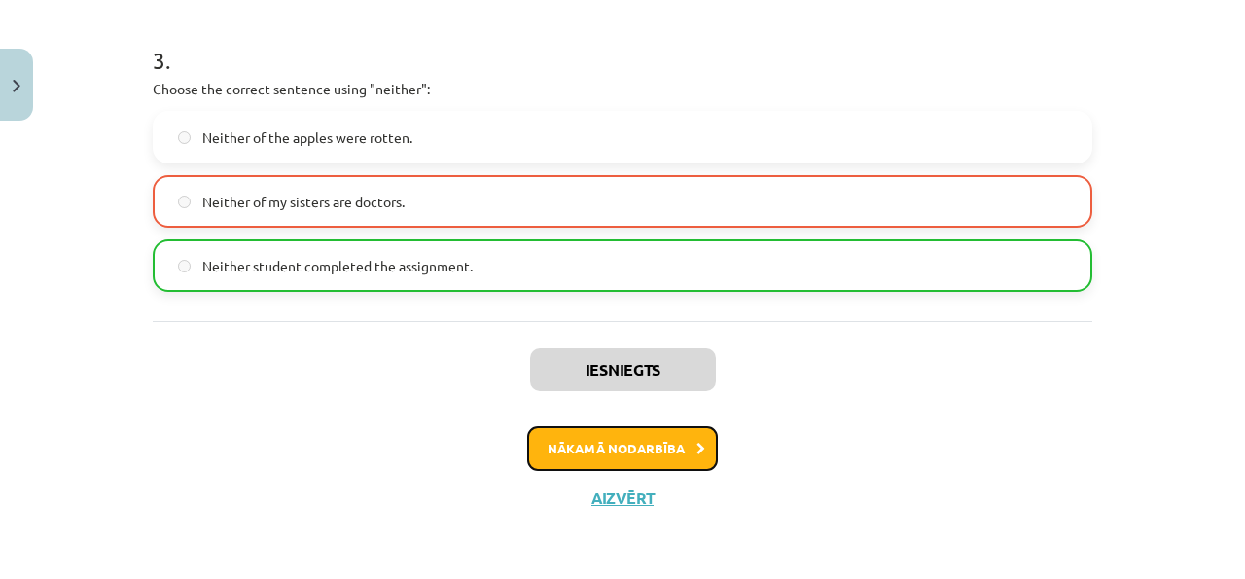
click at [649, 446] on button "Nākamā nodarbība" at bounding box center [622, 448] width 191 height 45
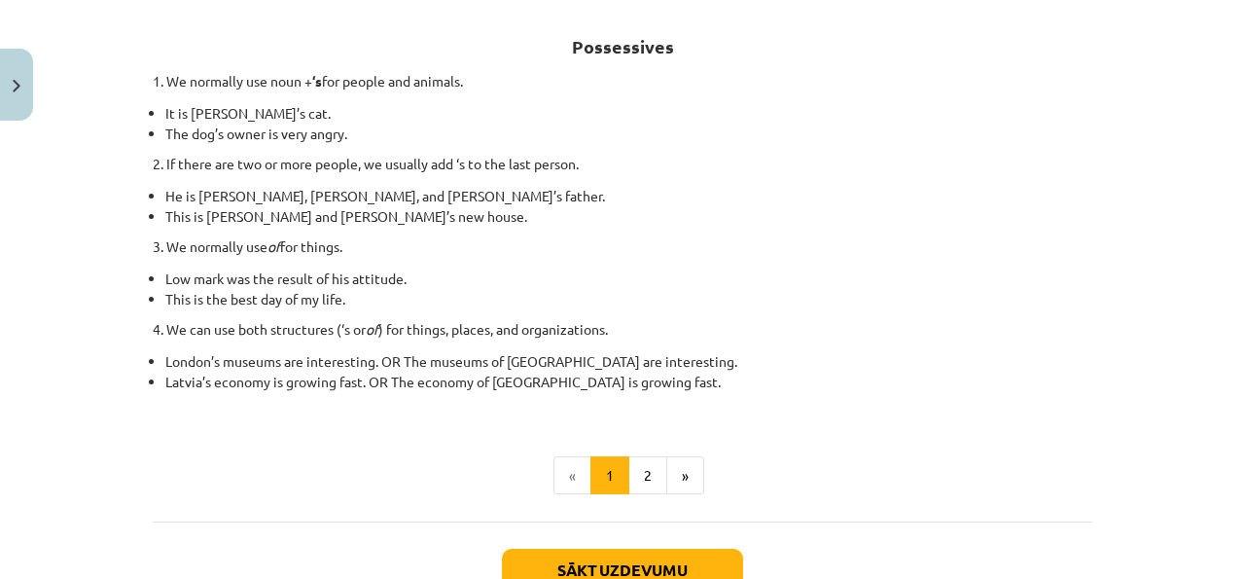
scroll to position [476, 0]
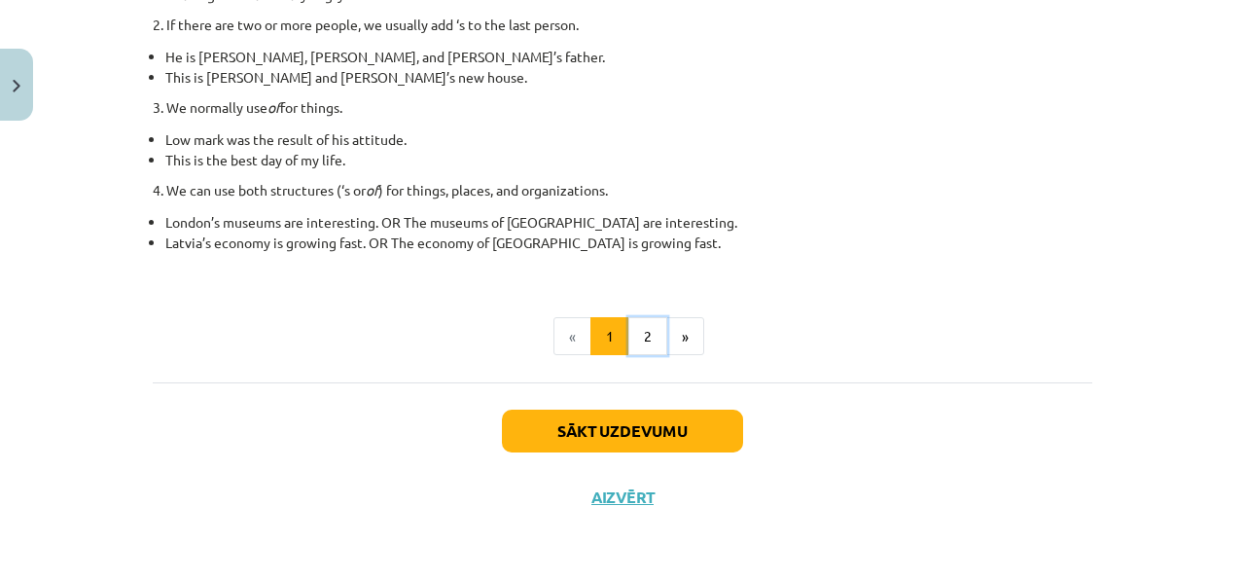
click at [655, 350] on button "2" at bounding box center [648, 336] width 39 height 39
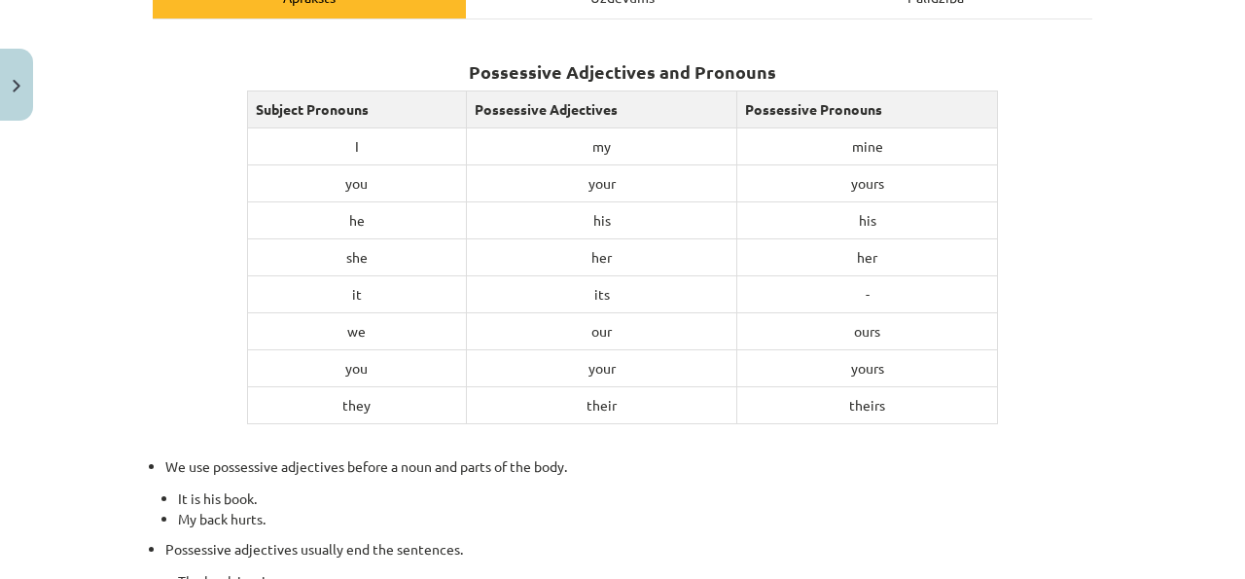
scroll to position [318, 0]
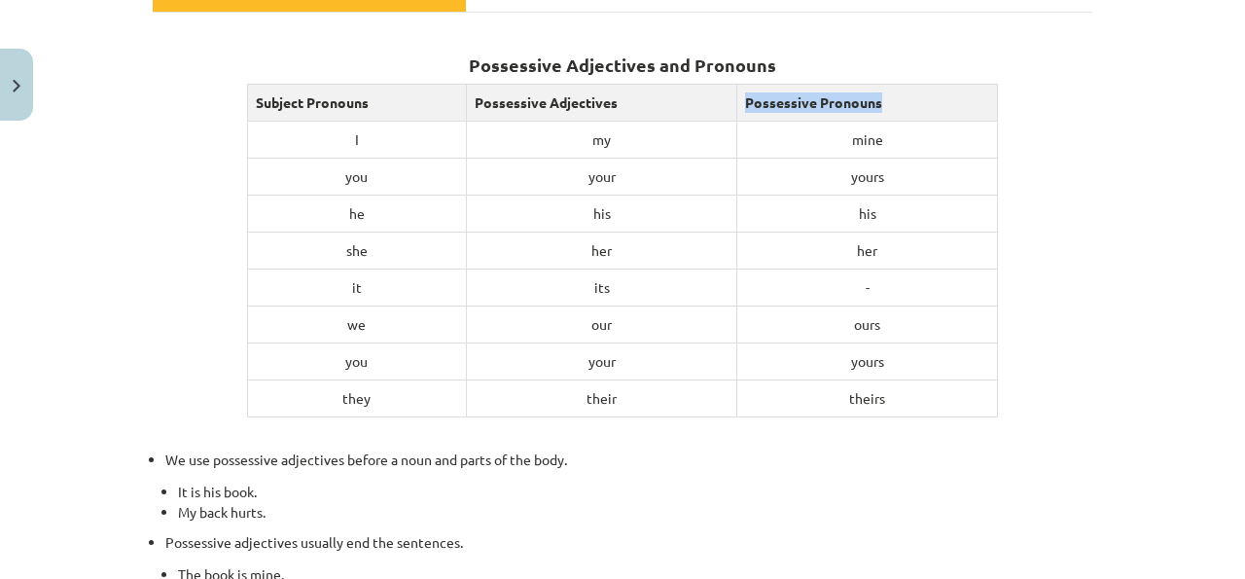
drag, startPoint x: 742, startPoint y: 101, endPoint x: 990, endPoint y: 94, distance: 247.2
click at [991, 98] on td "Possessive Pronouns" at bounding box center [868, 102] width 261 height 37
copy td "Possessive Pronouns"
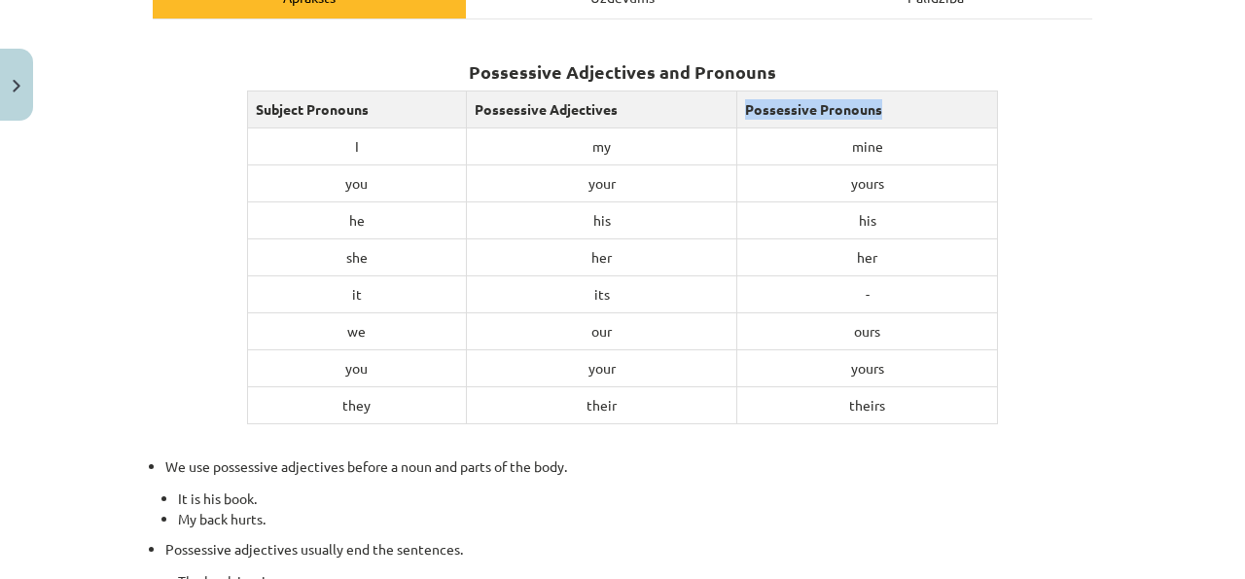
scroll to position [0, 0]
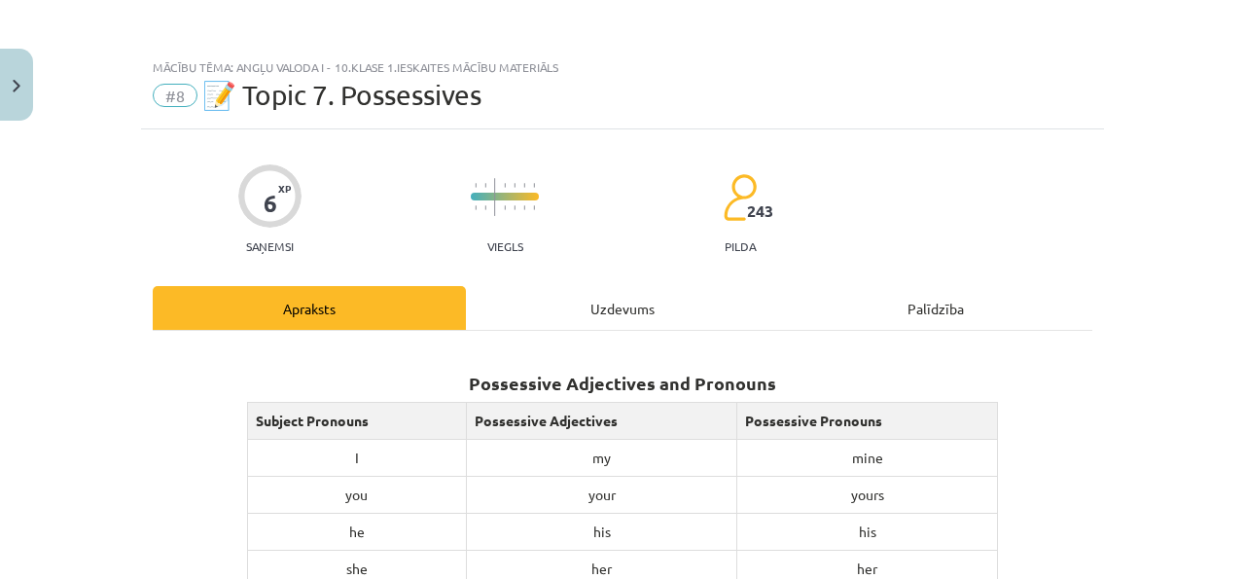
click at [703, 316] on div "Uzdevums" at bounding box center [622, 308] width 313 height 44
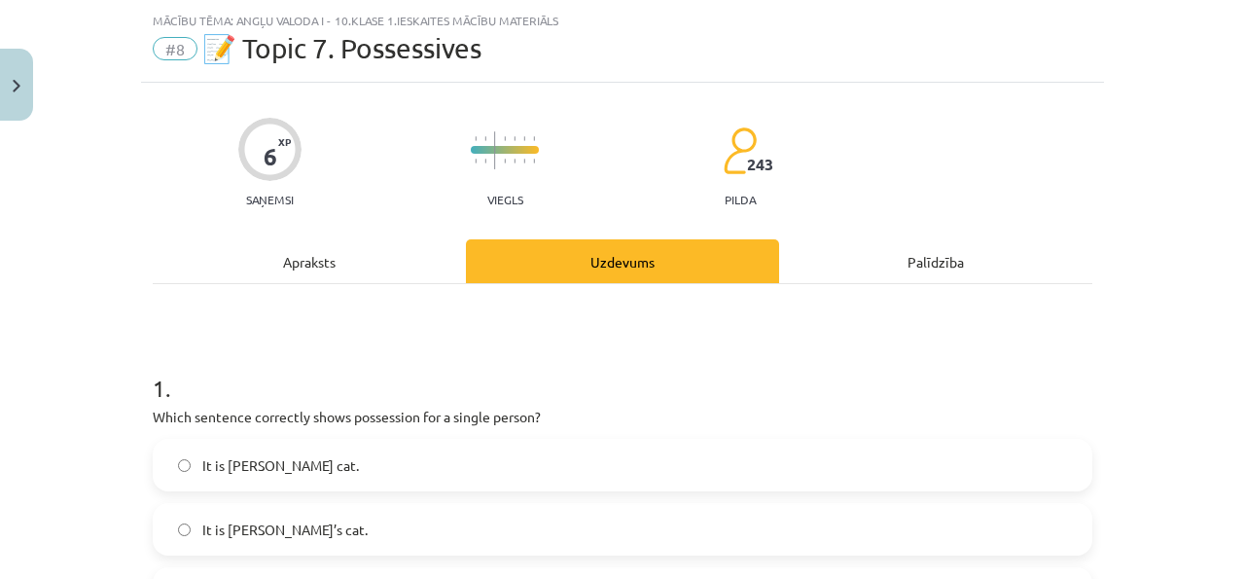
scroll to position [49, 0]
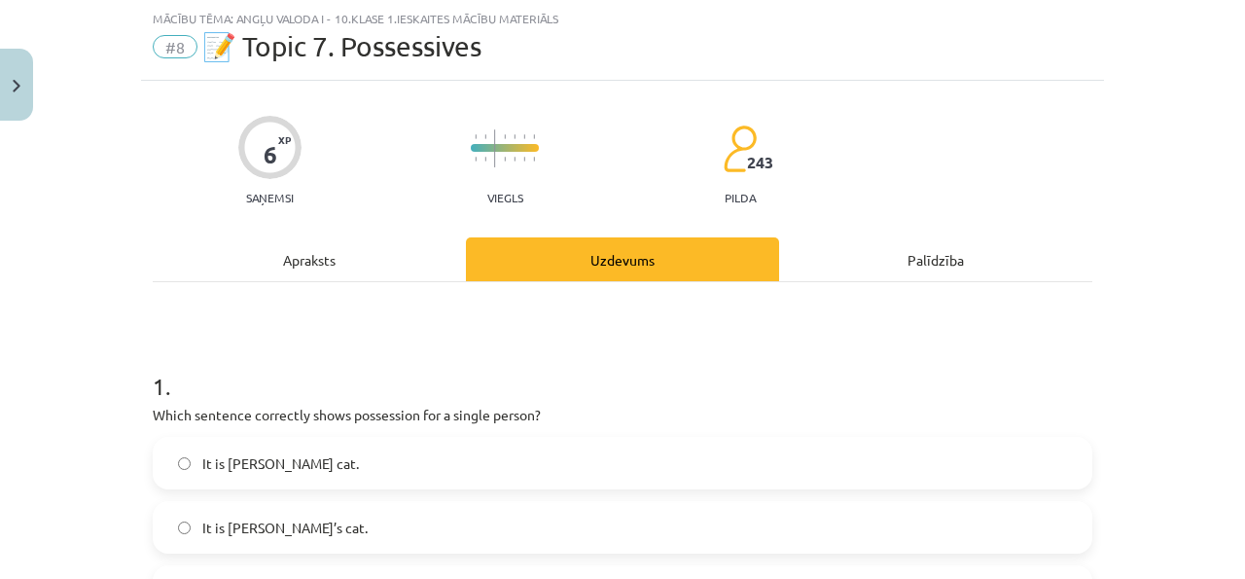
click at [433, 277] on div "Apraksts" at bounding box center [309, 259] width 313 height 44
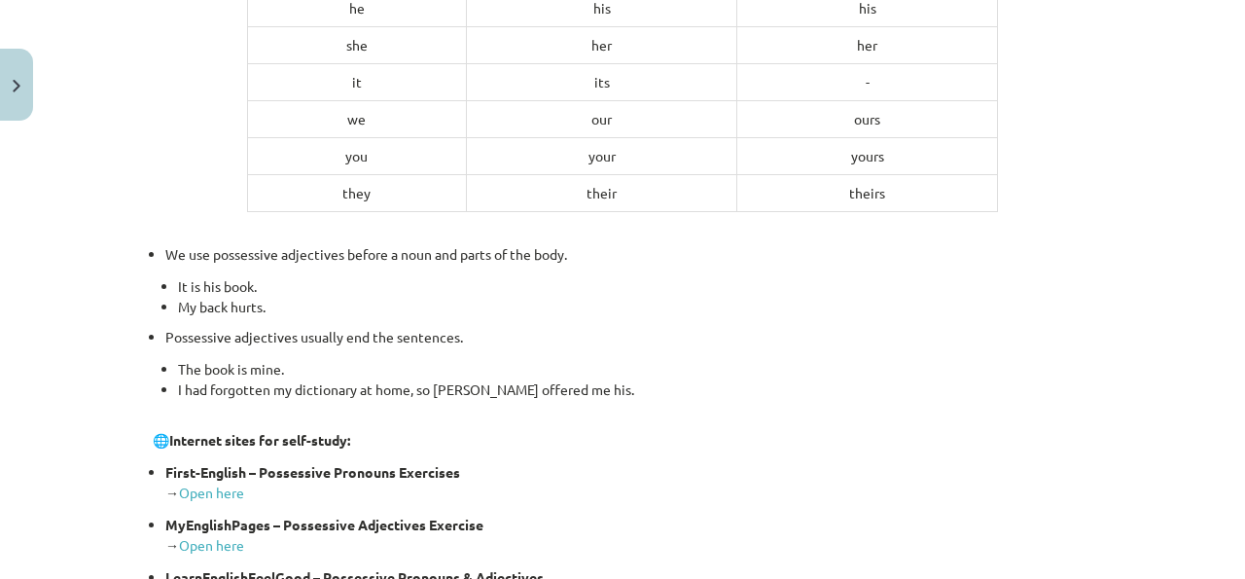
scroll to position [906, 0]
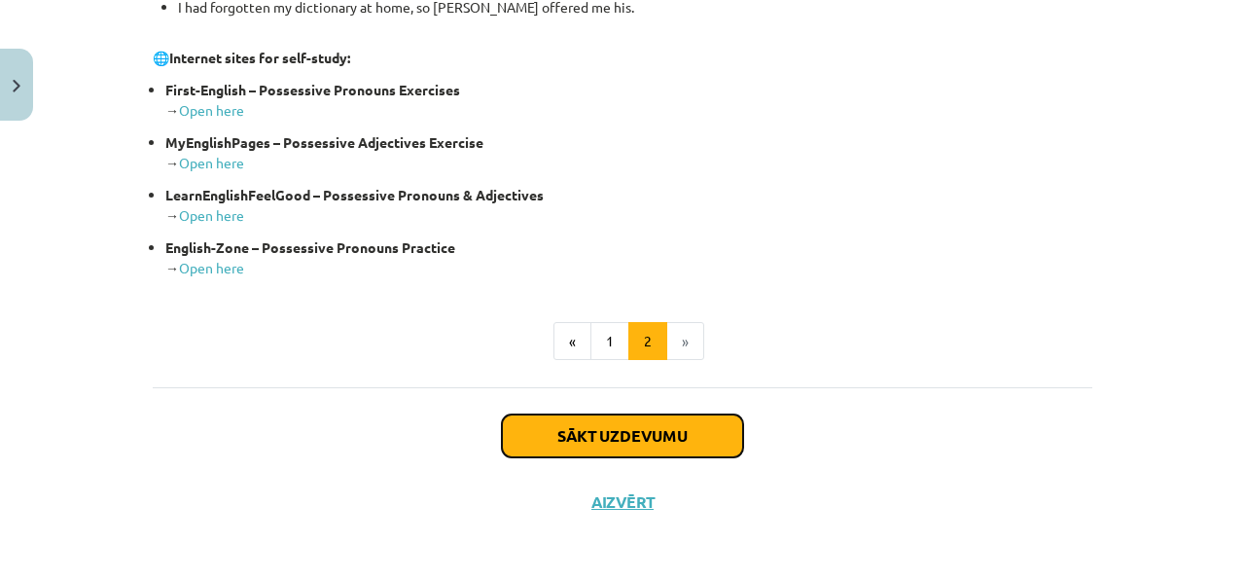
click at [678, 427] on button "Sākt uzdevumu" at bounding box center [622, 435] width 241 height 43
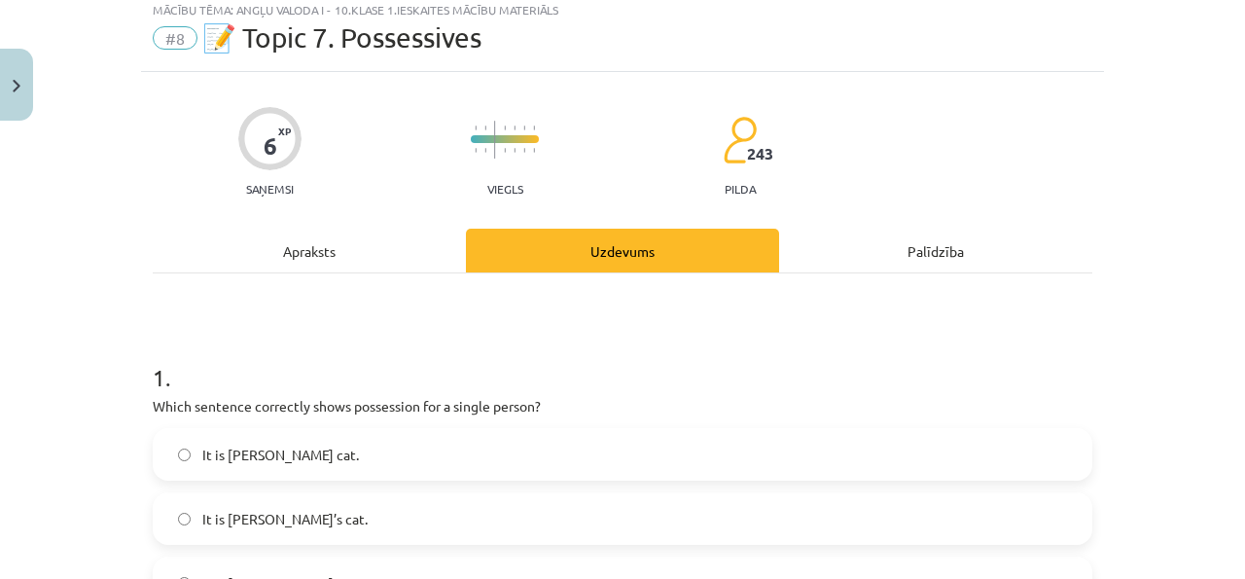
scroll to position [49, 0]
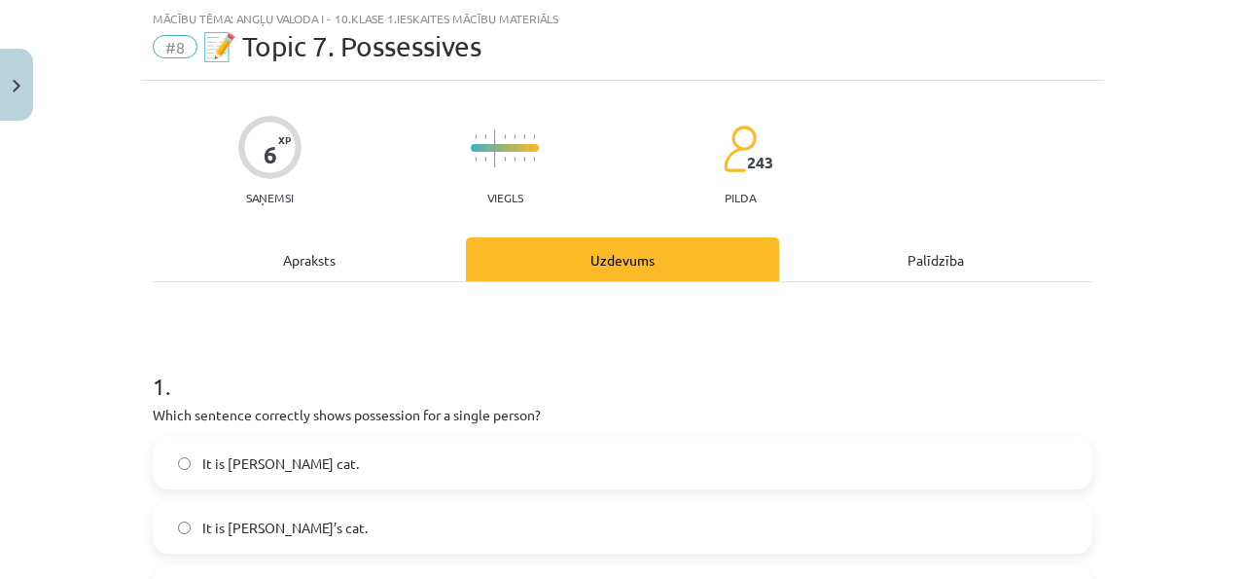
click at [354, 265] on div "Apraksts" at bounding box center [309, 259] width 313 height 44
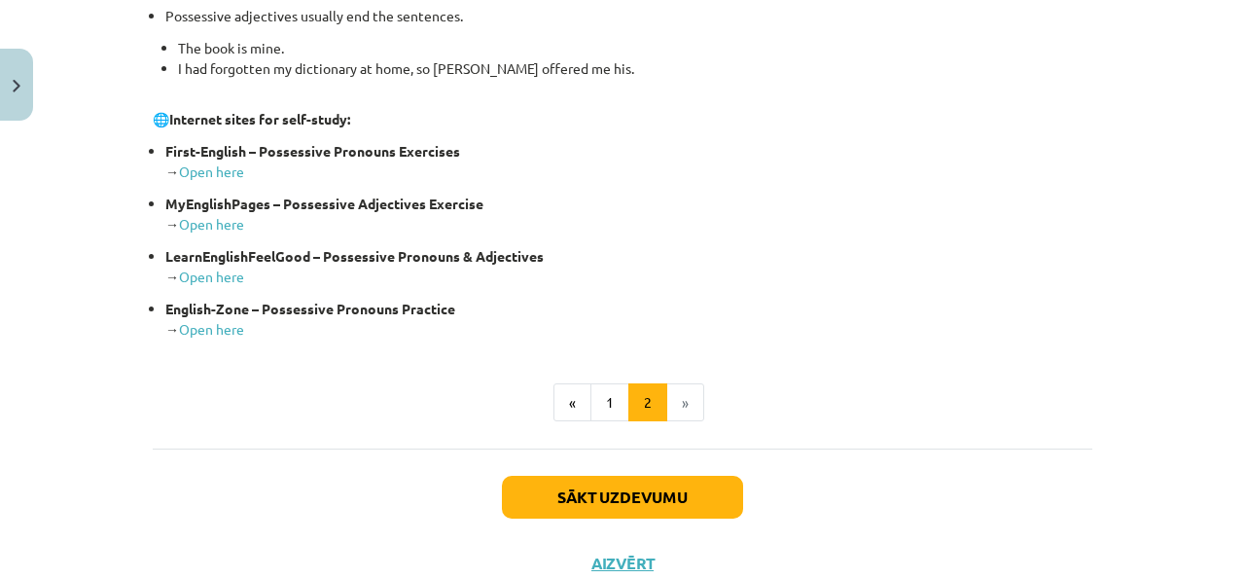
scroll to position [906, 0]
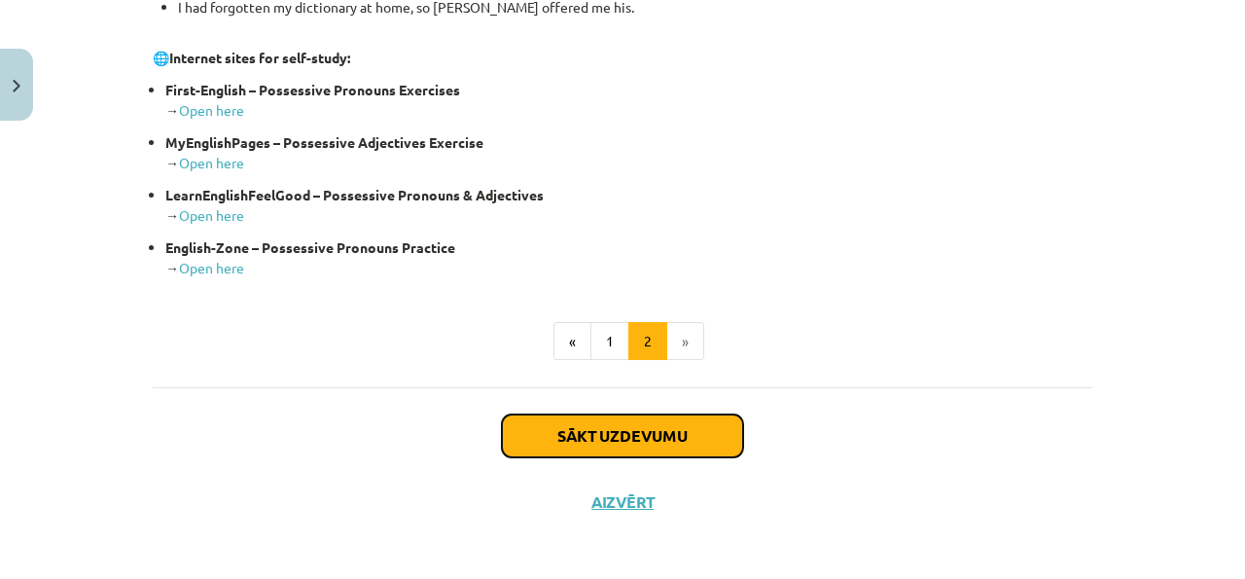
click at [546, 424] on button "Sākt uzdevumu" at bounding box center [622, 435] width 241 height 43
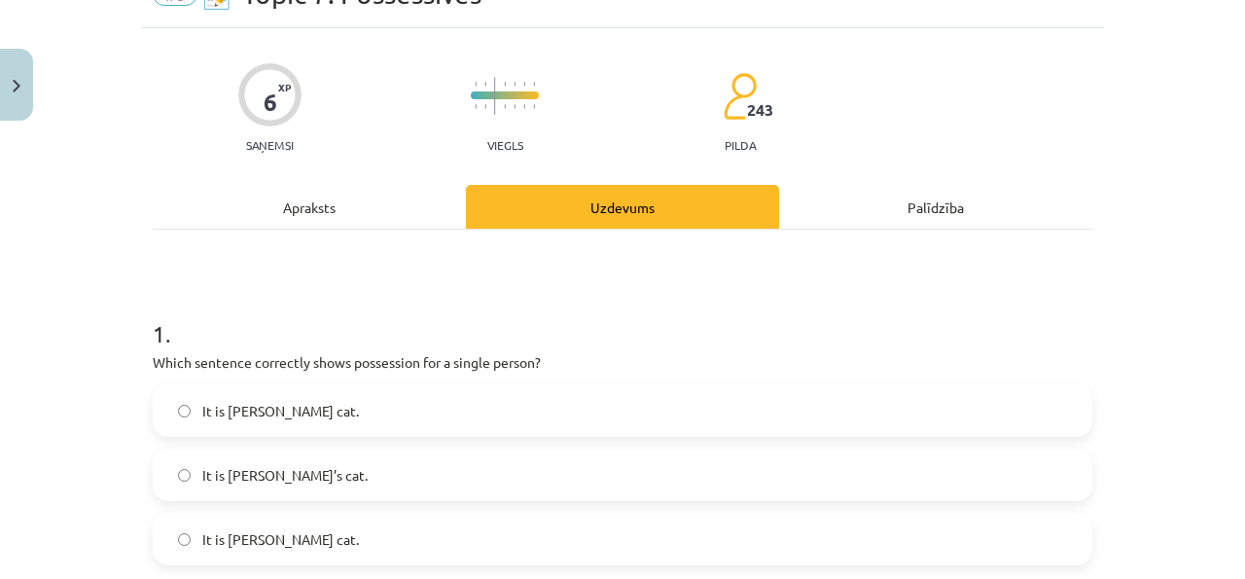
scroll to position [100, 0]
click at [468, 428] on label "It is [PERSON_NAME] cat." at bounding box center [623, 411] width 936 height 49
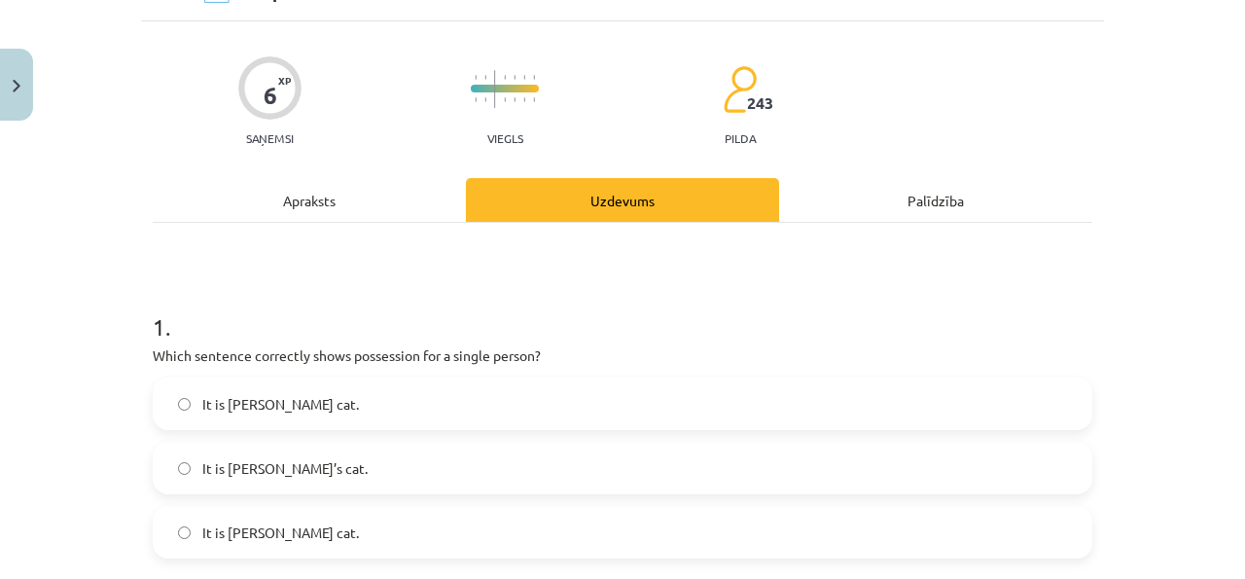
scroll to position [109, 0]
click at [434, 469] on label "It is [PERSON_NAME]’s cat." at bounding box center [623, 467] width 936 height 49
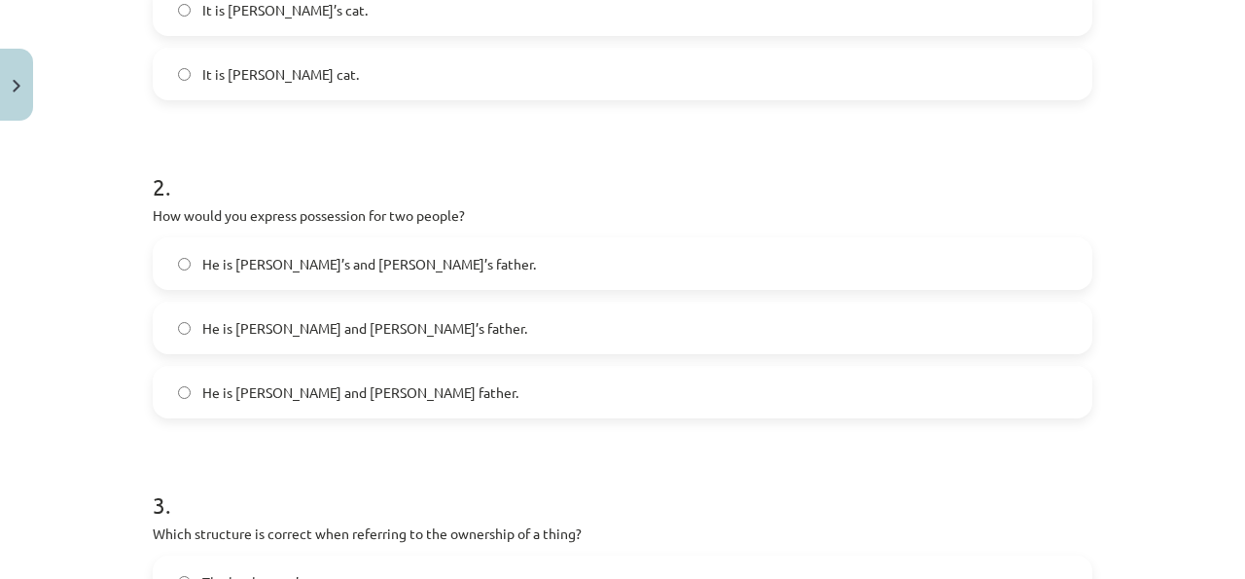
scroll to position [548, 0]
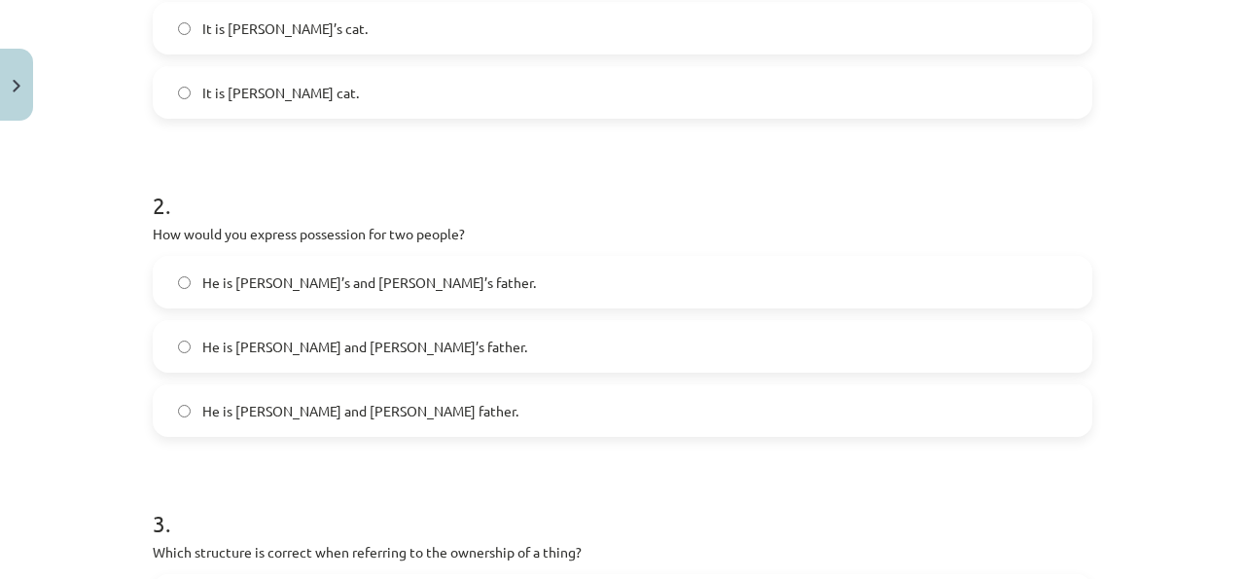
click at [189, 240] on p "How would you express possession for two people?" at bounding box center [623, 234] width 940 height 20
click at [207, 273] on span "He is [PERSON_NAME]’s and [PERSON_NAME]’s father." at bounding box center [369, 282] width 334 height 20
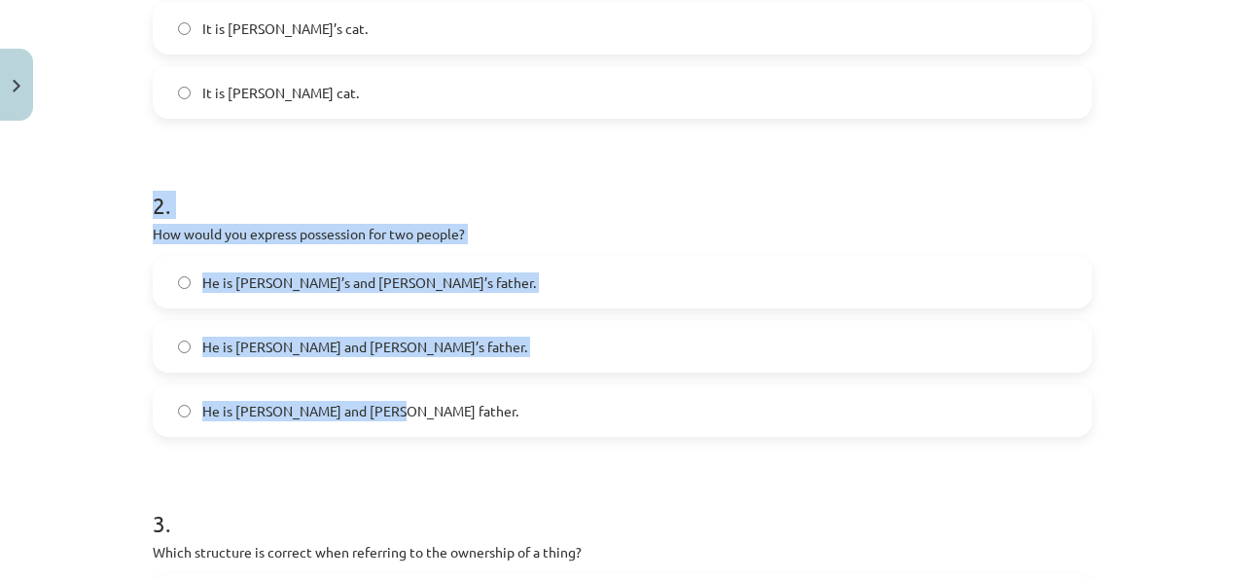
drag, startPoint x: 151, startPoint y: 199, endPoint x: 372, endPoint y: 430, distance: 319.3
click at [372, 430] on div "6 XP Saņemsi Viegls 243 pilda Apraksts Uzdevums Palīdzība 1 . Which sentence co…" at bounding box center [622, 257] width 963 height 1350
copy div "2 . How would you express possession for two people? He is [PERSON_NAME]’s and …"
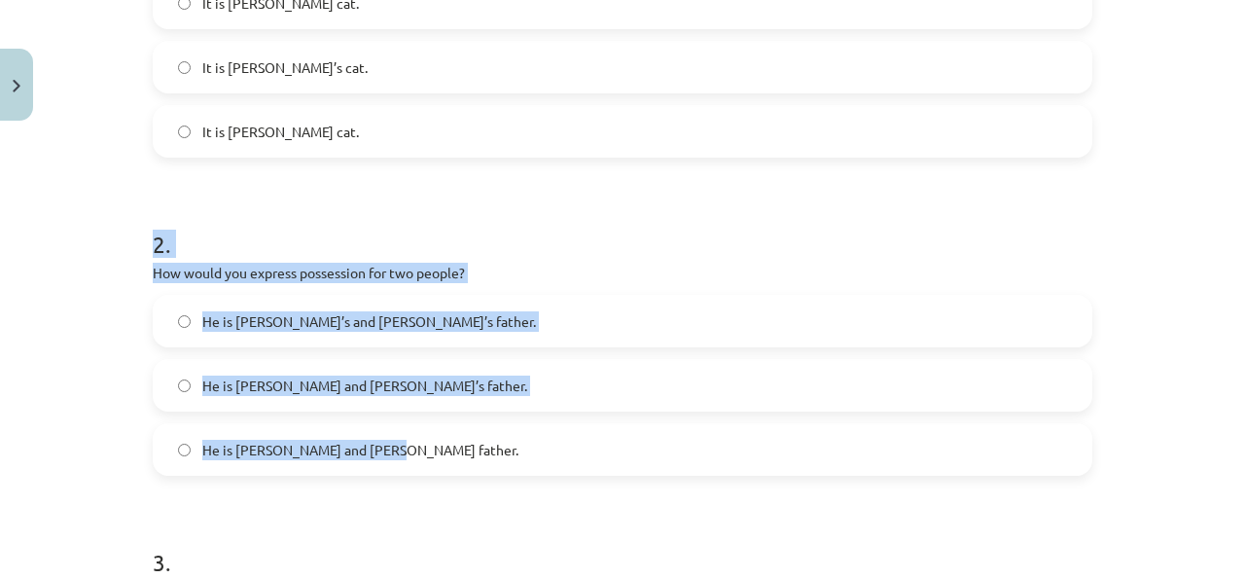
scroll to position [494, 0]
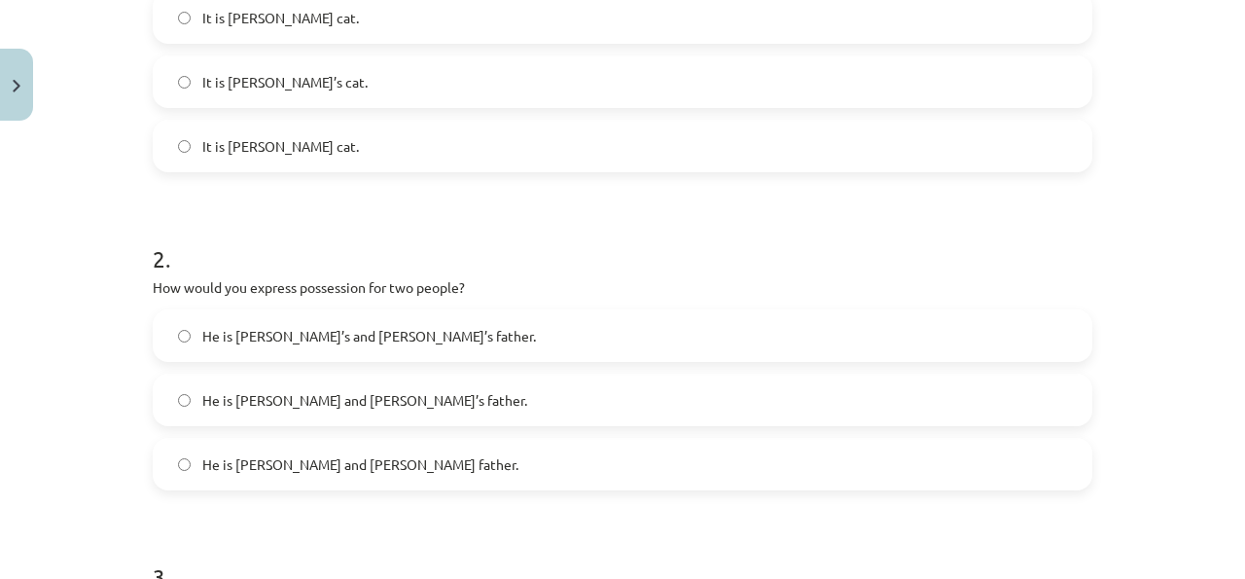
click at [487, 316] on label "He is [PERSON_NAME]’s and [PERSON_NAME]’s father." at bounding box center [623, 335] width 936 height 49
click at [357, 412] on label "He is [PERSON_NAME] and [PERSON_NAME]’s father." at bounding box center [623, 400] width 936 height 49
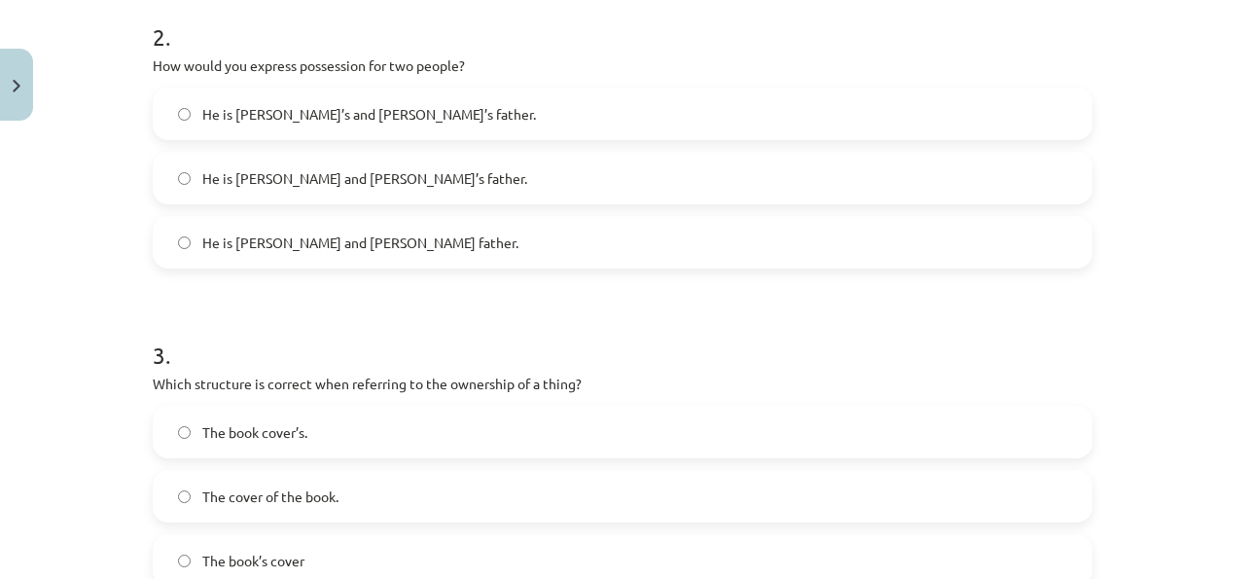
scroll to position [877, 0]
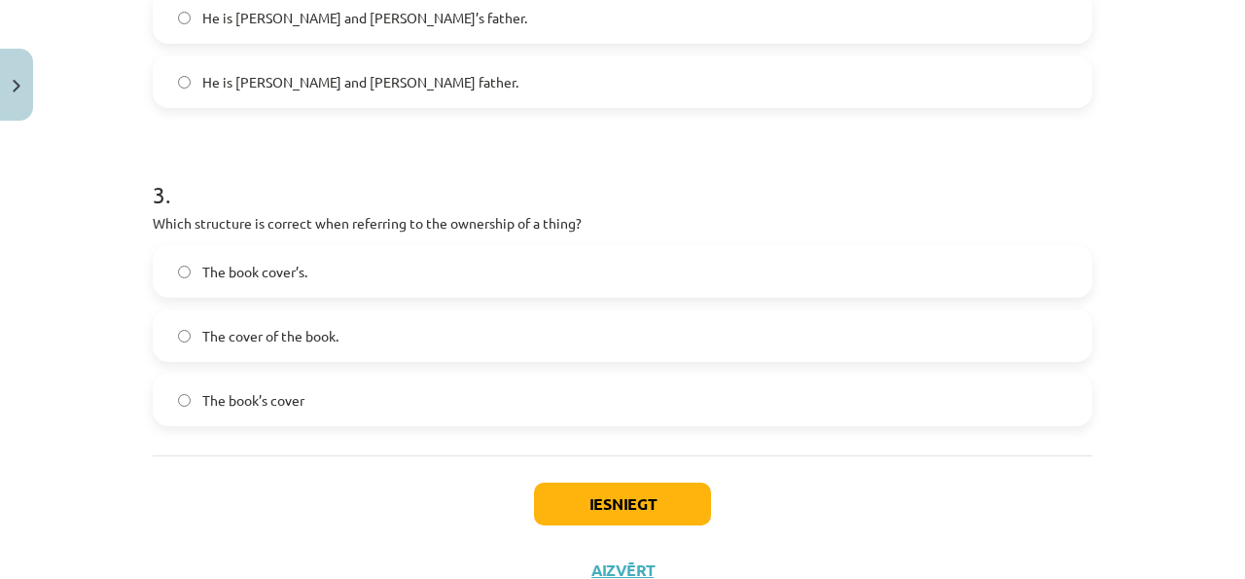
click at [320, 276] on label "The book cover’s." at bounding box center [623, 271] width 936 height 49
click at [283, 420] on label "The book’s cover" at bounding box center [623, 400] width 936 height 49
click at [576, 487] on button "Iesniegt" at bounding box center [622, 504] width 177 height 43
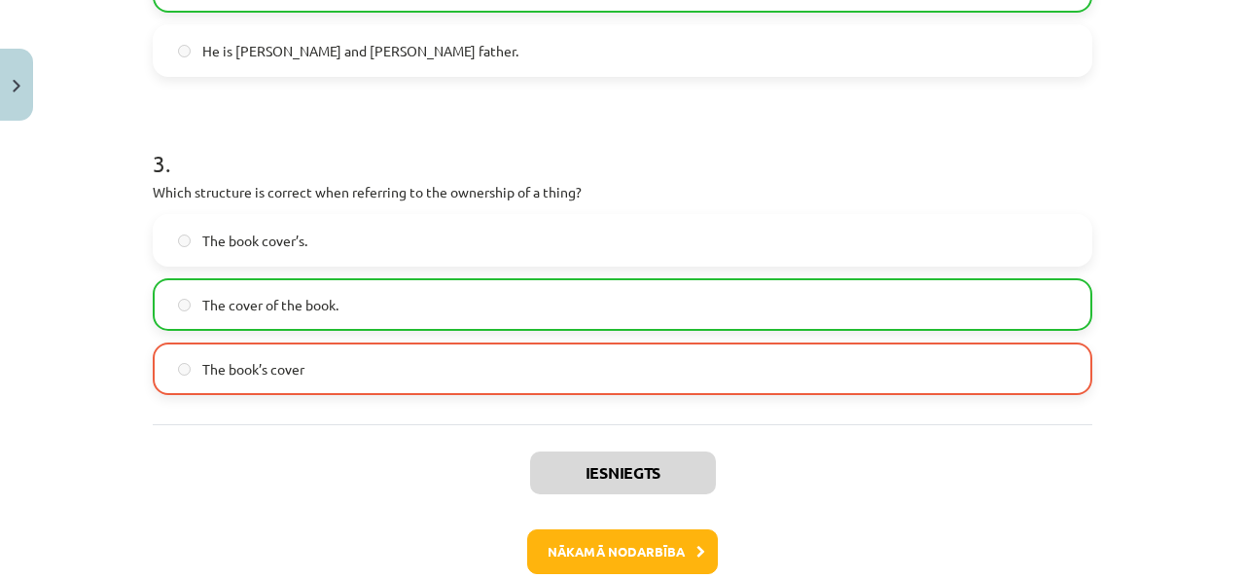
scroll to position [1011, 0]
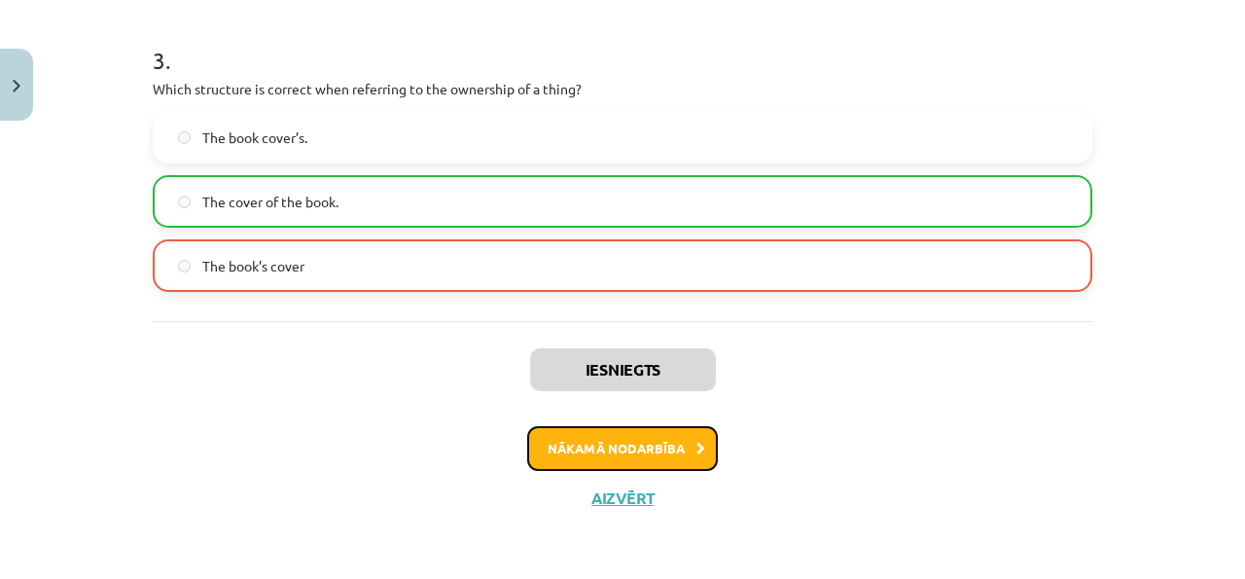
click at [581, 448] on button "Nākamā nodarbība" at bounding box center [622, 448] width 191 height 45
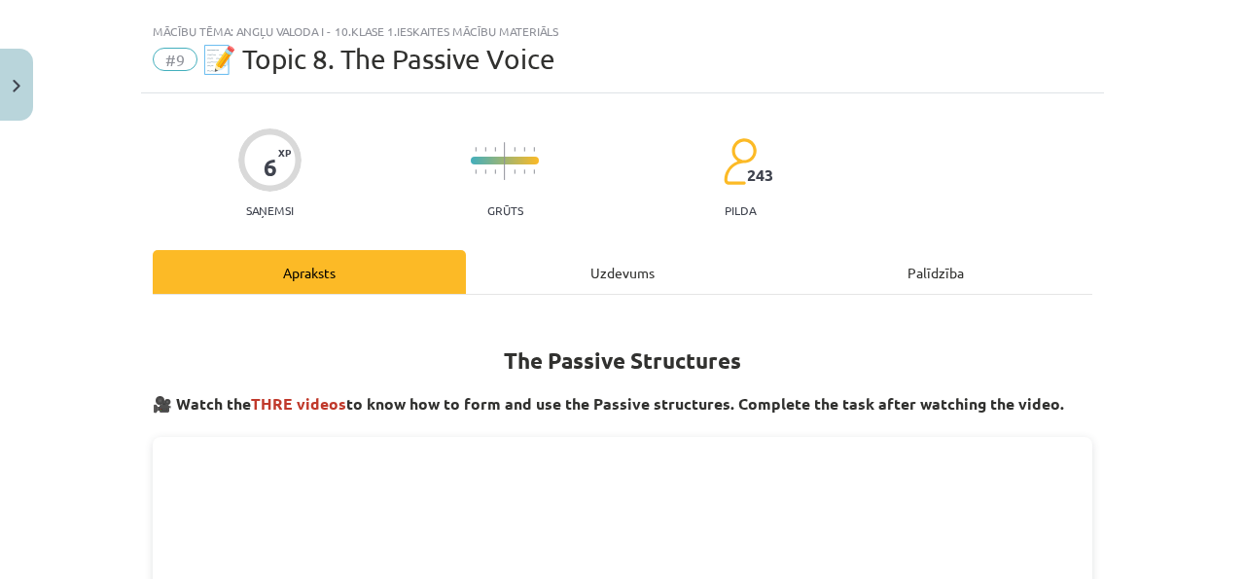
scroll to position [37, 0]
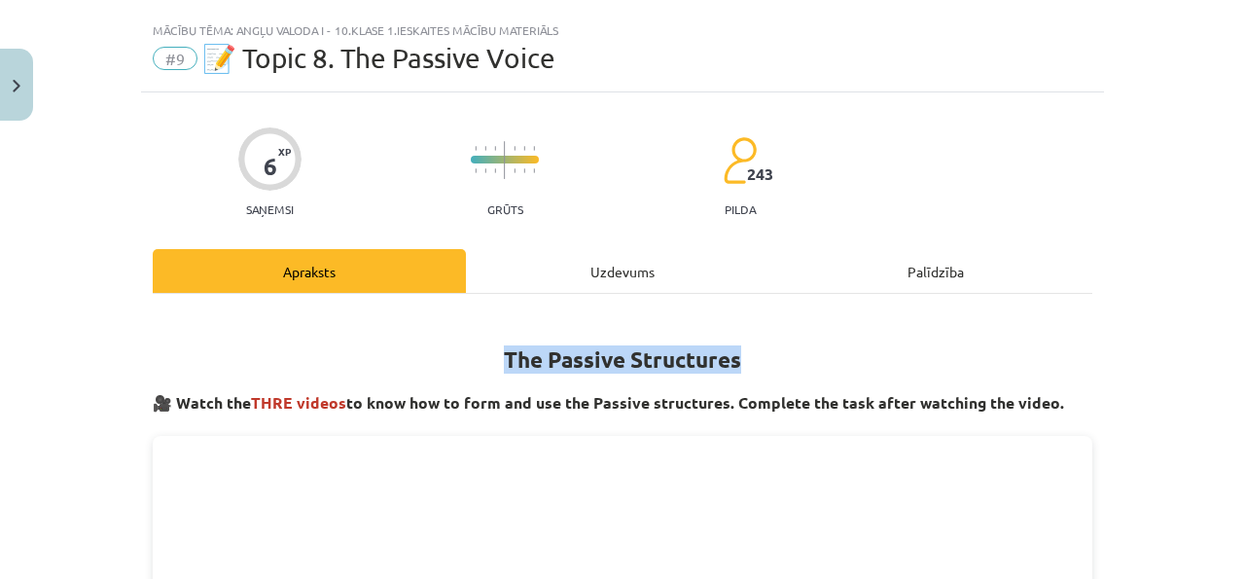
drag, startPoint x: 499, startPoint y: 369, endPoint x: 780, endPoint y: 346, distance: 282.1
click at [782, 358] on h1 "The Passive Structures" at bounding box center [623, 341] width 940 height 61
copy strong "The Passive Structures"
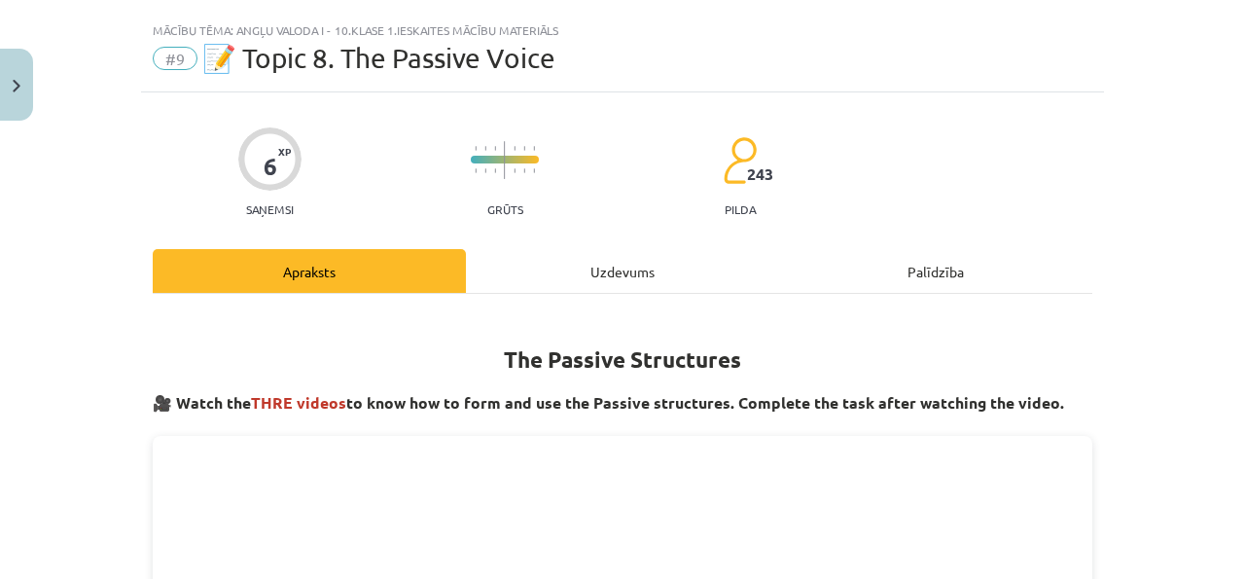
click at [640, 269] on div "Uzdevums" at bounding box center [622, 271] width 313 height 44
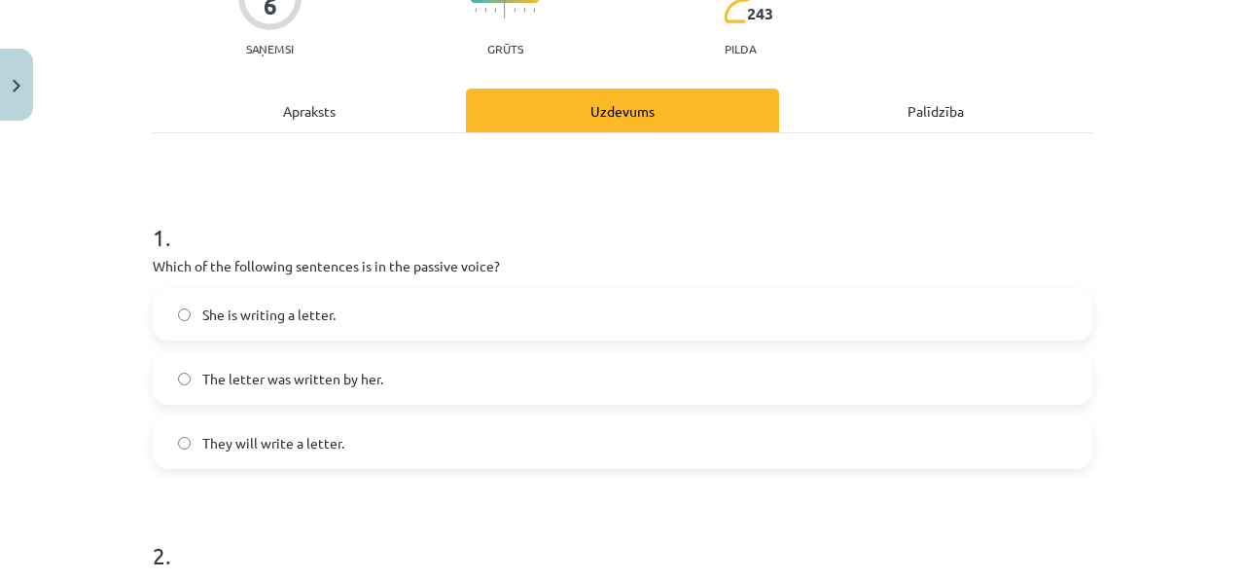
scroll to position [204, 0]
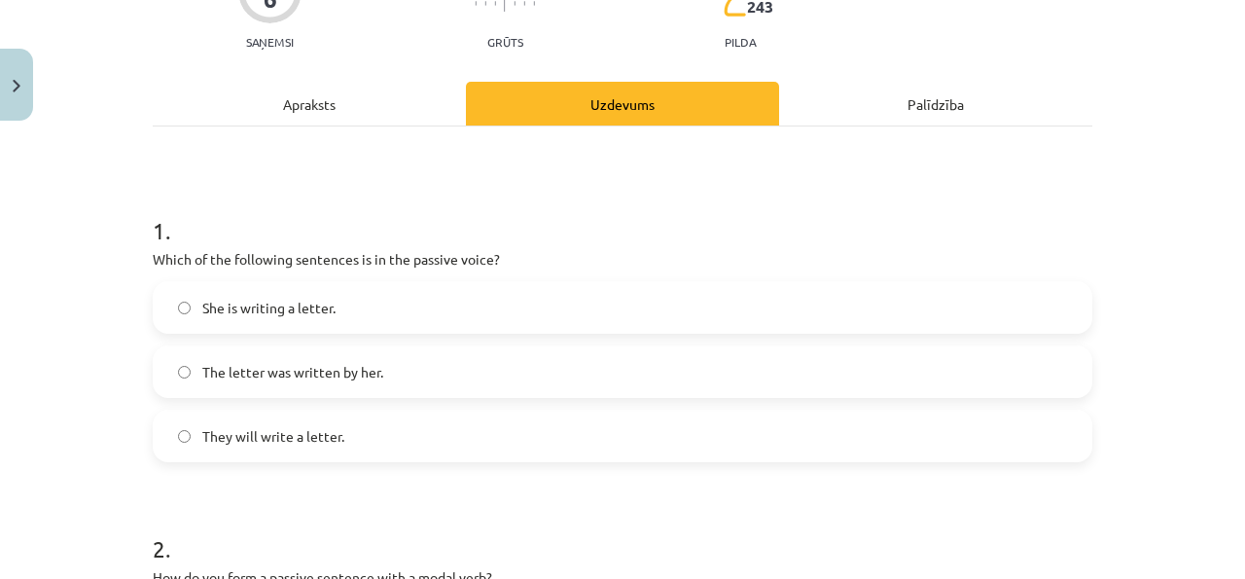
click at [448, 365] on label "The letter was written by her." at bounding box center [623, 371] width 936 height 49
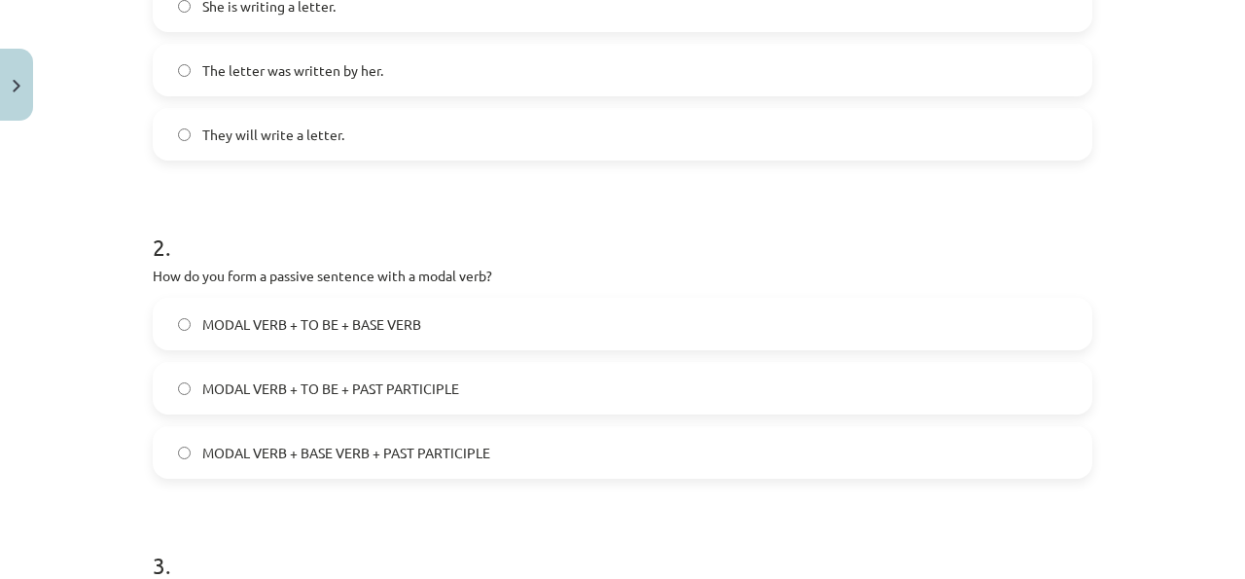
scroll to position [501, 0]
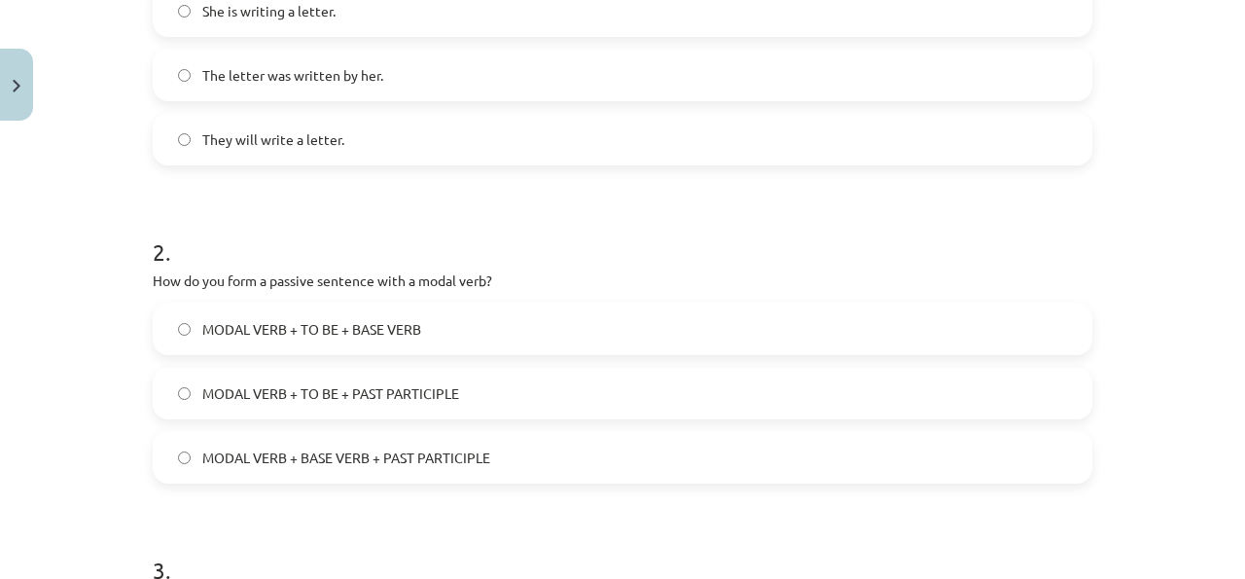
click at [575, 331] on label "MODAL VERB + TO BE + BASE VERB" at bounding box center [623, 329] width 936 height 49
click at [573, 428] on div "MODAL VERB + TO BE + BASE VERB MODAL VERB + TO BE + PAST PARTICIPLE MODAL VERB …" at bounding box center [623, 393] width 940 height 181
click at [572, 414] on label "MODAL VERB + TO BE + PAST PARTICIPLE" at bounding box center [623, 393] width 936 height 49
click at [565, 336] on label "MODAL VERB + TO BE + BASE VERB" at bounding box center [623, 329] width 936 height 49
click at [564, 387] on label "MODAL VERB + TO BE + PAST PARTICIPLE" at bounding box center [623, 393] width 936 height 49
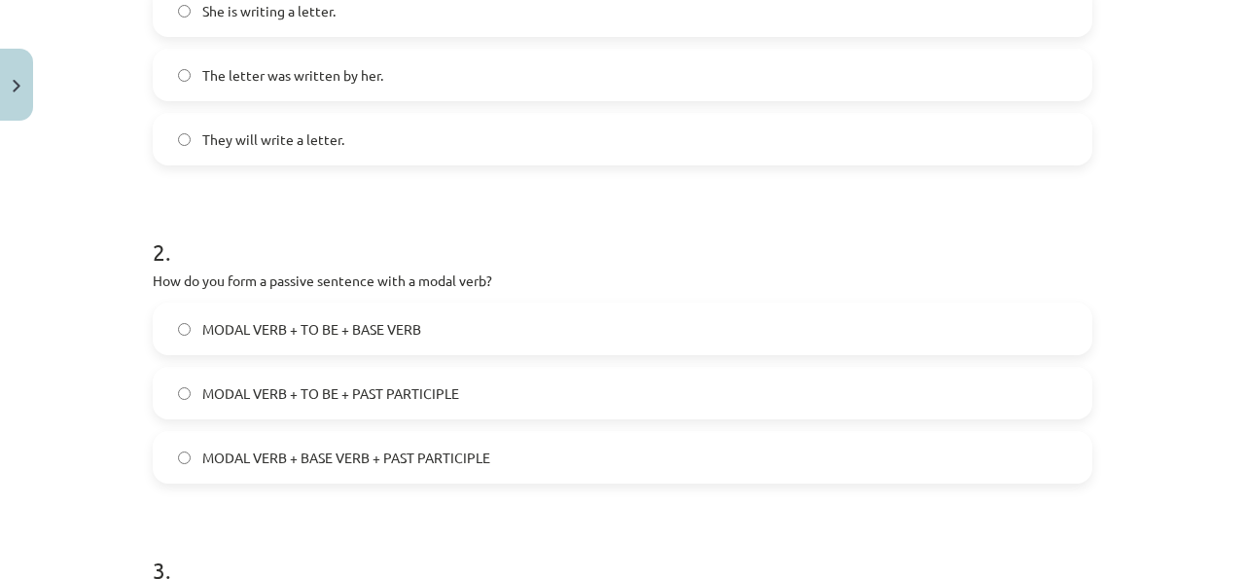
click at [564, 336] on label "MODAL VERB + TO BE + BASE VERB" at bounding box center [623, 329] width 936 height 49
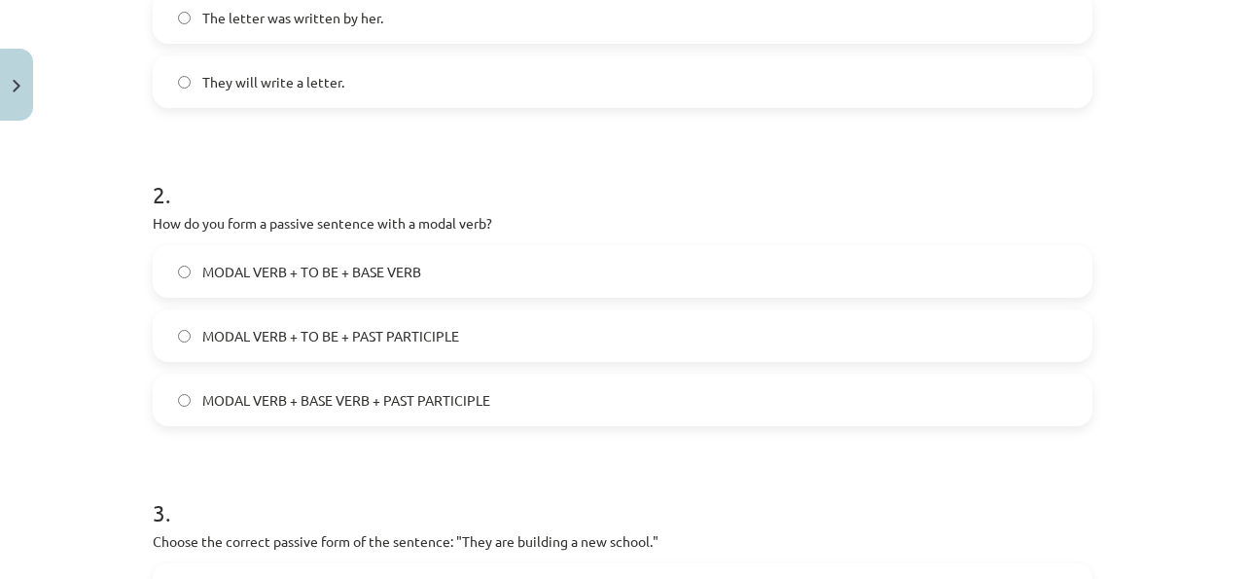
scroll to position [553, 0]
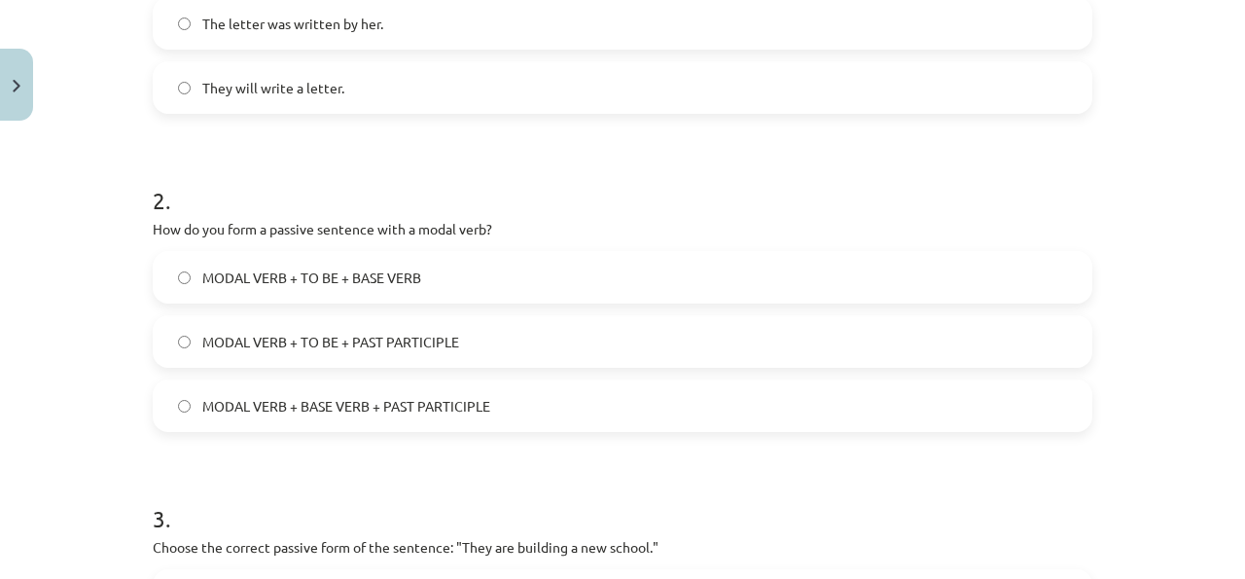
click at [534, 359] on label "MODAL VERB + TO BE + PAST PARTICIPLE" at bounding box center [623, 341] width 936 height 49
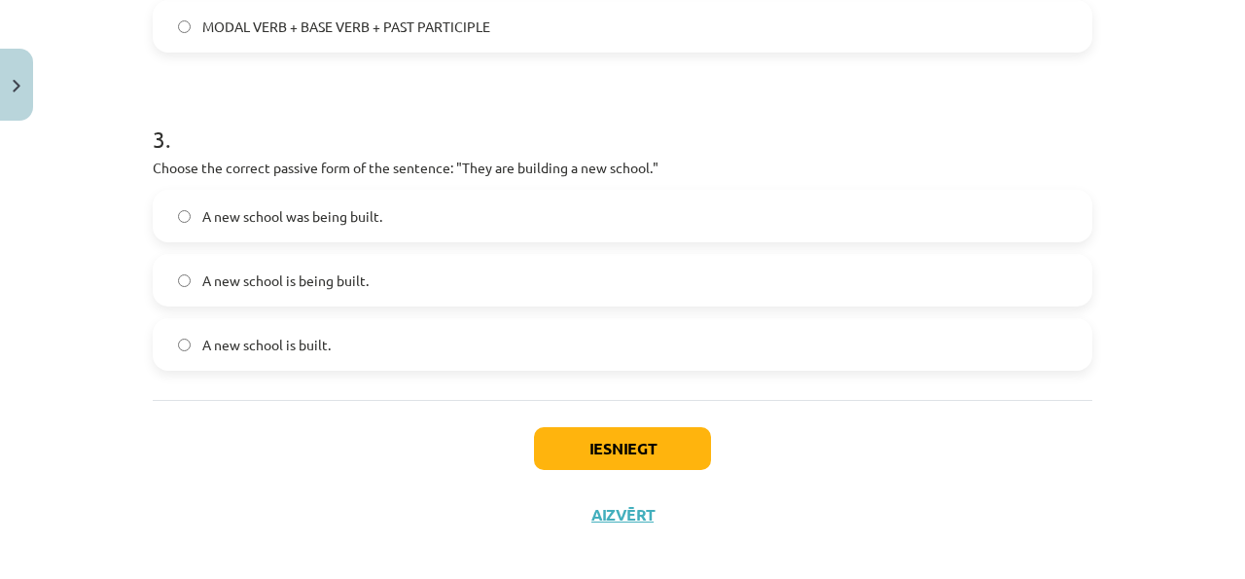
scroll to position [927, 0]
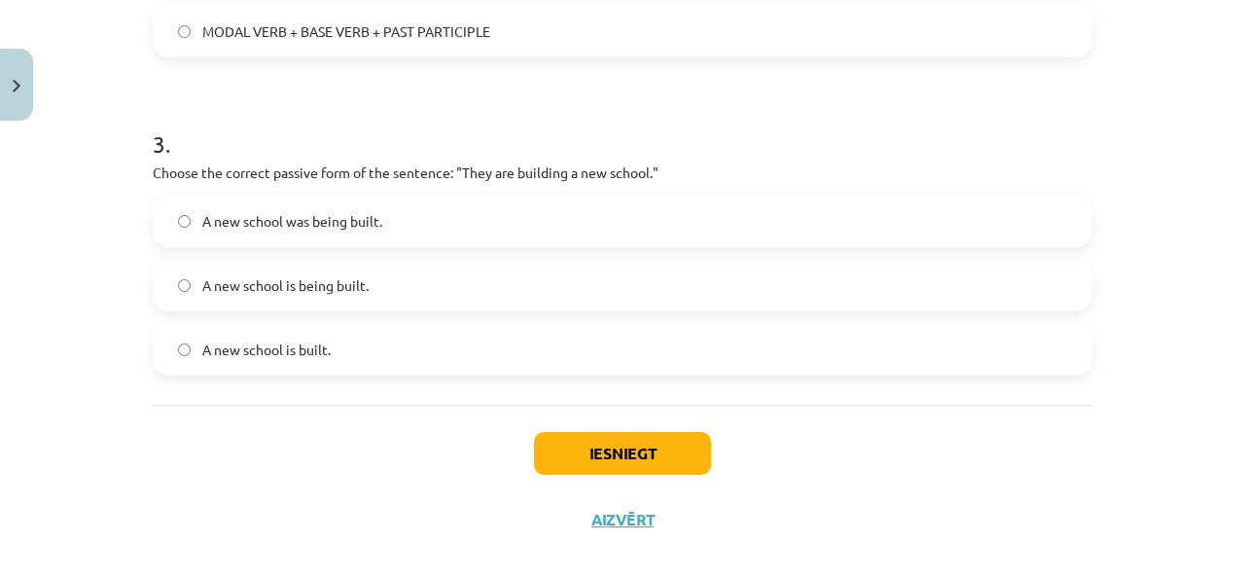
click at [539, 228] on label "A new school was being built." at bounding box center [623, 221] width 936 height 49
click at [620, 444] on button "Iesniegt" at bounding box center [622, 453] width 177 height 43
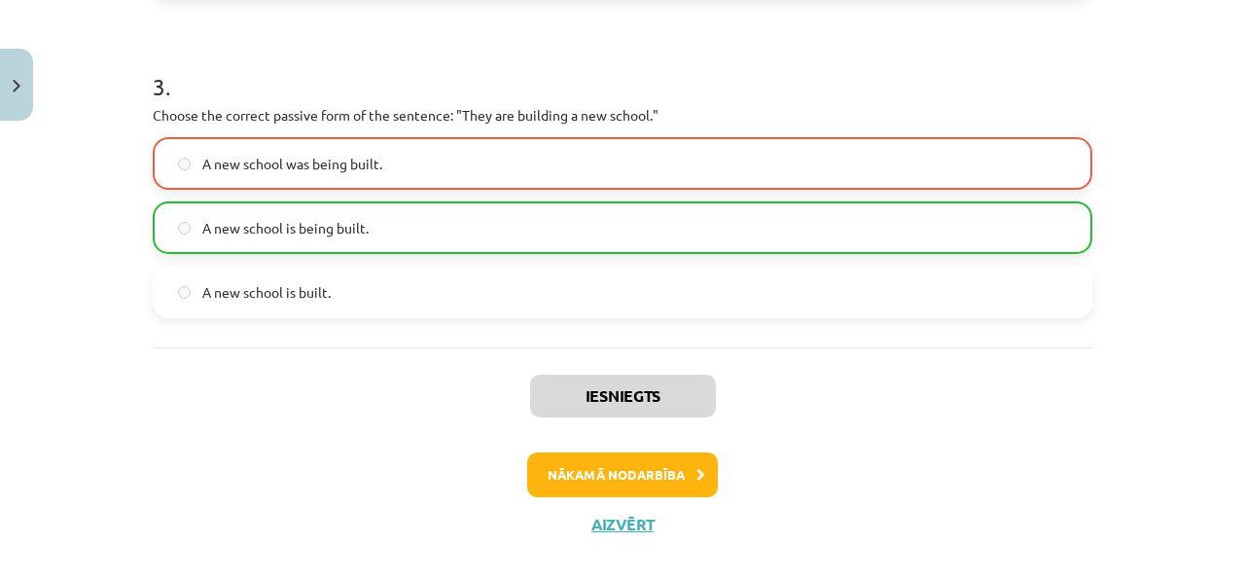
scroll to position [984, 0]
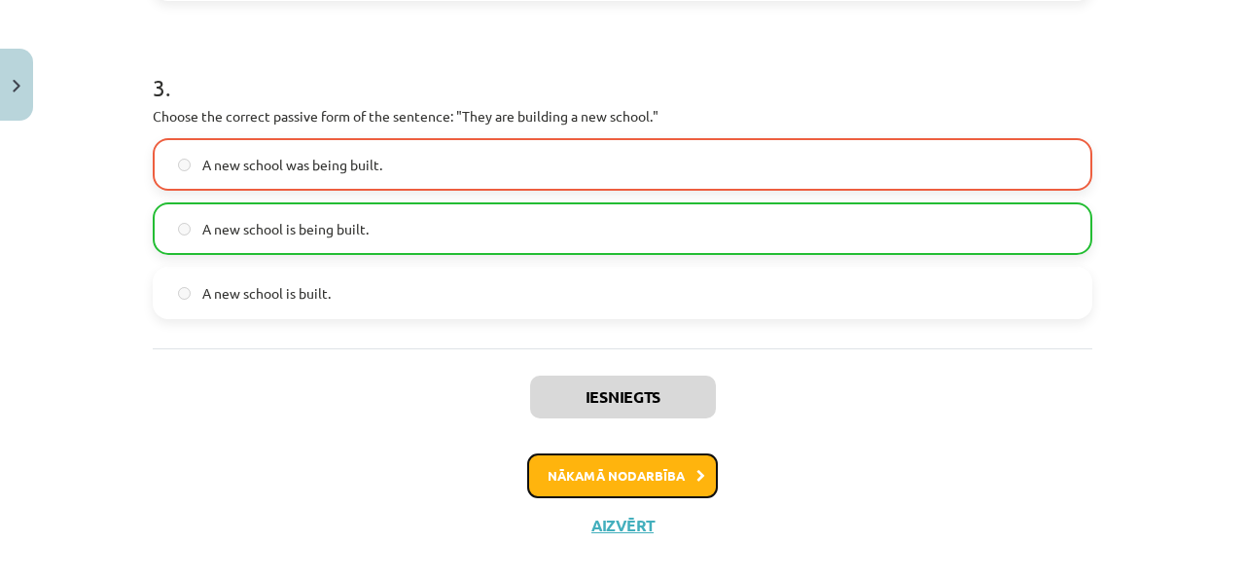
click at [602, 469] on button "Nākamā nodarbība" at bounding box center [622, 475] width 191 height 45
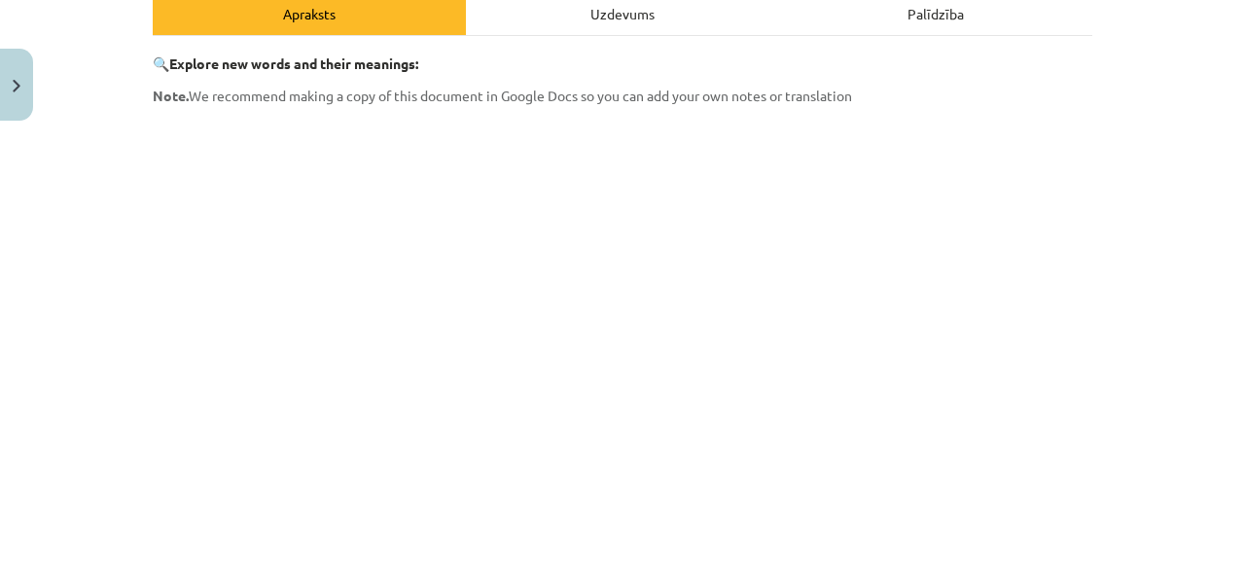
scroll to position [360, 0]
